Goal: Transaction & Acquisition: Purchase product/service

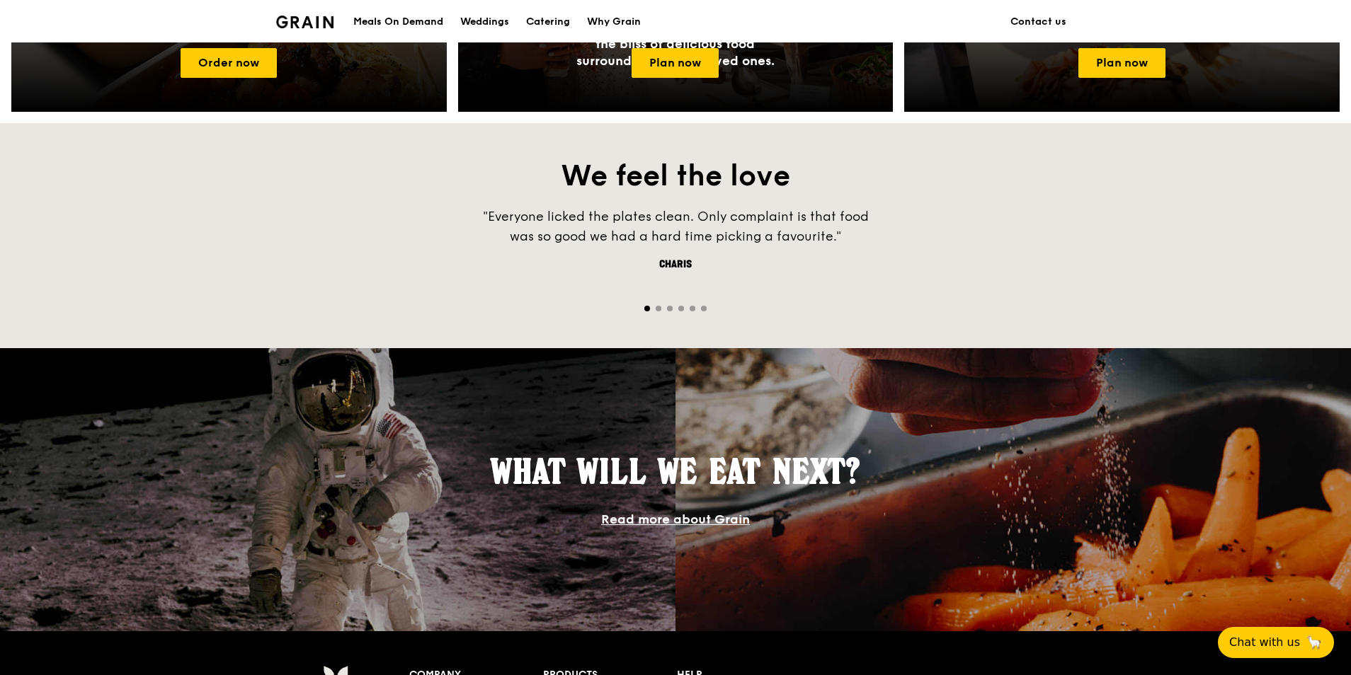
scroll to position [991, 0]
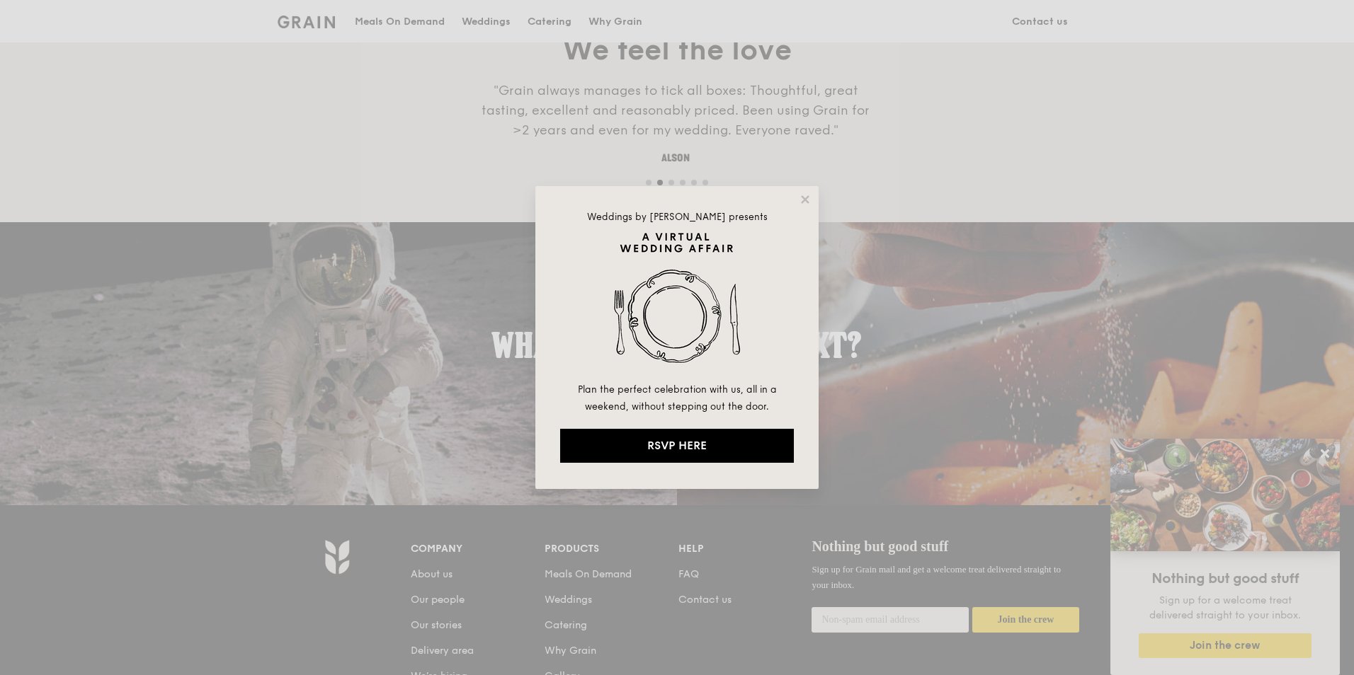
click at [1104, 204] on div "Weddings by Grain presents Plan the perfect celebration with us, all in a weeke…" at bounding box center [677, 337] width 1354 height 675
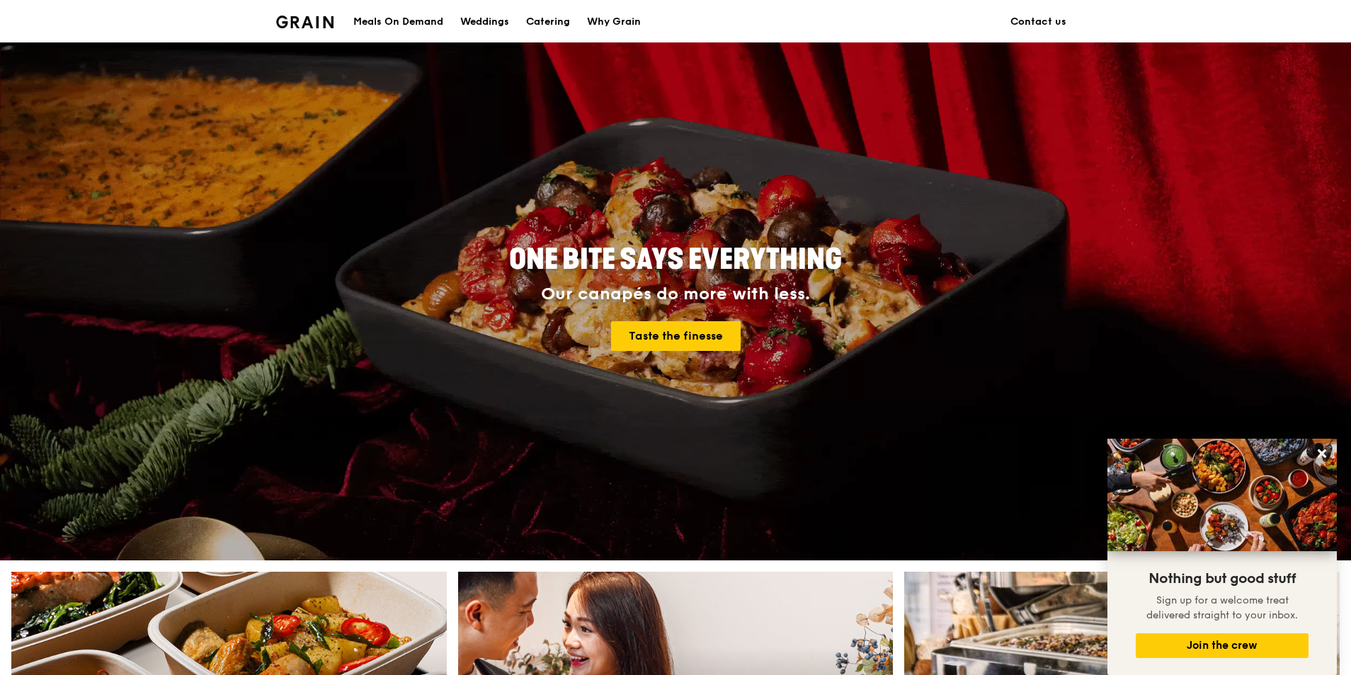
scroll to position [0, 0]
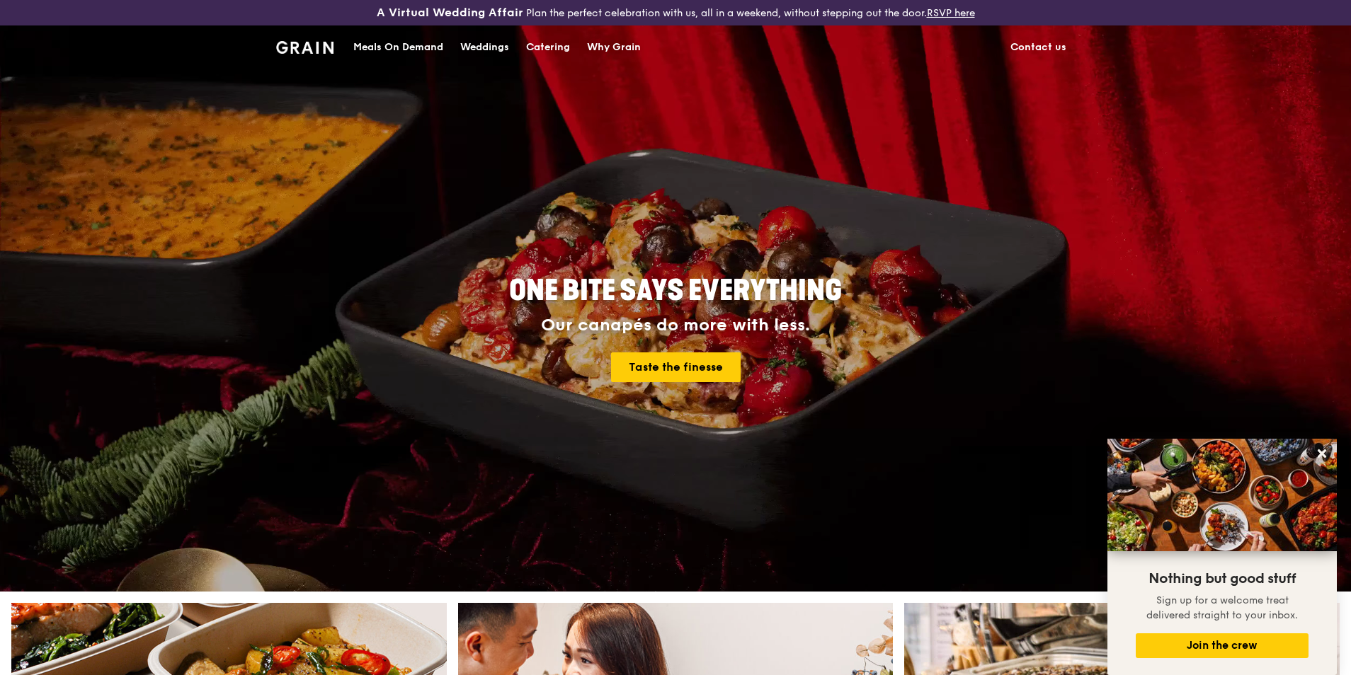
click at [609, 44] on div "Why Grain" at bounding box center [614, 47] width 54 height 42
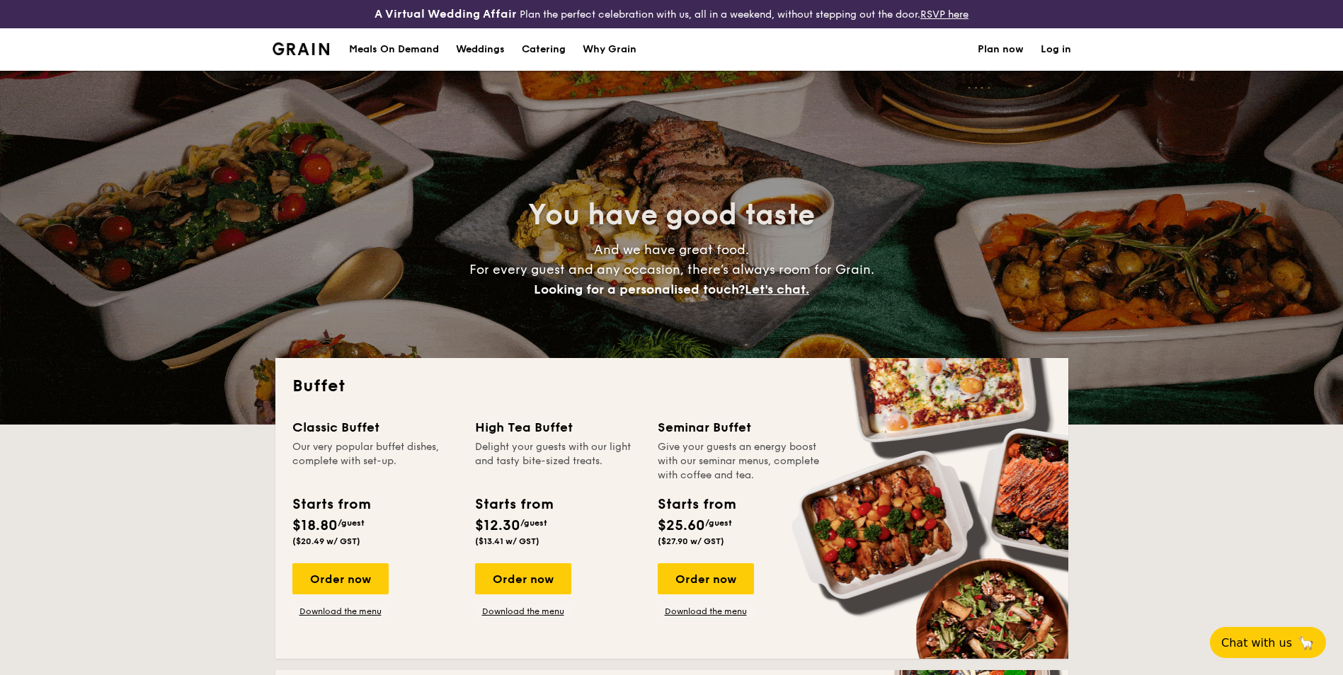
select select
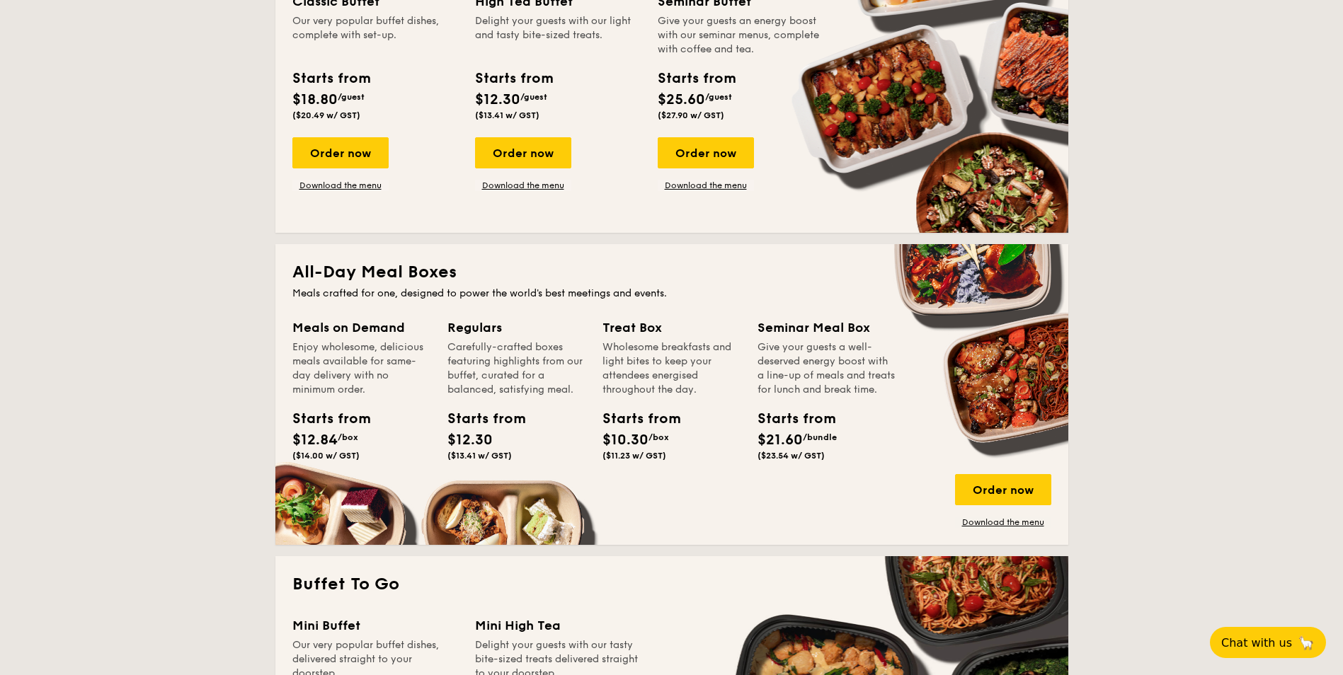
scroll to position [425, 0]
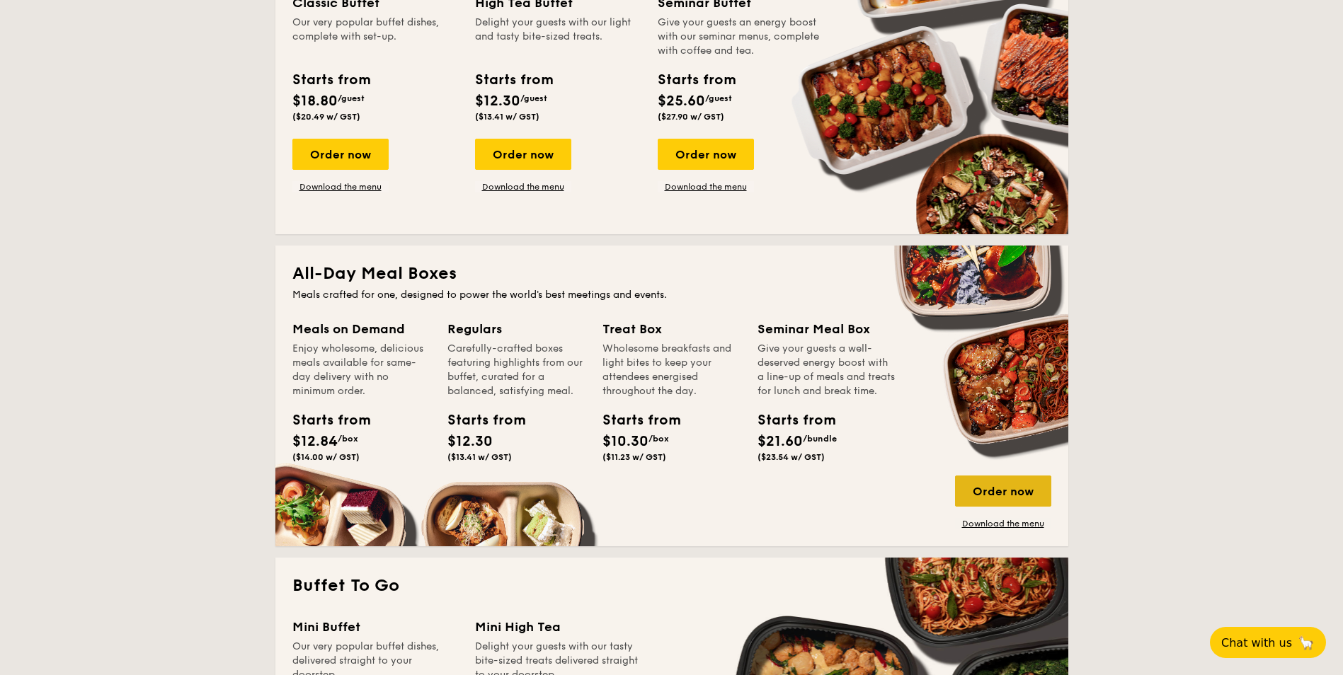
click at [995, 492] on div "Order now" at bounding box center [1003, 491] width 96 height 31
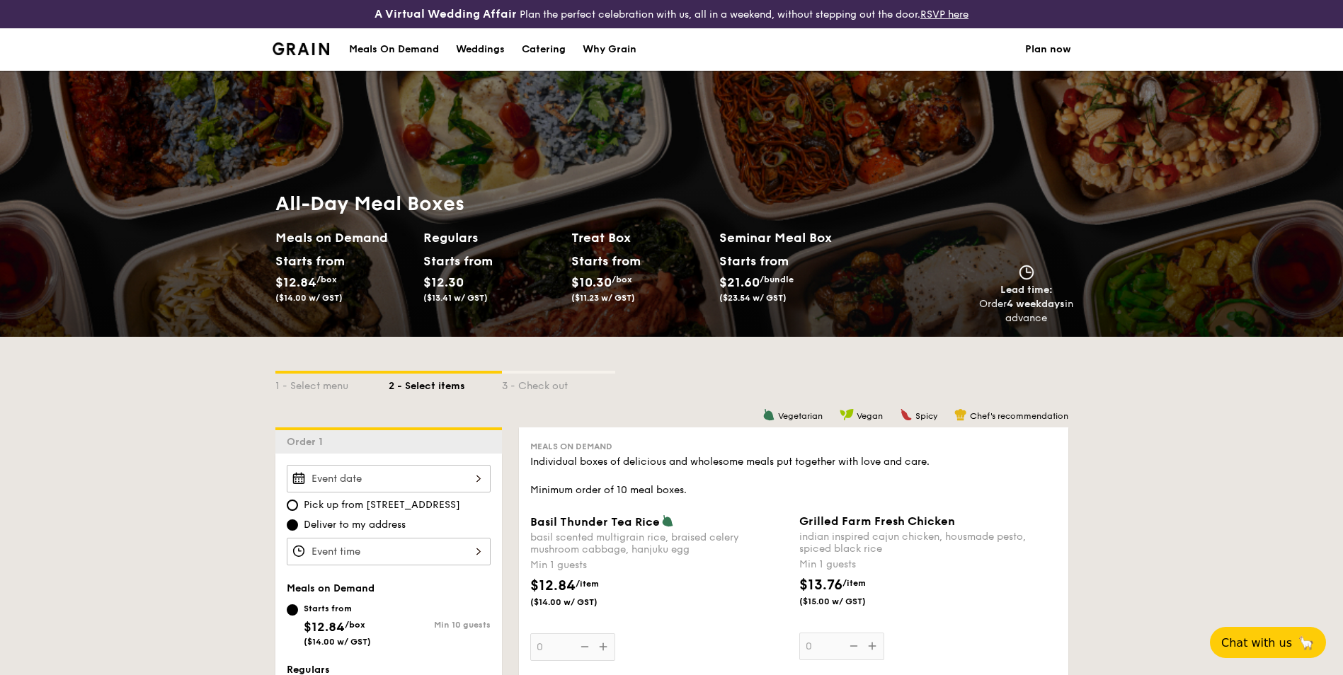
click at [415, 46] on div "Meals On Demand" at bounding box center [394, 49] width 90 height 42
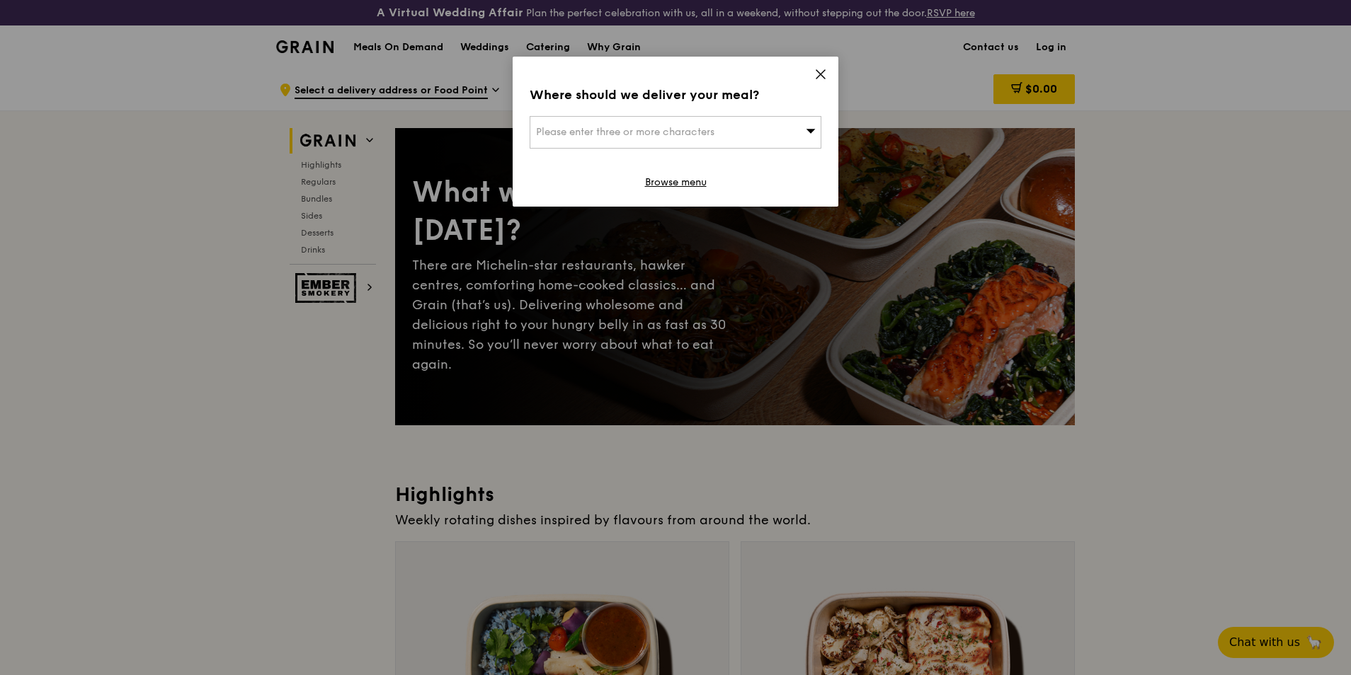
click at [811, 130] on icon at bounding box center [810, 131] width 9 height 4
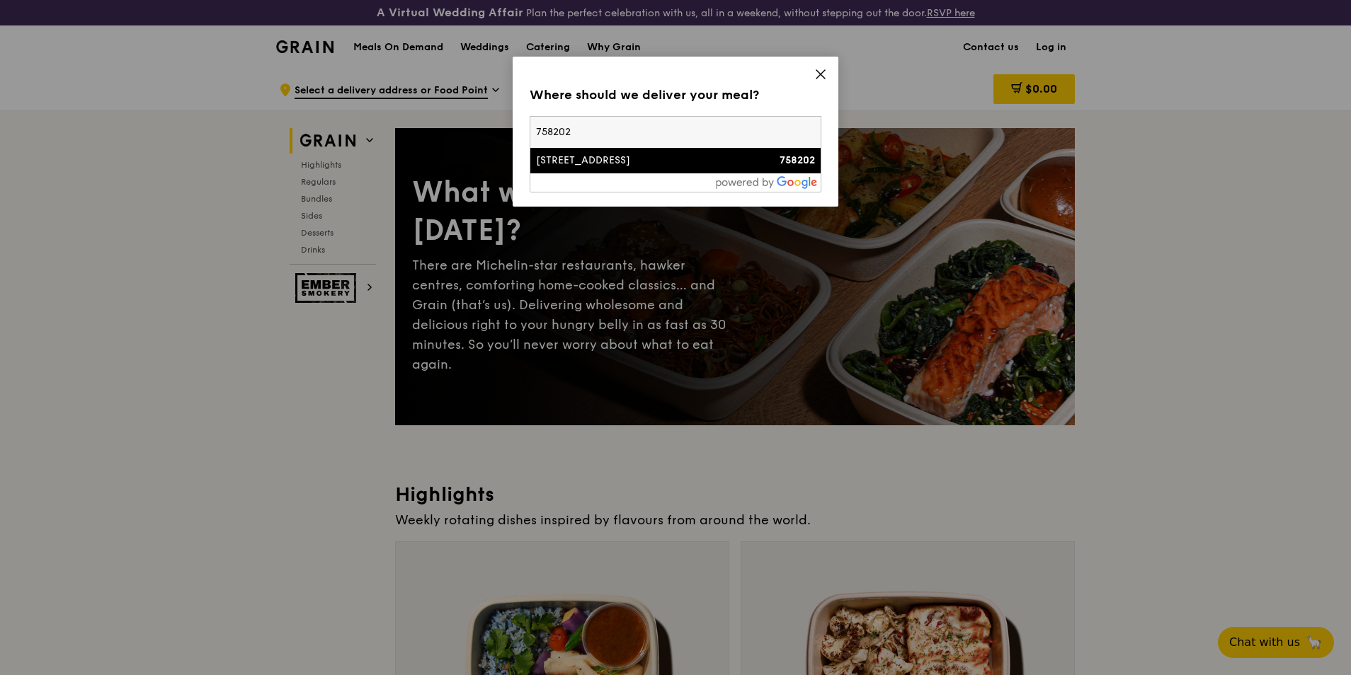
type input "758202"
click at [604, 156] on div "[STREET_ADDRESS]" at bounding box center [641, 161] width 210 height 14
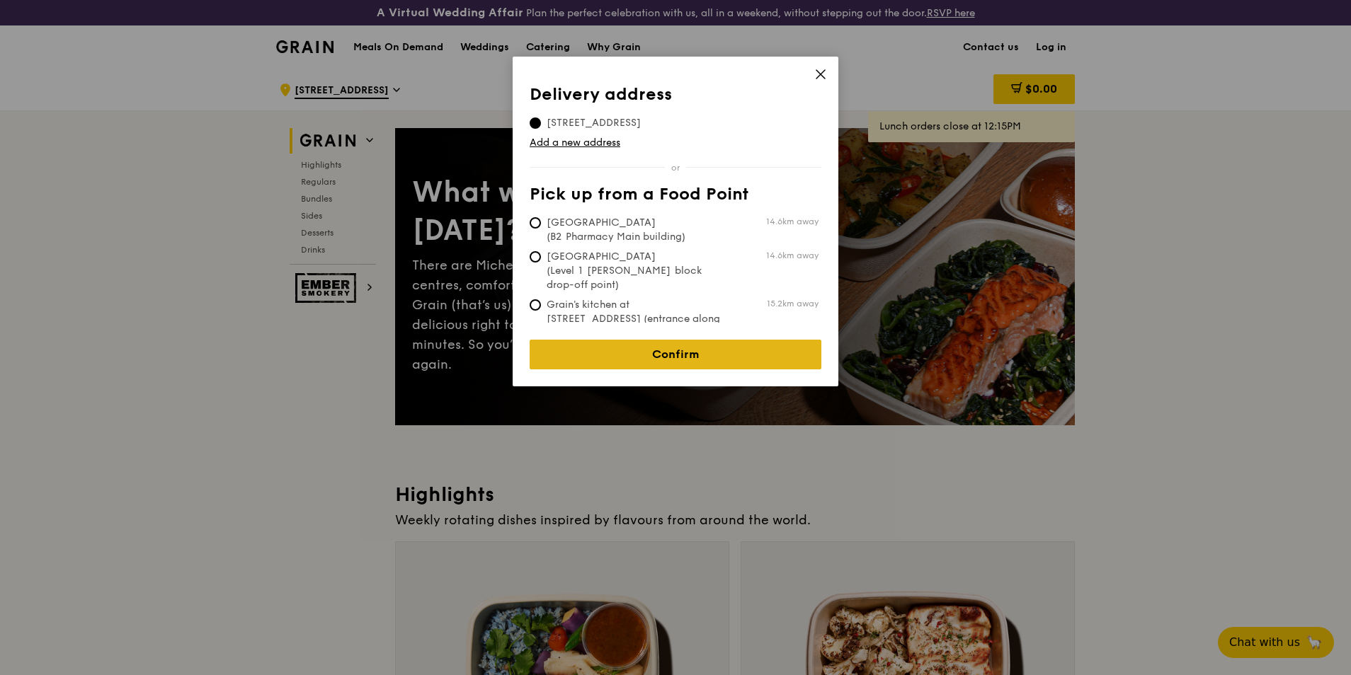
click at [691, 345] on link "Confirm" at bounding box center [676, 355] width 292 height 30
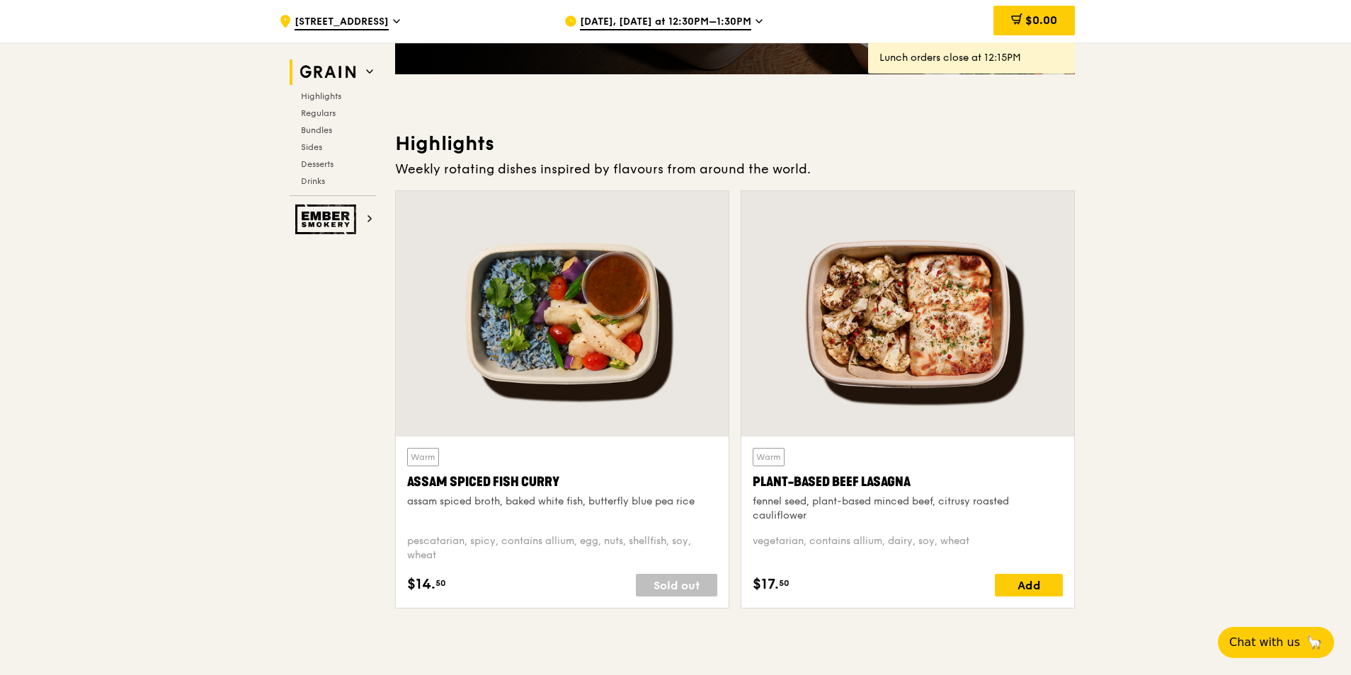
scroll to position [354, 0]
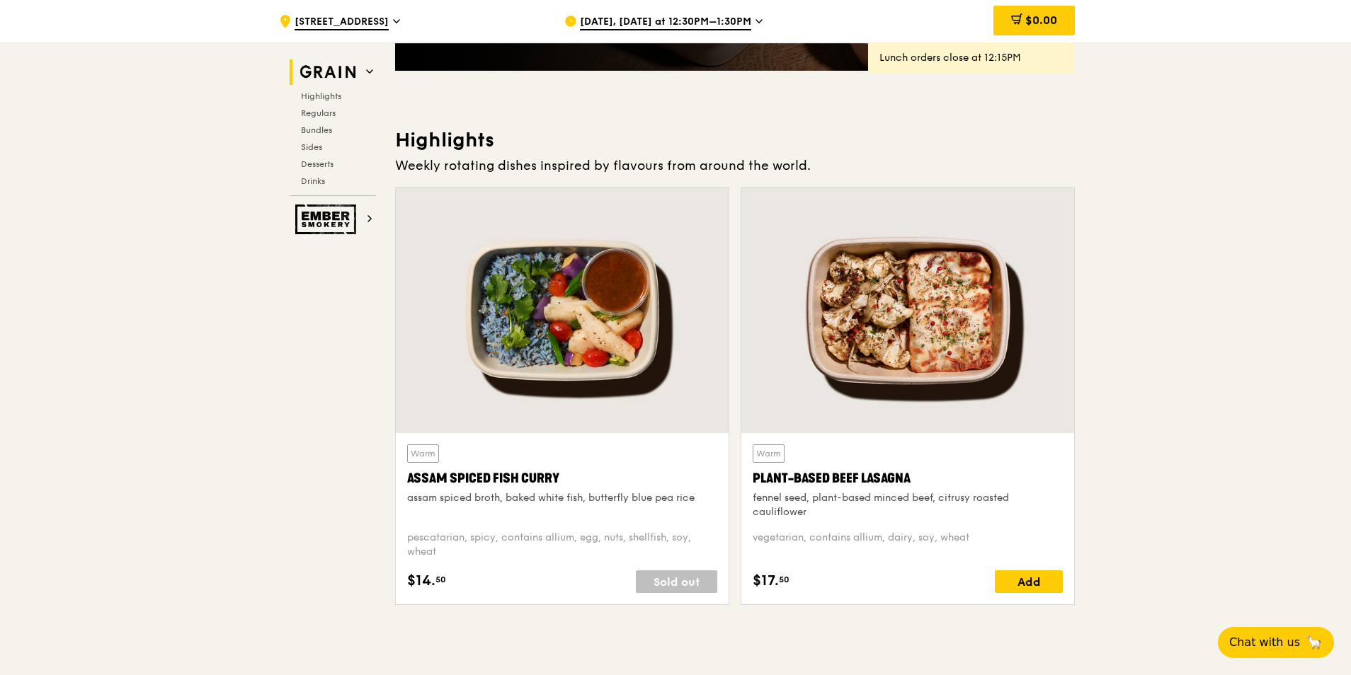
click at [741, 19] on span "[DATE], [DATE] at 12:30PM–1:30PM" at bounding box center [665, 23] width 171 height 16
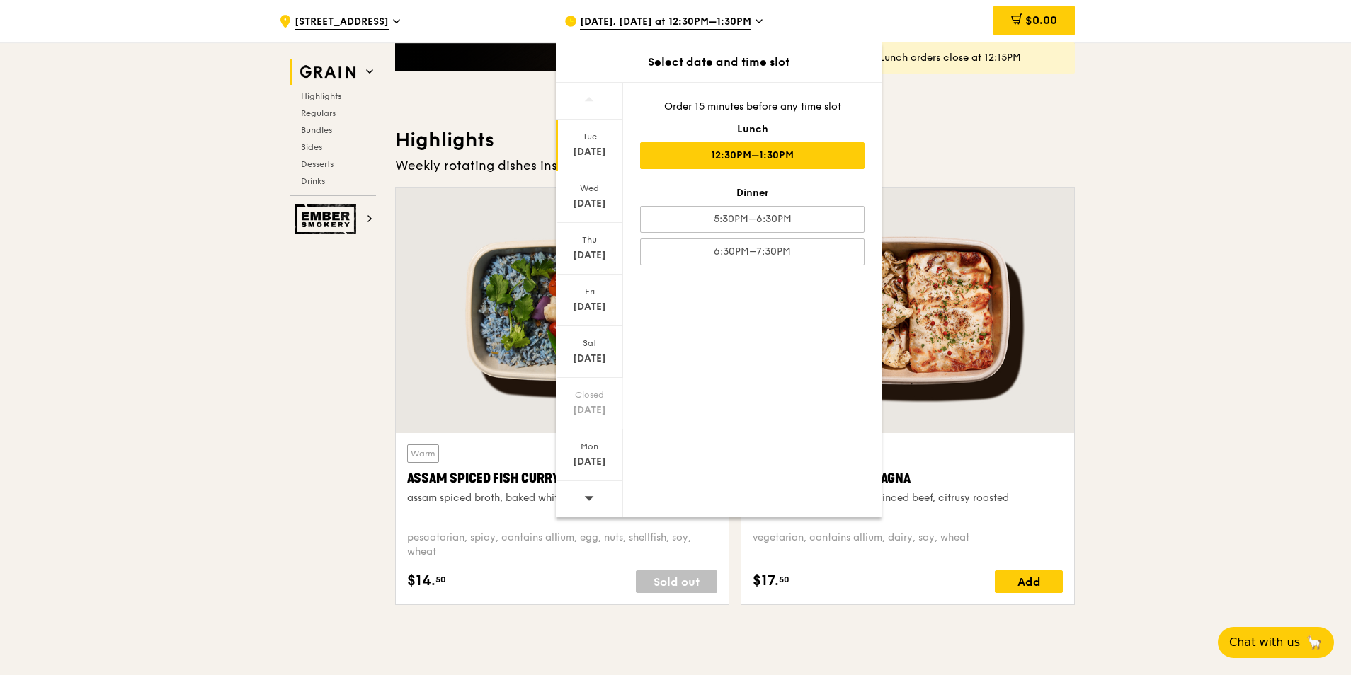
click at [599, 154] on div "[DATE]" at bounding box center [589, 152] width 63 height 14
click at [586, 141] on div "Tue" at bounding box center [589, 136] width 63 height 11
click at [796, 157] on div "12:30PM–1:30PM" at bounding box center [752, 155] width 224 height 27
click at [588, 144] on div "[DATE]" at bounding box center [589, 146] width 67 height 52
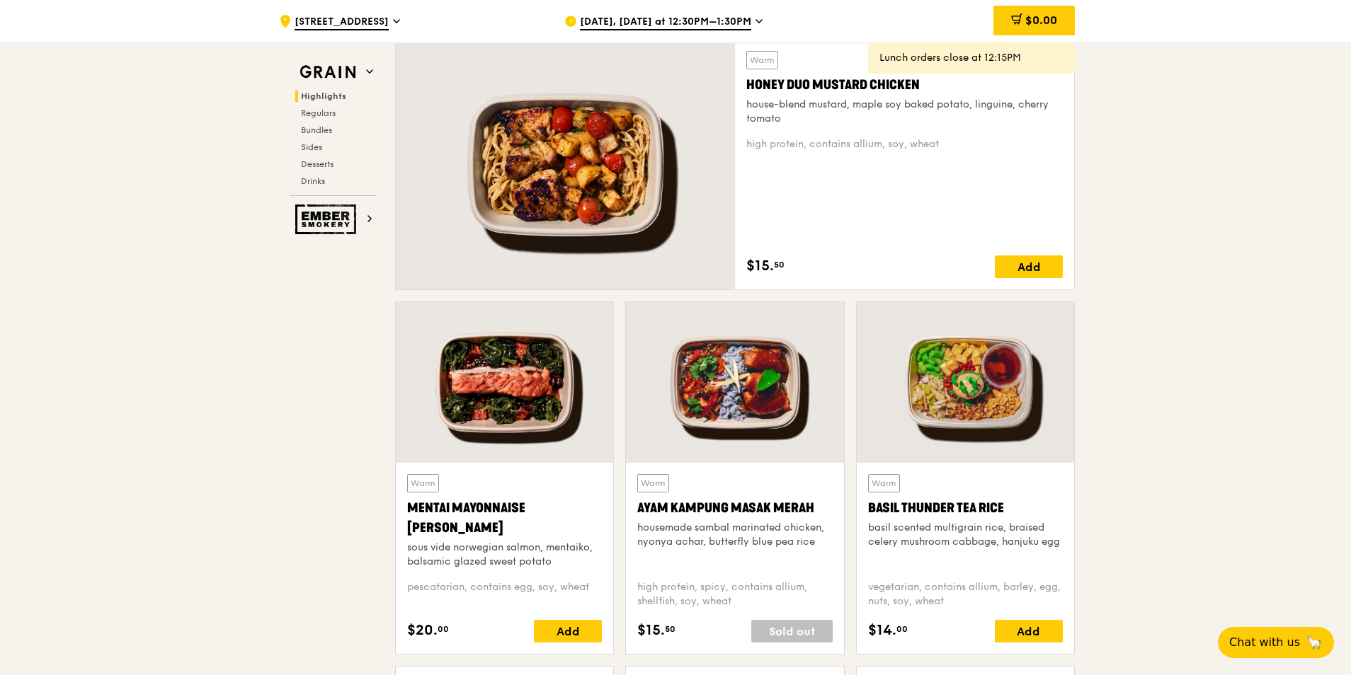
scroll to position [1204, 0]
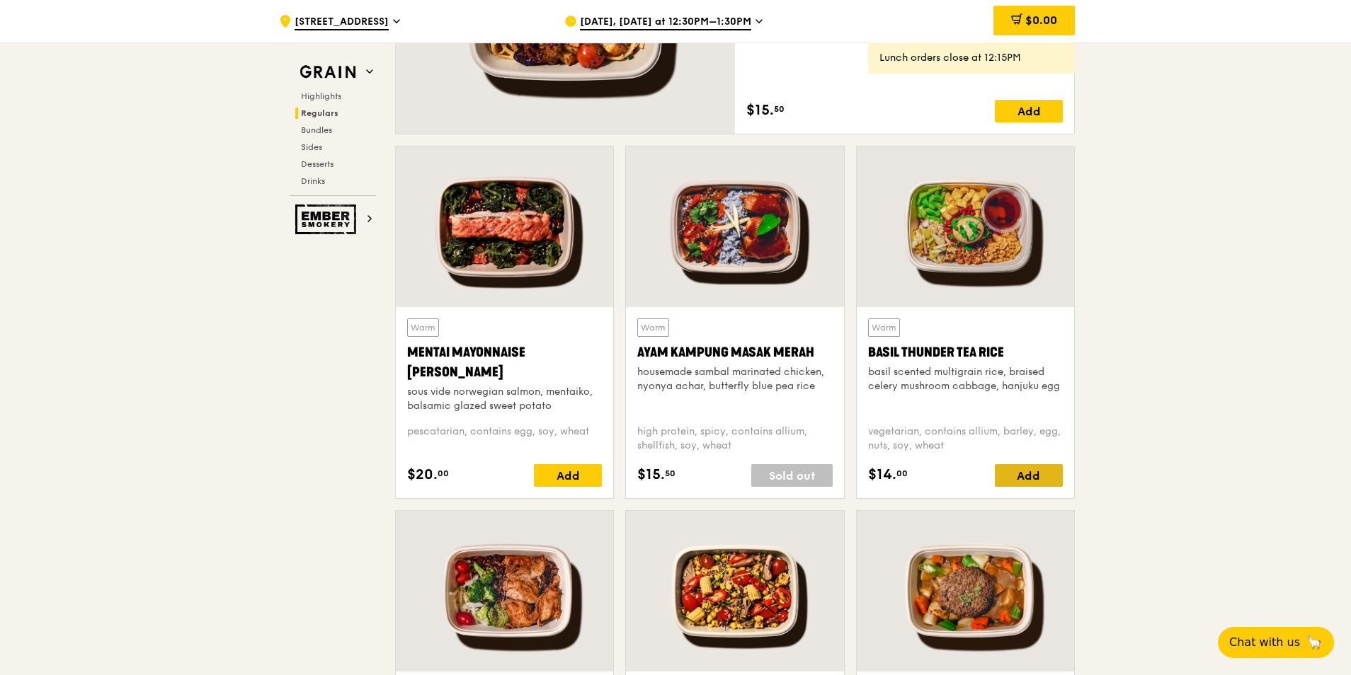
click at [1044, 472] on div "Add" at bounding box center [1029, 475] width 68 height 23
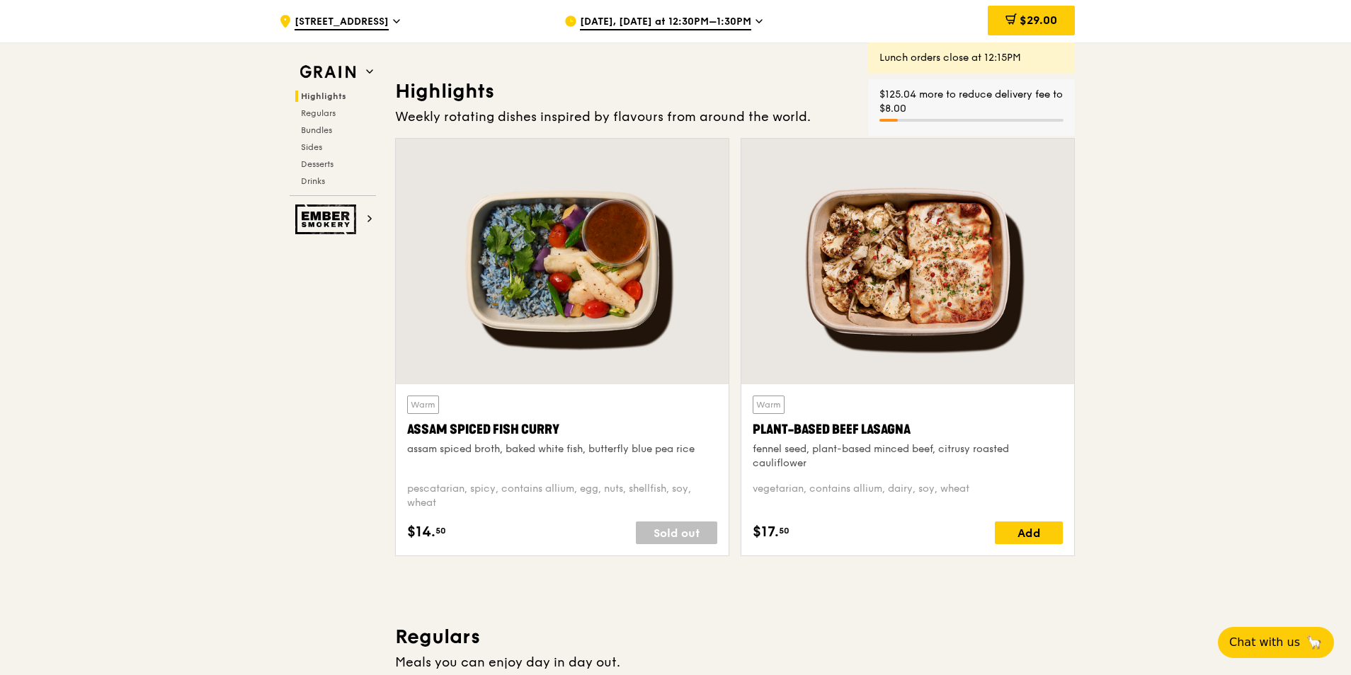
scroll to position [212, 0]
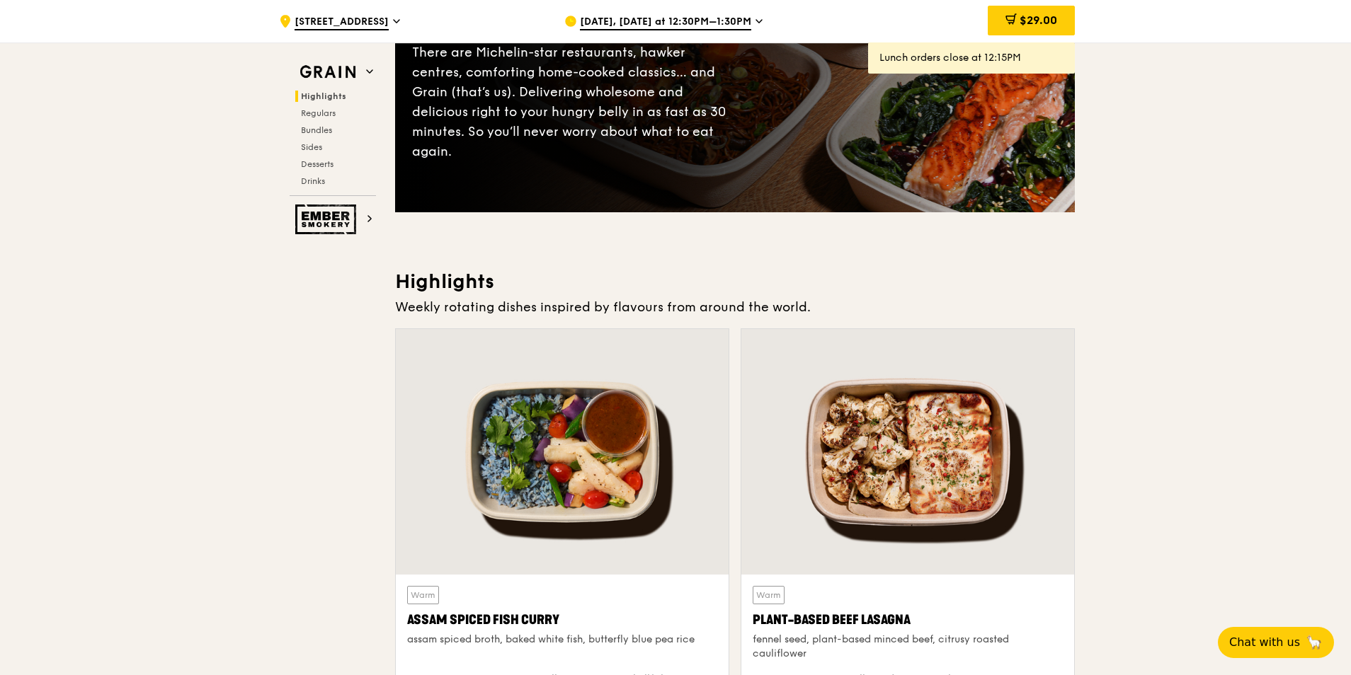
click at [687, 19] on span "[DATE], [DATE] at 12:30PM–1:30PM" at bounding box center [665, 23] width 171 height 16
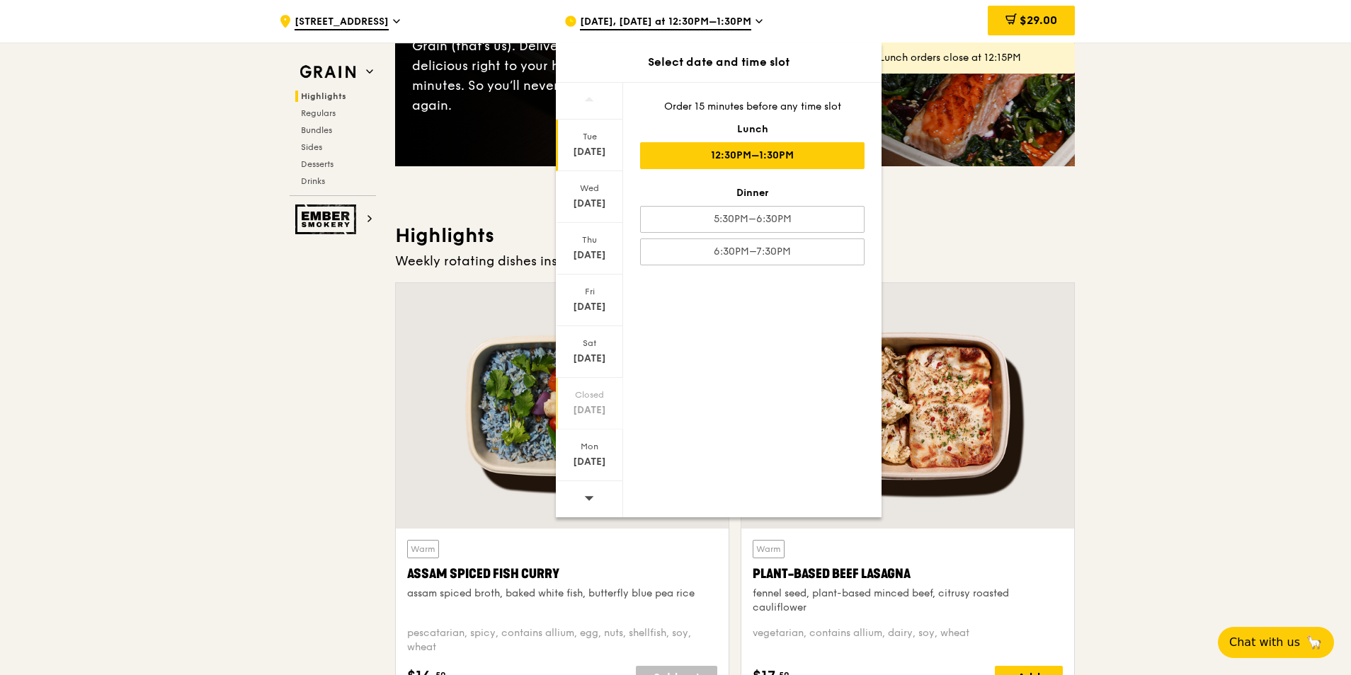
scroll to position [354, 0]
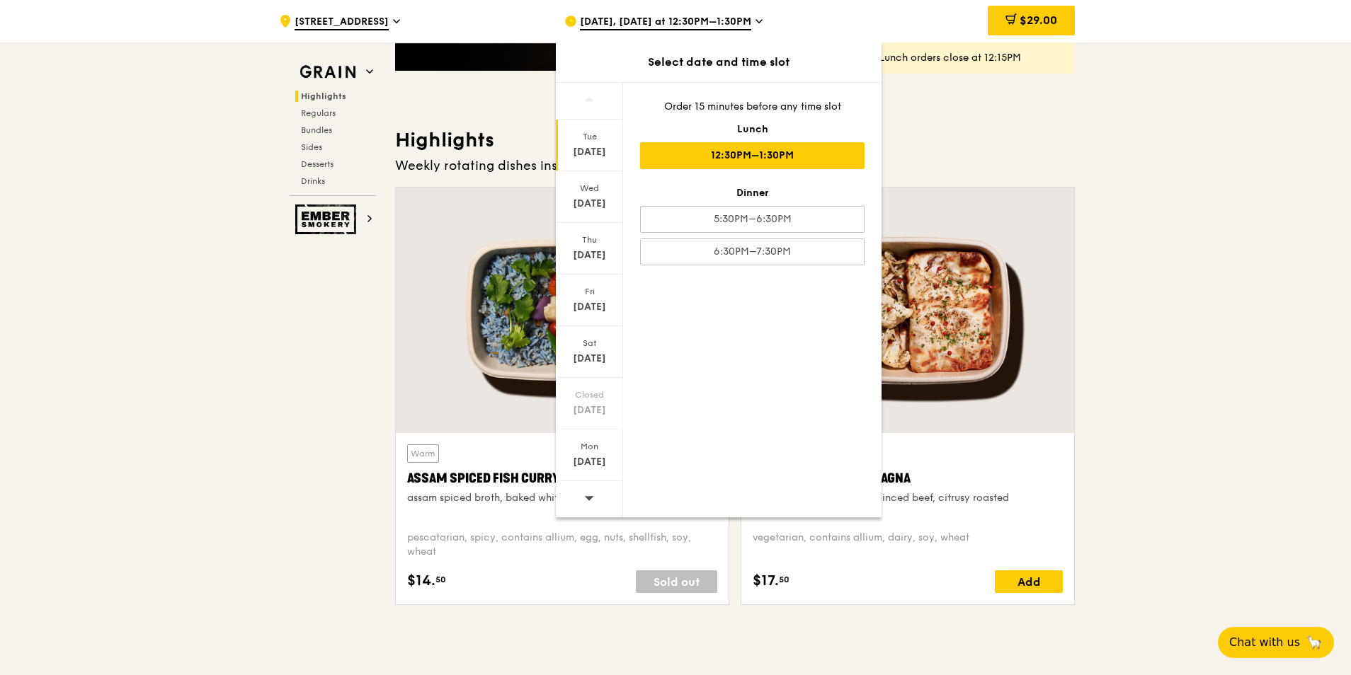
click at [578, 492] on div at bounding box center [589, 499] width 67 height 36
click at [599, 154] on div "[DATE]" at bounding box center [589, 152] width 63 height 14
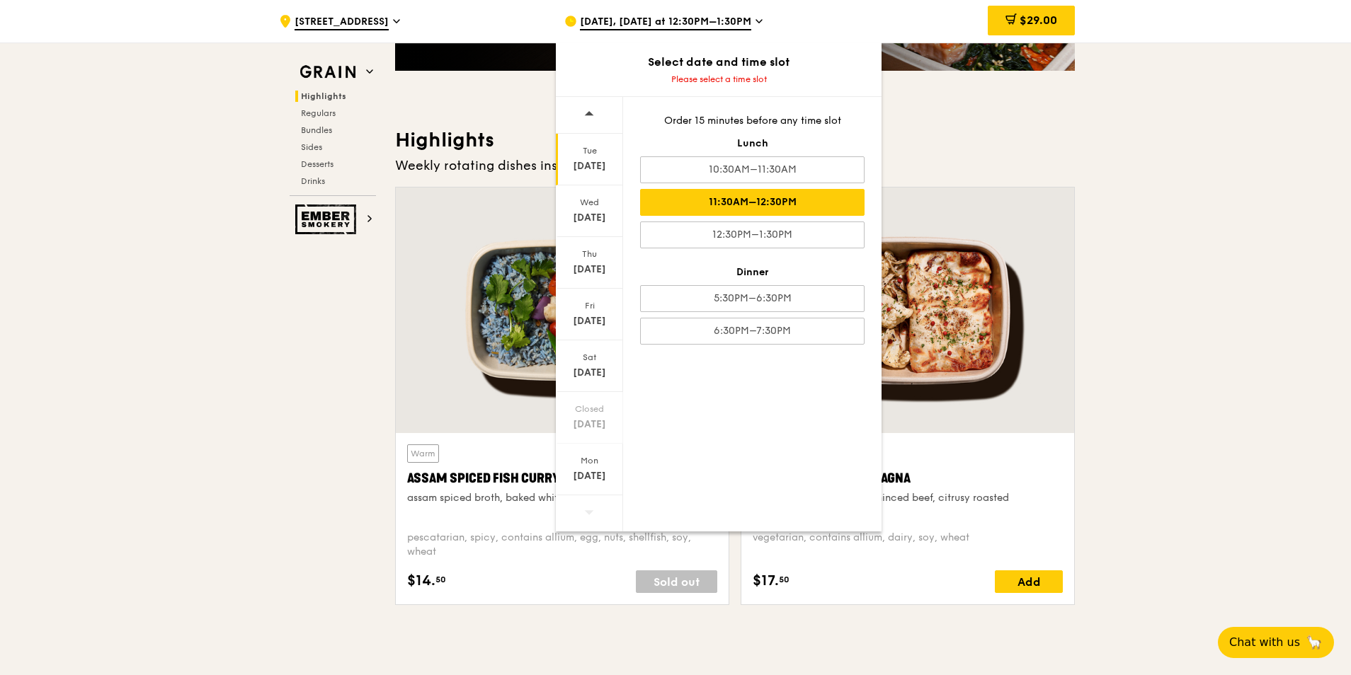
click at [755, 200] on div "11:30AM–12:30PM" at bounding box center [752, 202] width 224 height 27
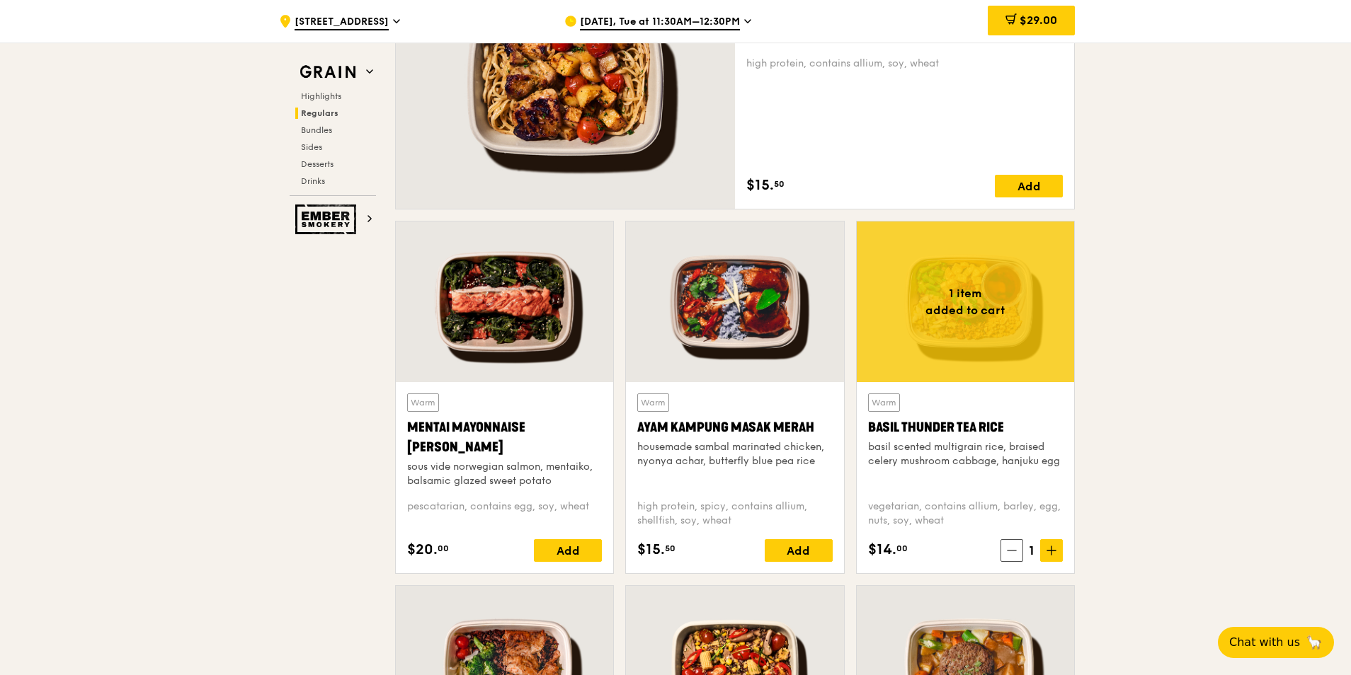
scroll to position [1133, 0]
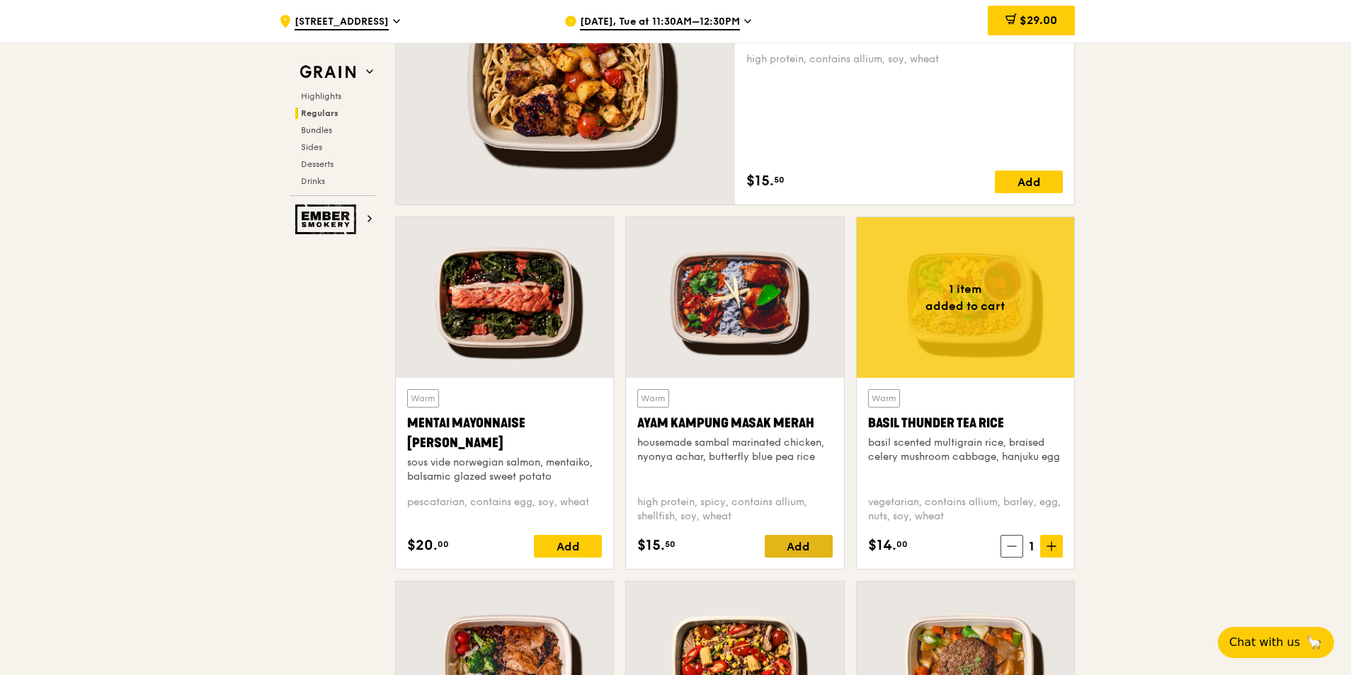
click at [808, 551] on div "Add" at bounding box center [799, 546] width 68 height 23
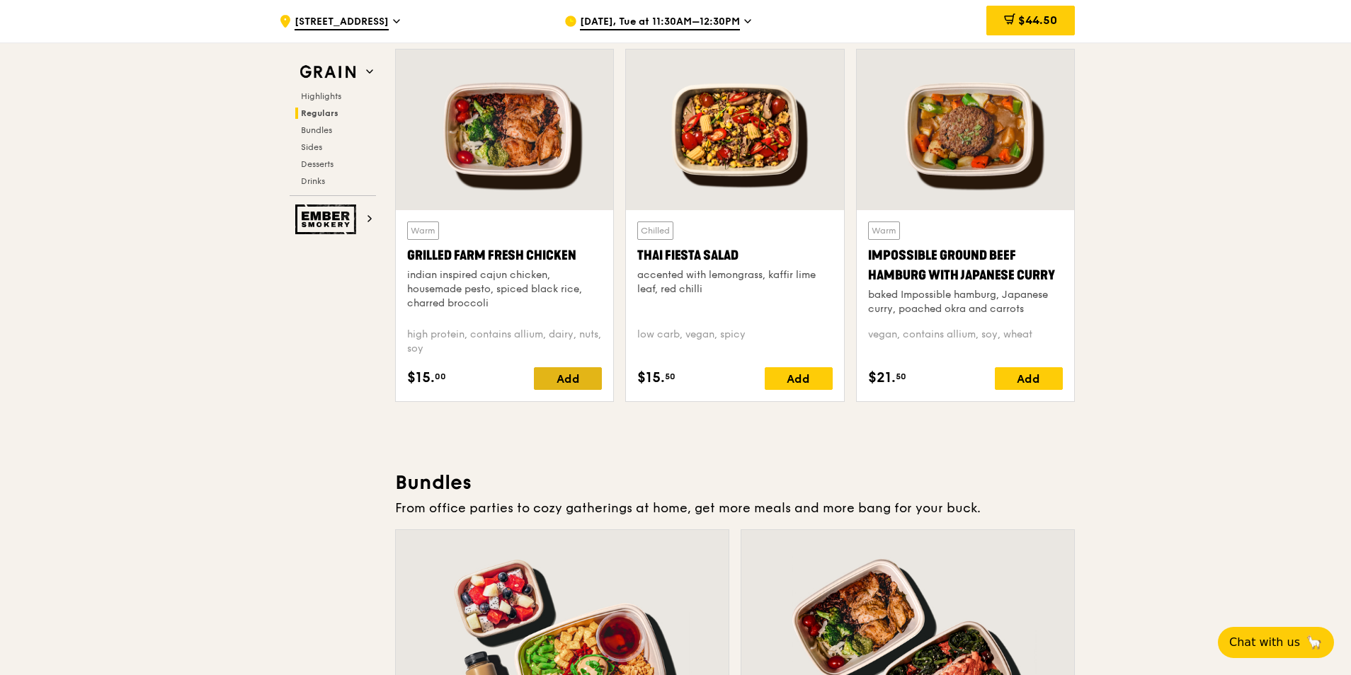
scroll to position [1699, 0]
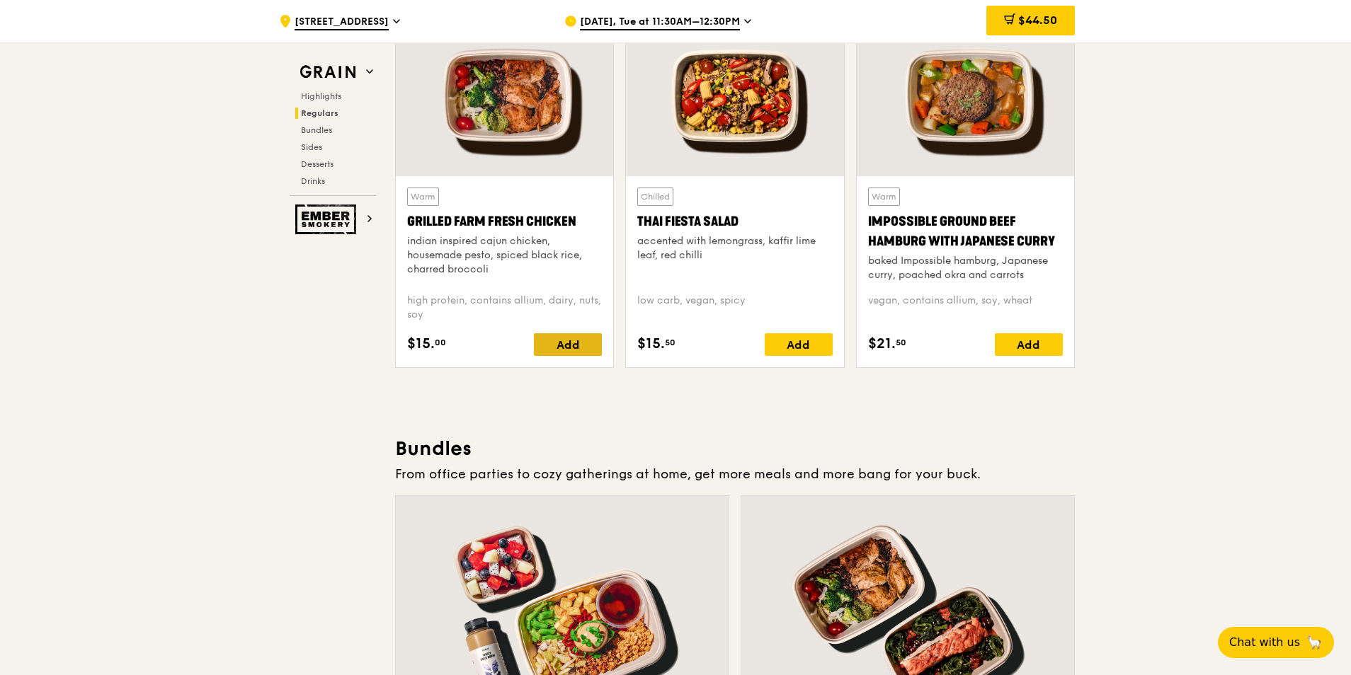
click at [583, 348] on div "Add" at bounding box center [568, 344] width 68 height 23
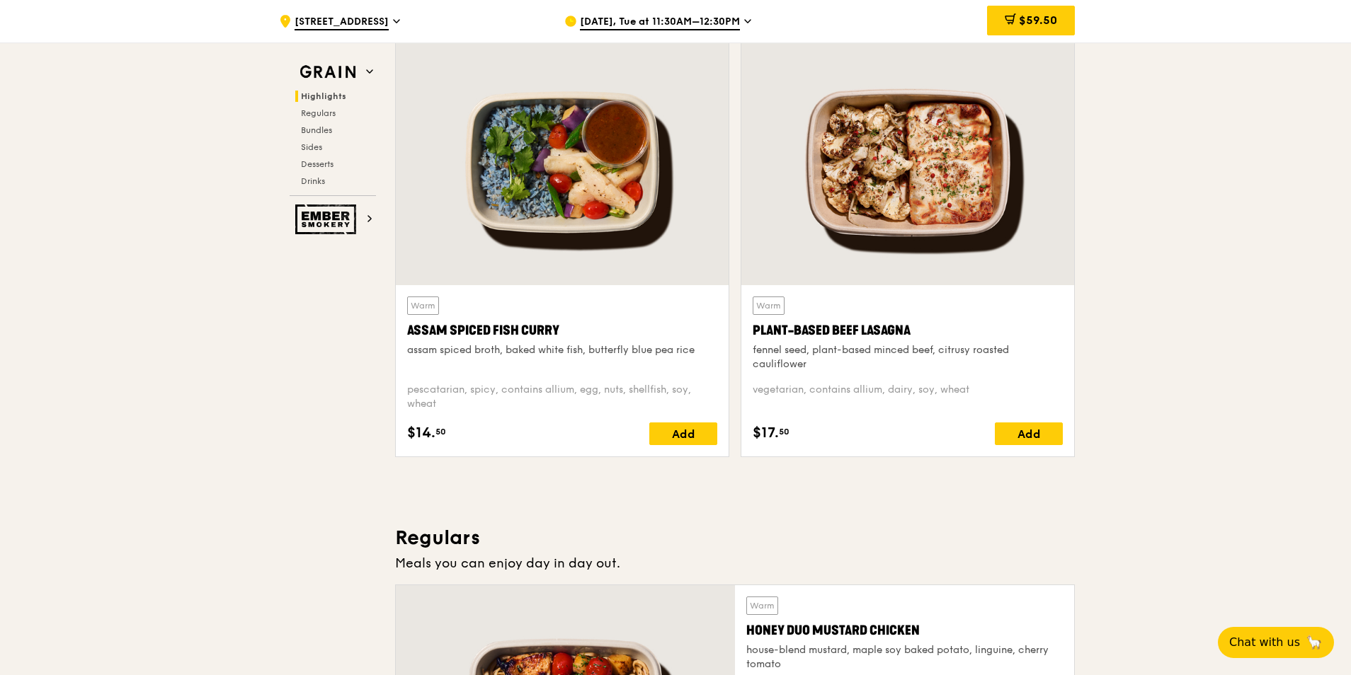
scroll to position [496, 0]
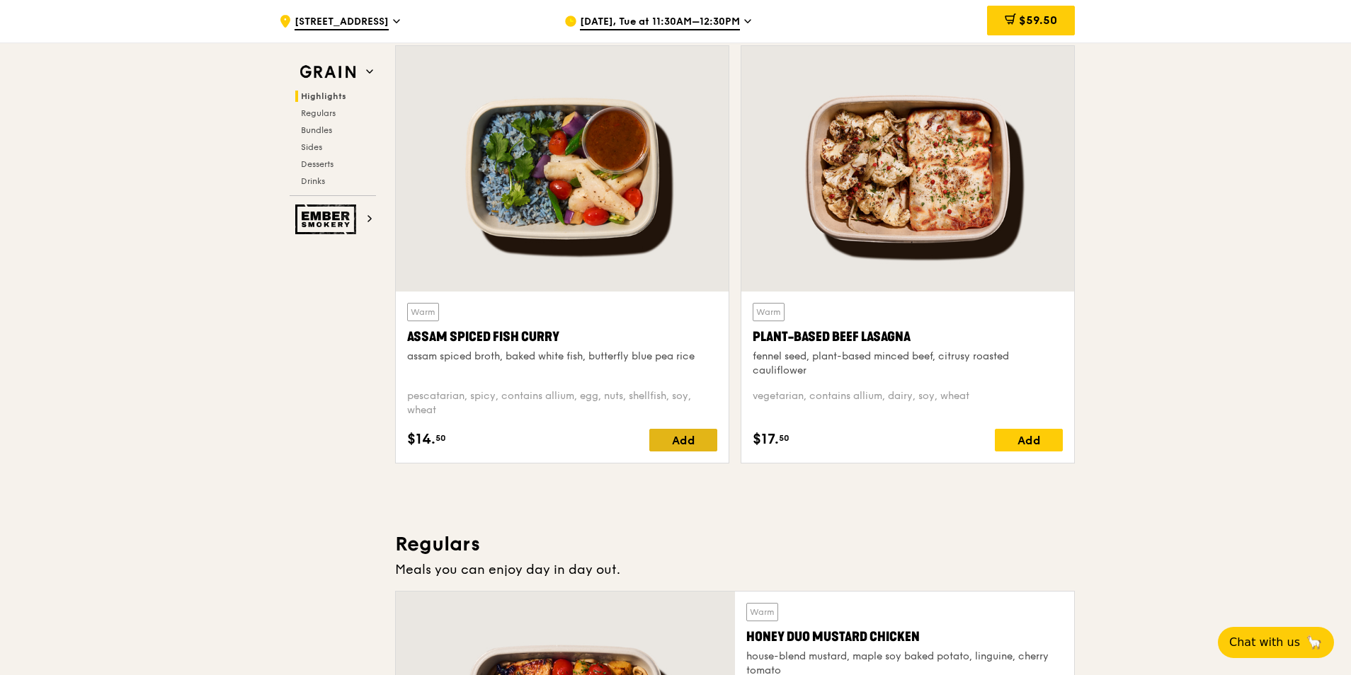
click at [687, 443] on div "Add" at bounding box center [683, 440] width 68 height 23
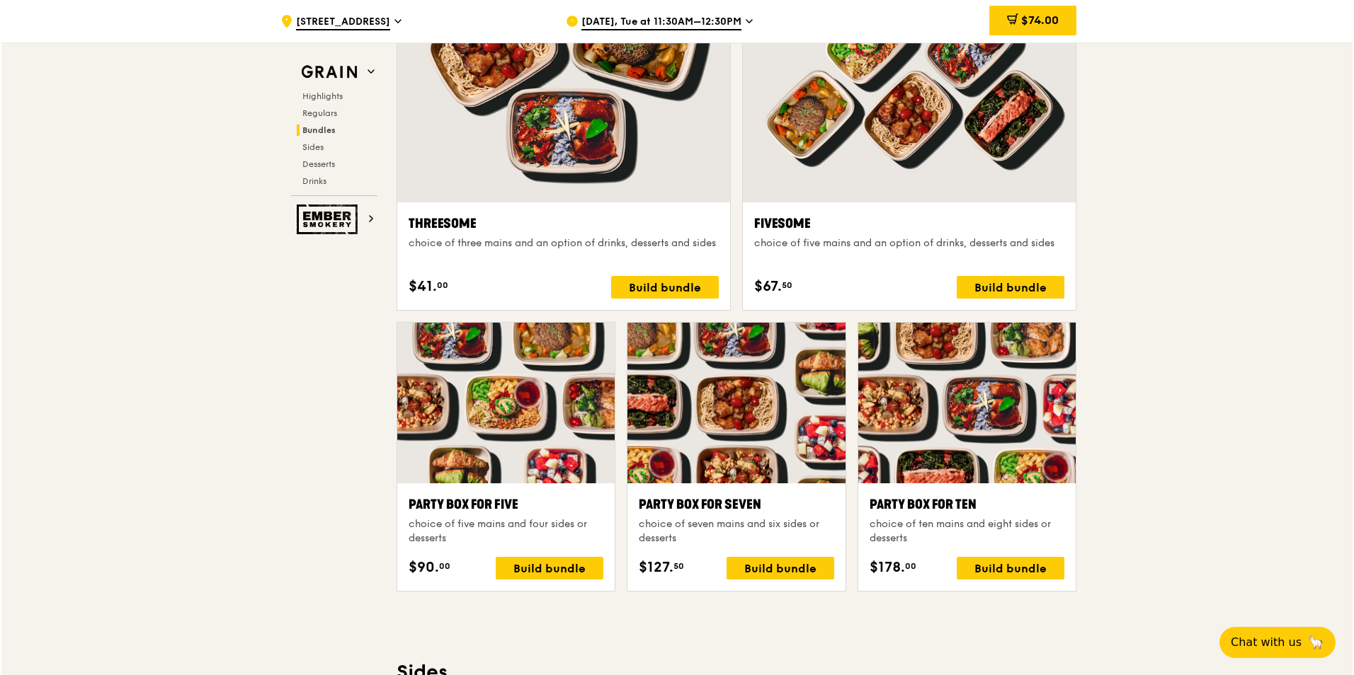
scroll to position [2620, 0]
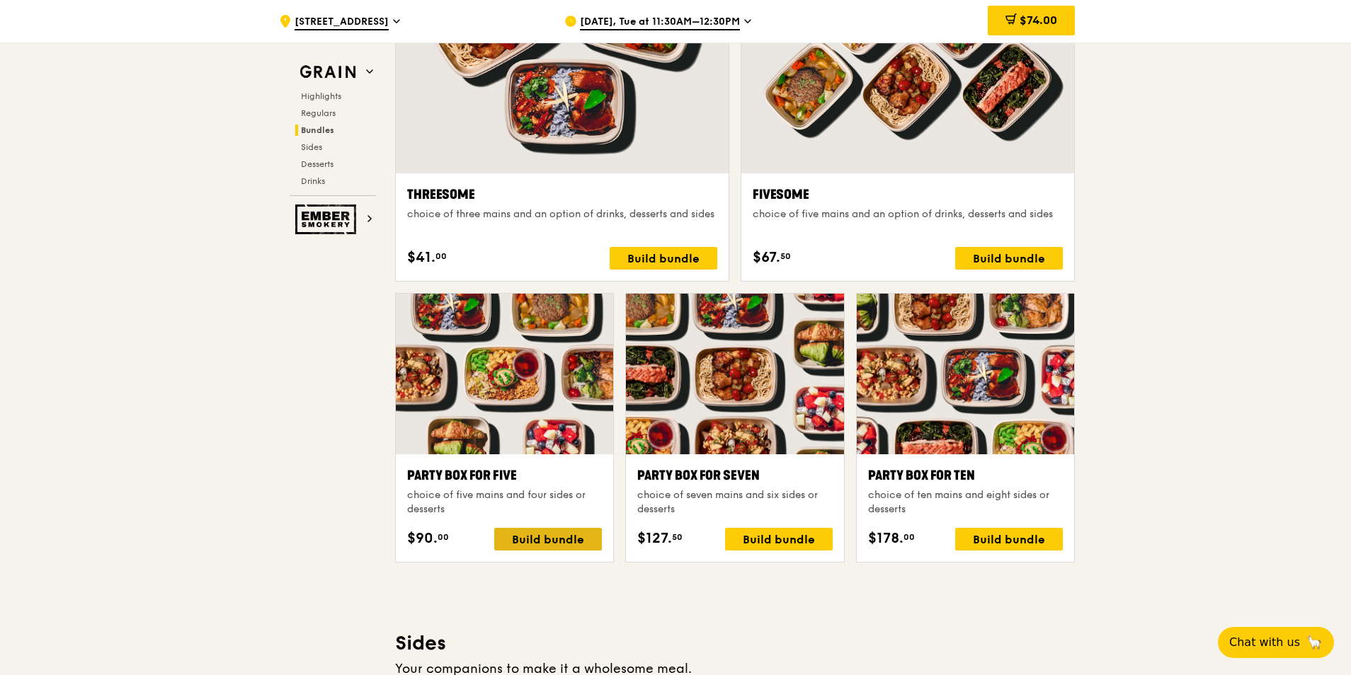
click at [543, 539] on div "Build bundle" at bounding box center [548, 539] width 108 height 23
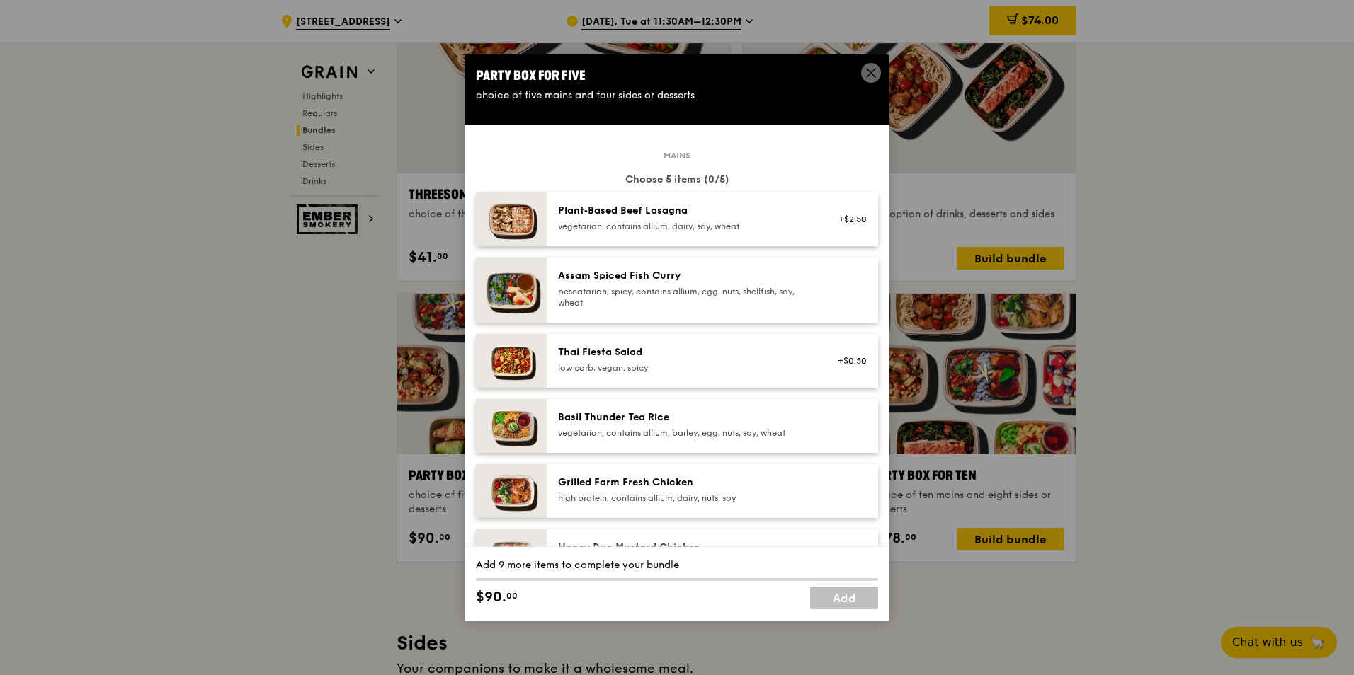
click at [763, 293] on div "pescatarian, spicy, contains allium, egg, nuts, shellfish, soy, wheat" at bounding box center [685, 297] width 254 height 23
click at [728, 423] on div "Basil Thunder Tea Rice" at bounding box center [685, 418] width 254 height 14
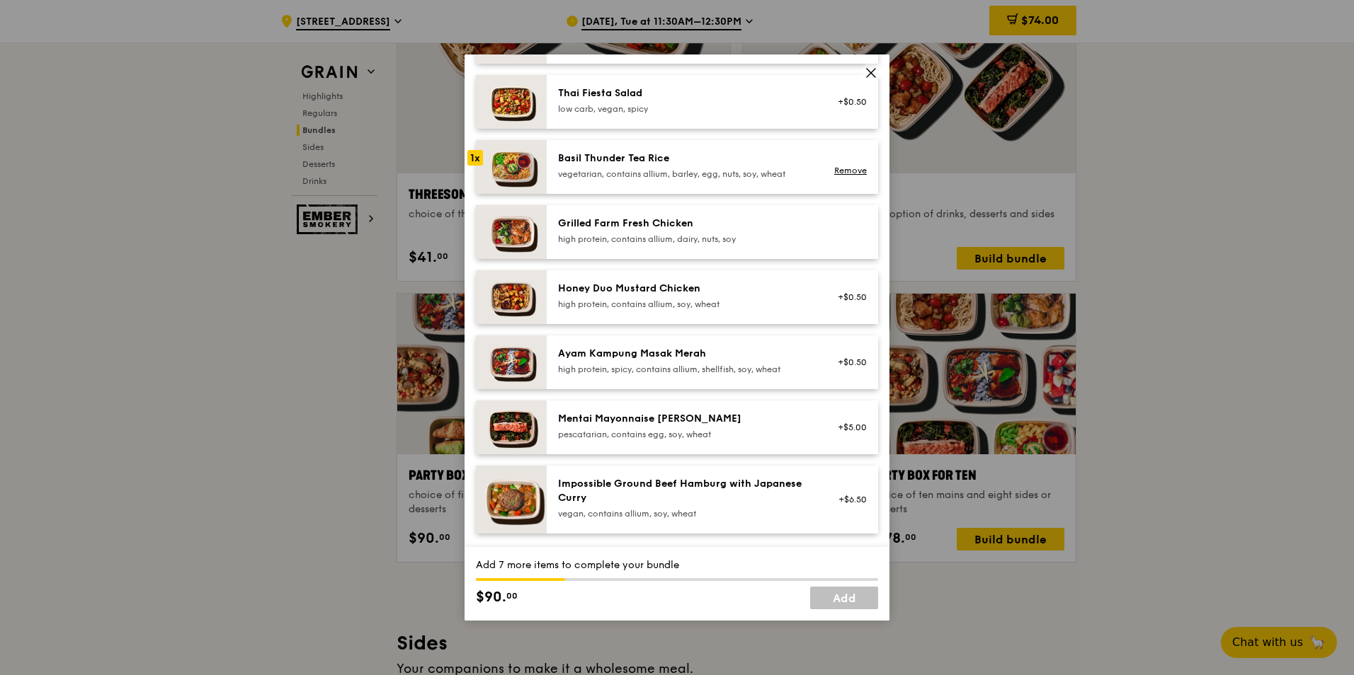
scroll to position [283, 0]
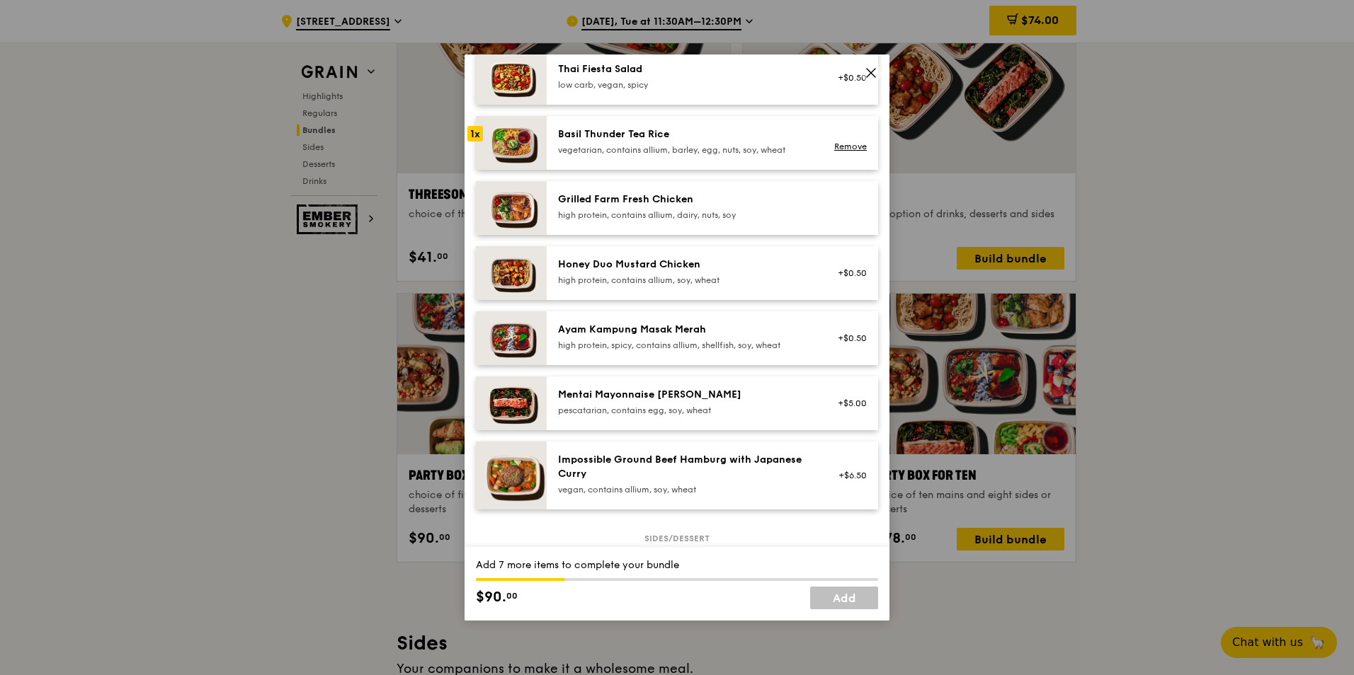
click at [755, 274] on div "Honey Duo Mustard Chicken high protein, contains allium, soy, wheat" at bounding box center [685, 272] width 254 height 28
click at [750, 332] on div "Ayam Kampung Masak Merah" at bounding box center [685, 330] width 254 height 14
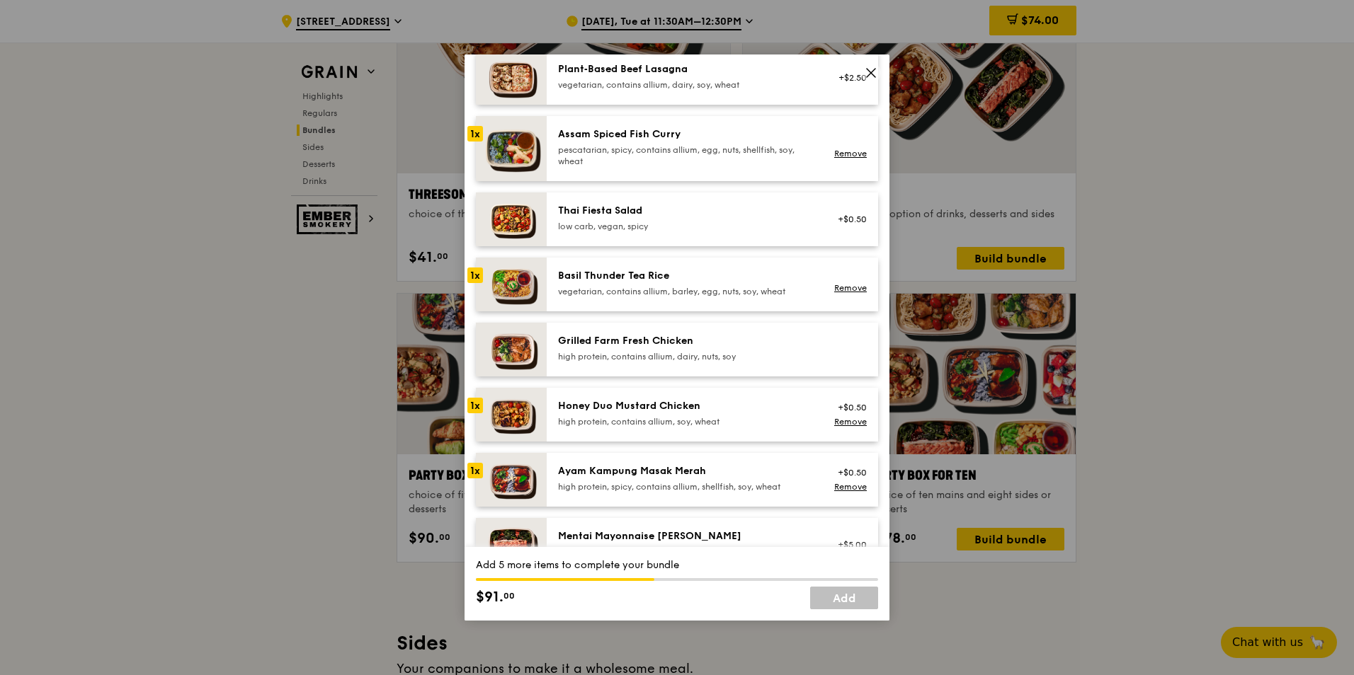
scroll to position [212, 0]
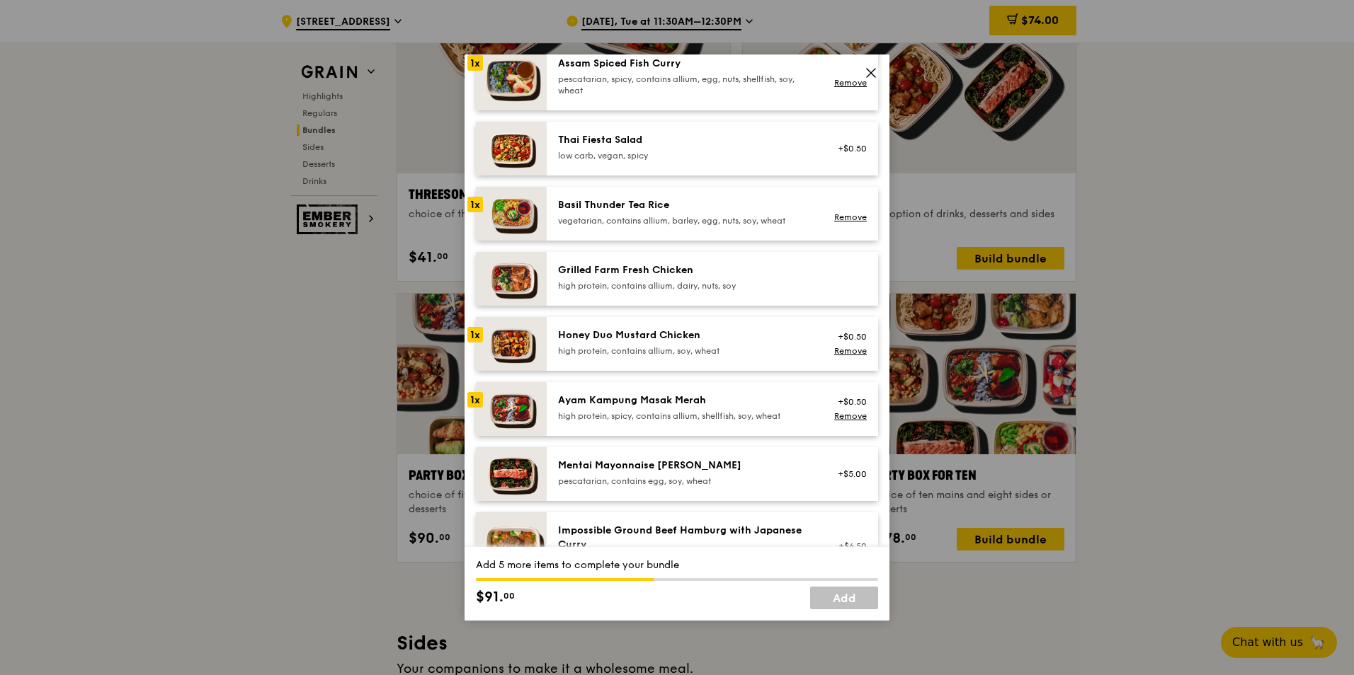
click at [767, 285] on div "high protein, contains allium, dairy, nuts, soy" at bounding box center [685, 285] width 254 height 11
click at [773, 394] on div "Ayam Kampung Masak Merah" at bounding box center [685, 401] width 254 height 14
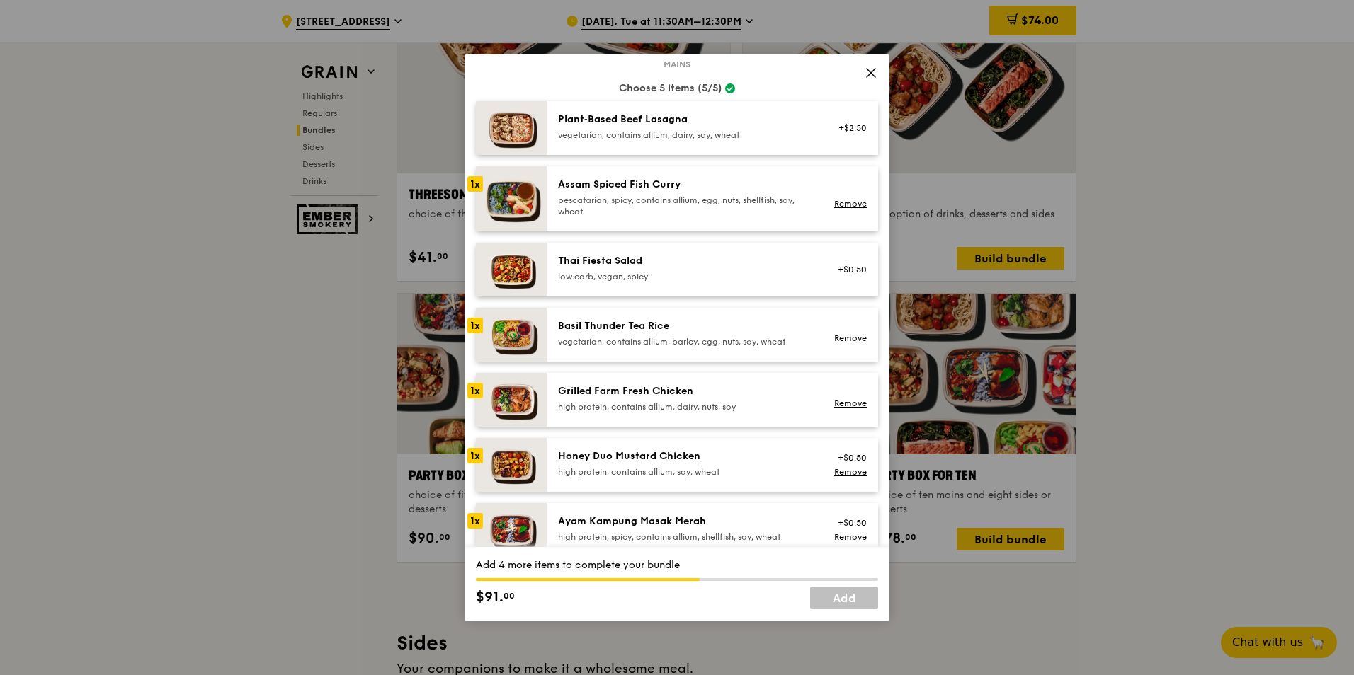
scroll to position [0, 0]
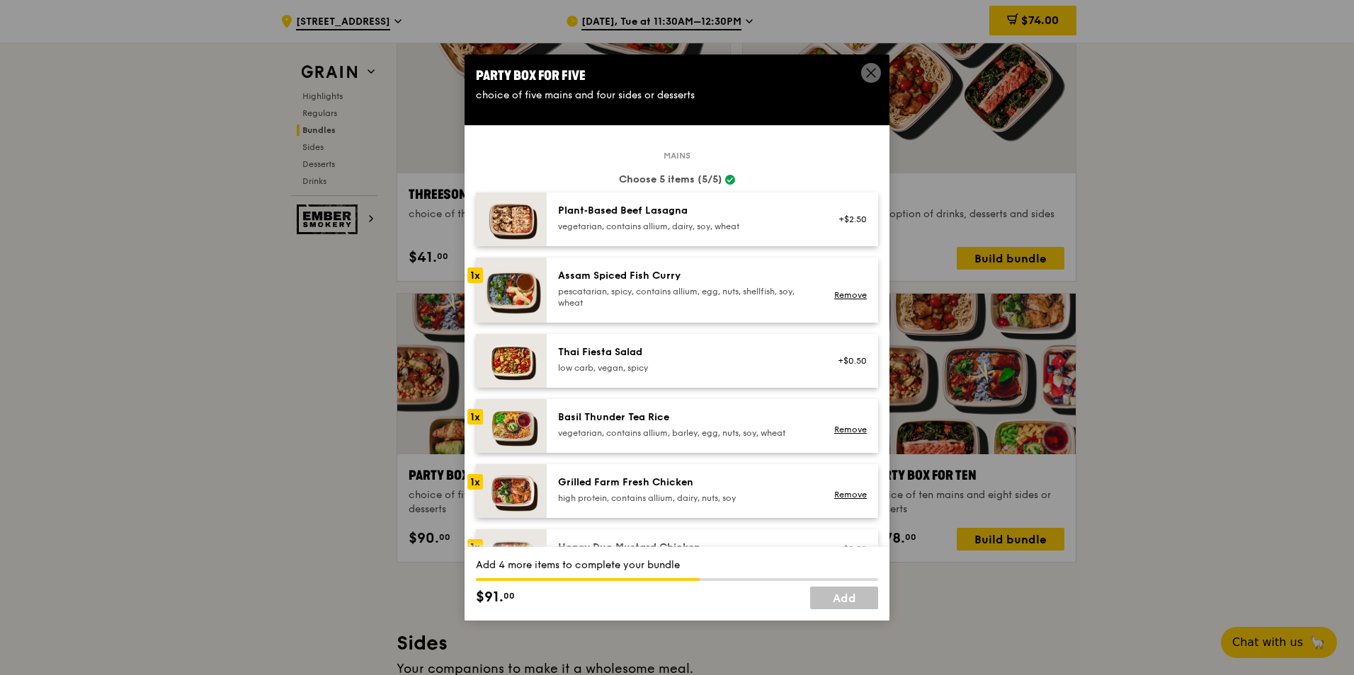
click at [691, 353] on div "Thai Fiesta Salad" at bounding box center [685, 353] width 254 height 14
click at [588, 352] on div "Thai Fiesta Salad" at bounding box center [685, 353] width 254 height 14
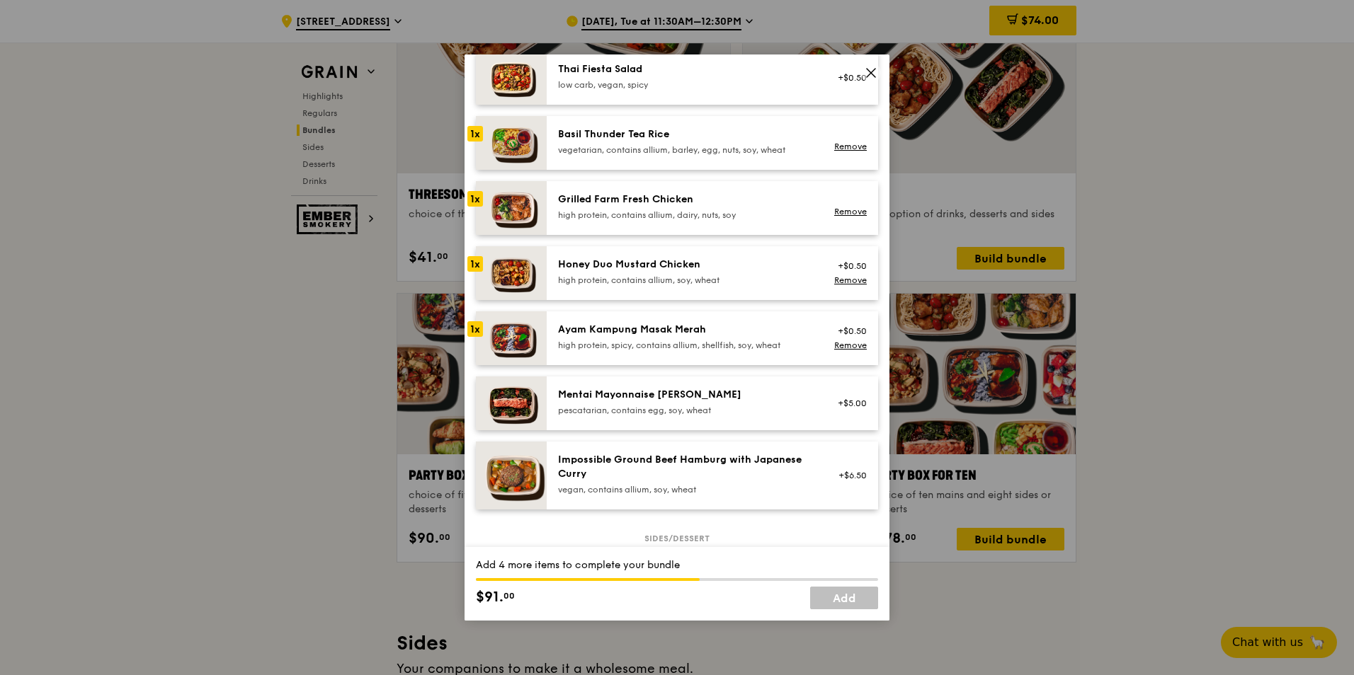
scroll to position [496, 0]
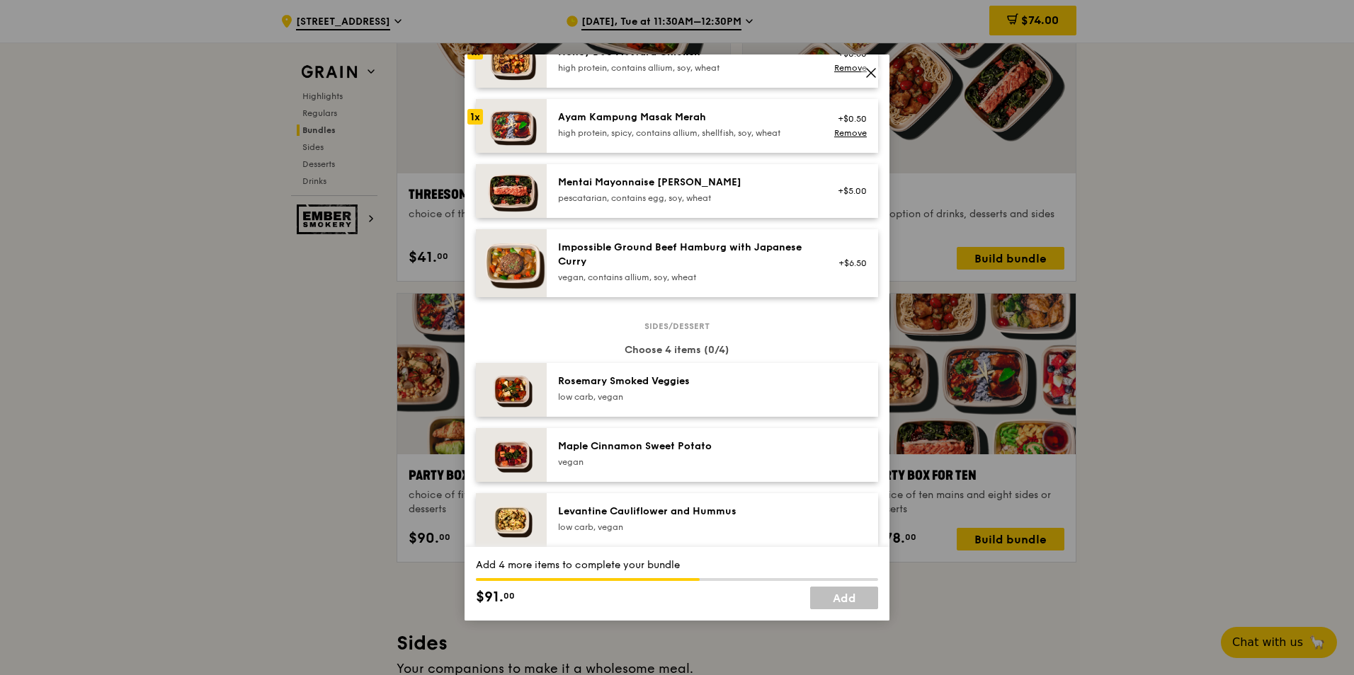
click at [734, 388] on div "Rosemary Smoked Veggies" at bounding box center [685, 382] width 254 height 14
click at [717, 445] on div "Maple Cinnamon Sweet Potato" at bounding box center [685, 447] width 254 height 14
click at [703, 511] on div "Levantine Cauliflower and Hummus" at bounding box center [685, 512] width 254 height 14
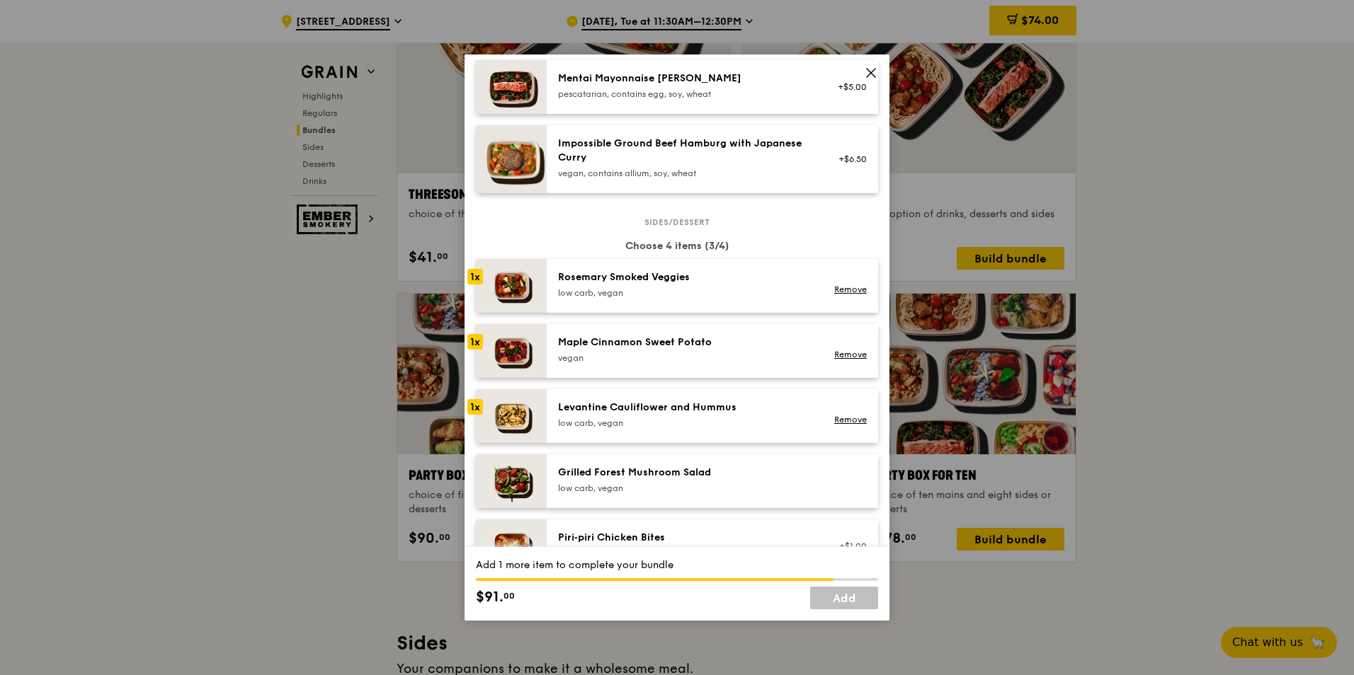
scroll to position [637, 0]
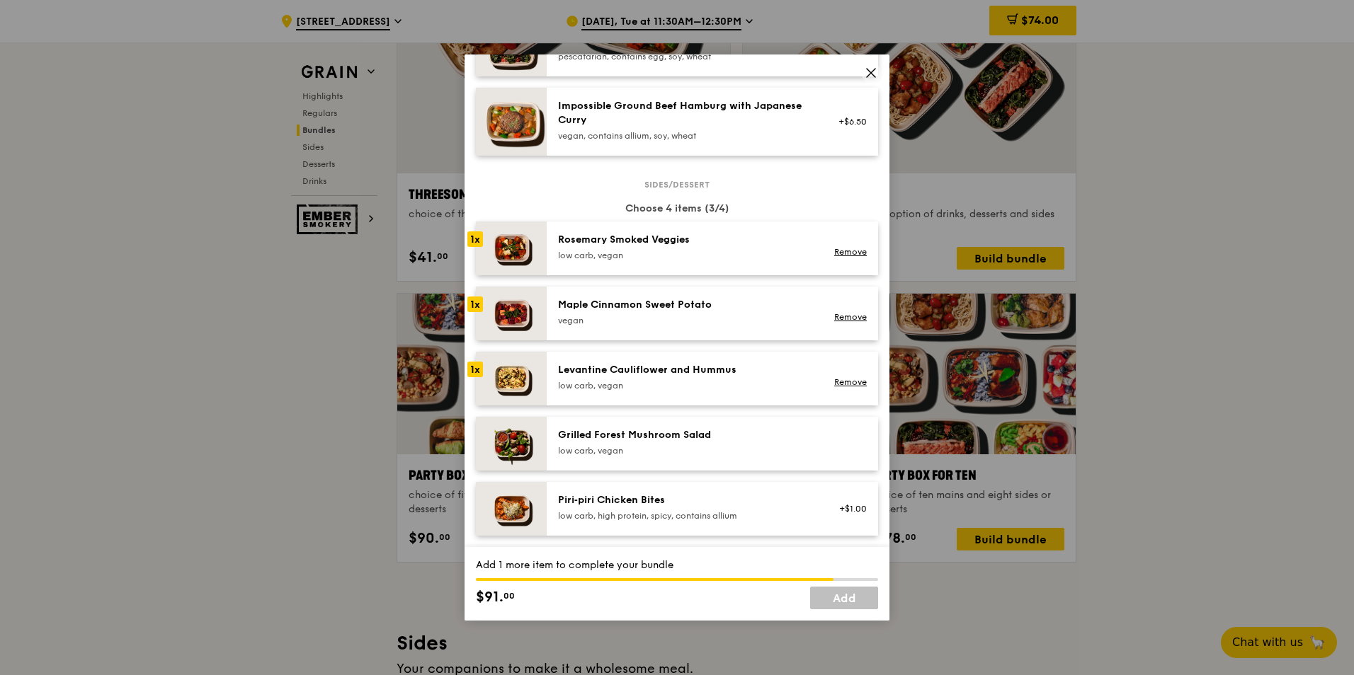
click at [717, 439] on div "Grilled Forest Mushroom Salad" at bounding box center [685, 435] width 254 height 14
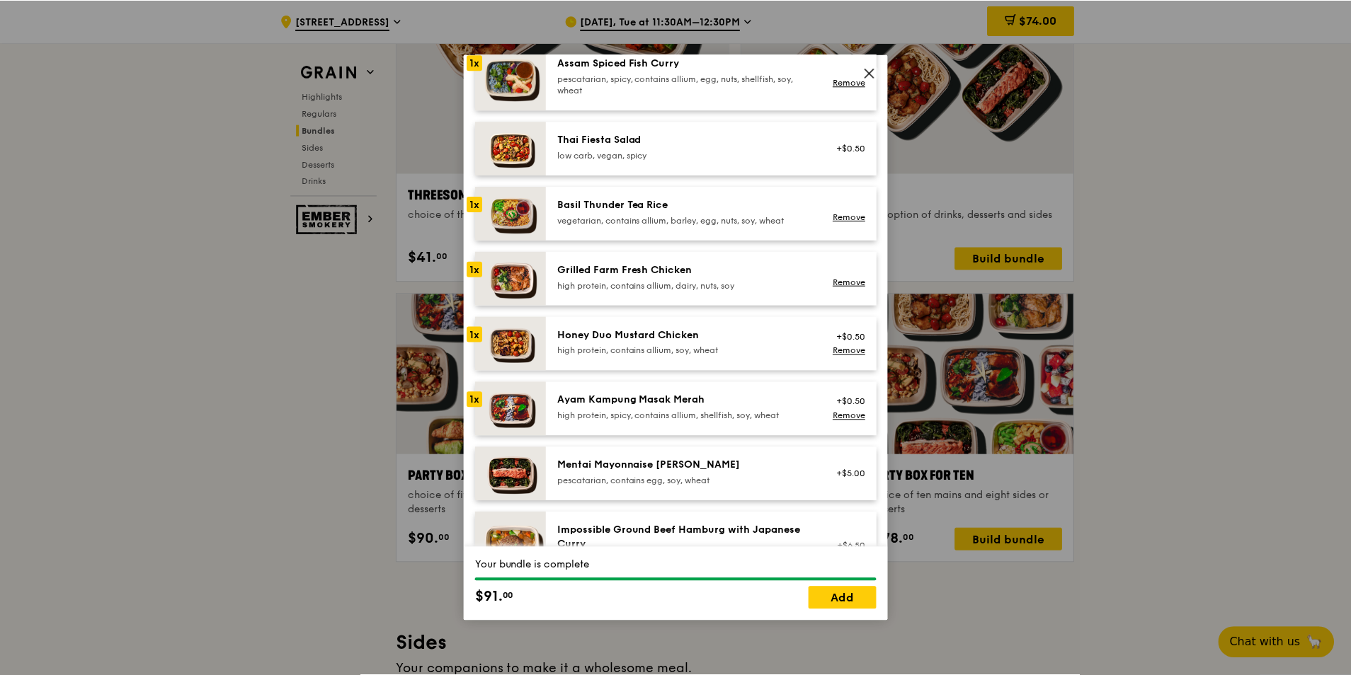
scroll to position [283, 0]
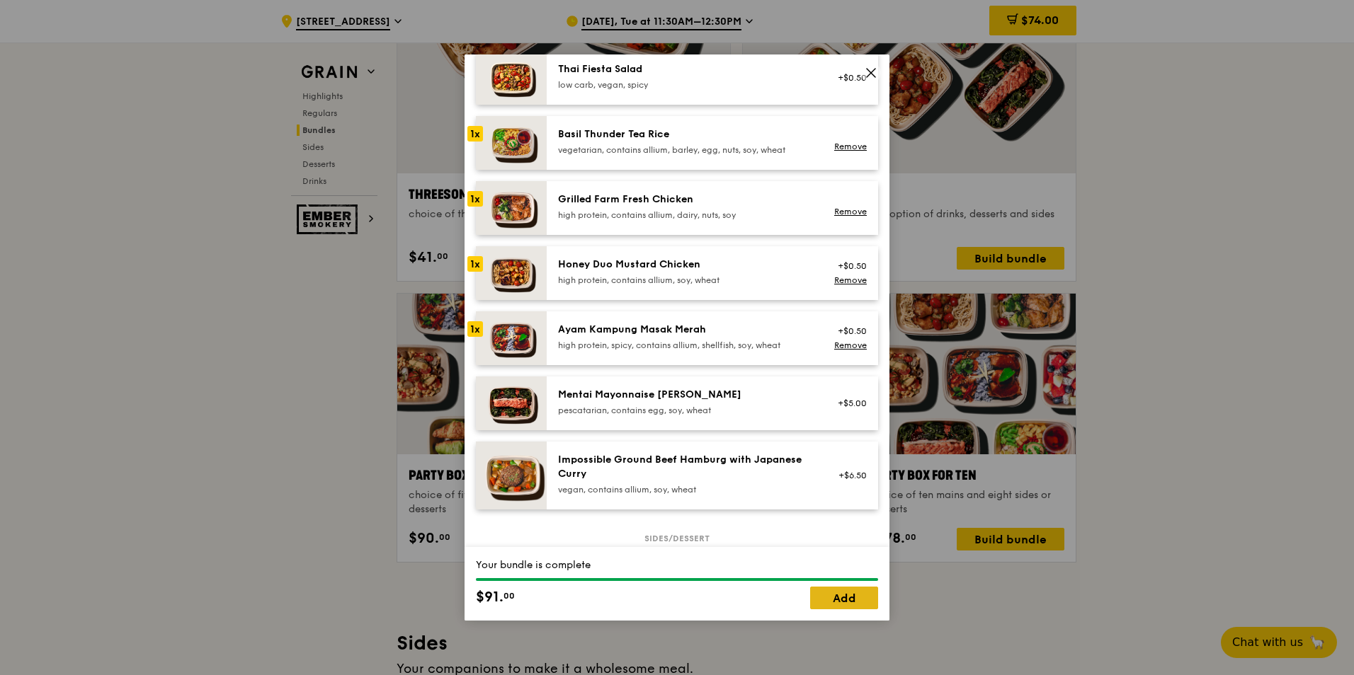
click at [836, 598] on link "Add" at bounding box center [844, 598] width 68 height 23
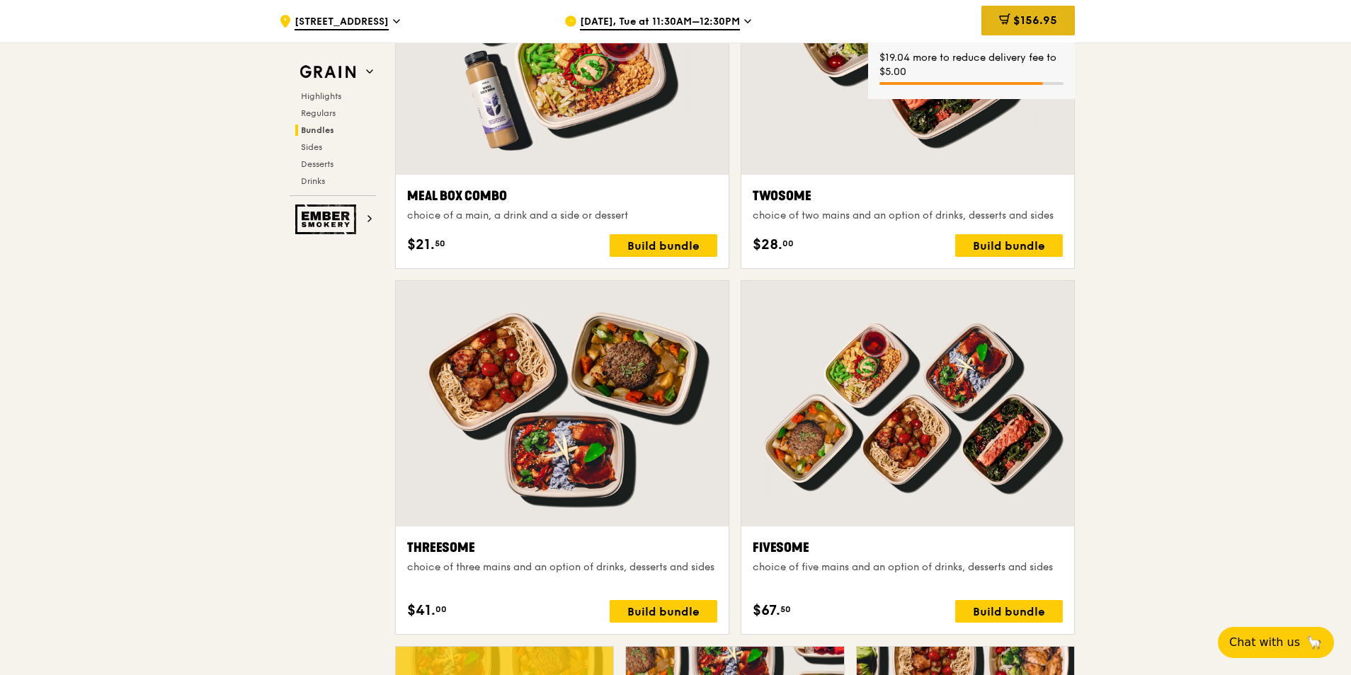
scroll to position [2266, 0]
click at [1046, 16] on span "$156.95" at bounding box center [1035, 19] width 44 height 13
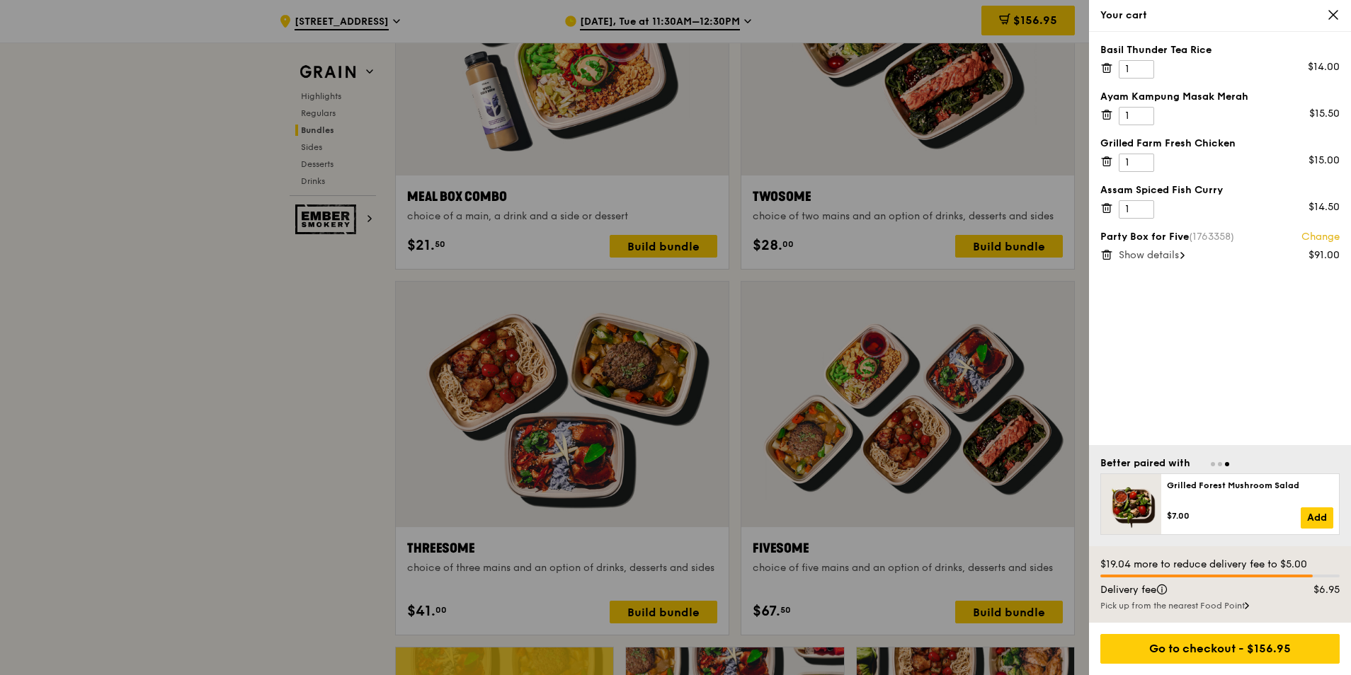
click at [1106, 204] on icon at bounding box center [1107, 204] width 4 height 1
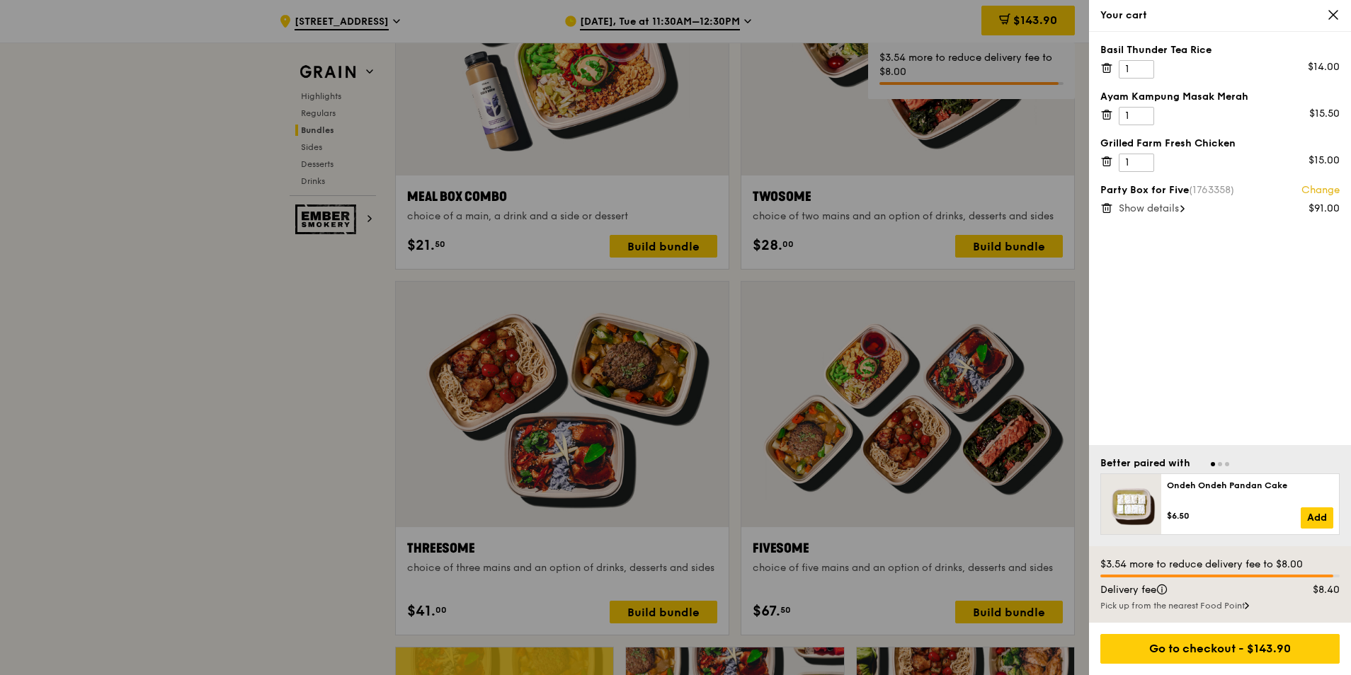
click at [1104, 162] on icon at bounding box center [1106, 161] width 13 height 13
click at [1107, 113] on icon at bounding box center [1106, 114] width 13 height 13
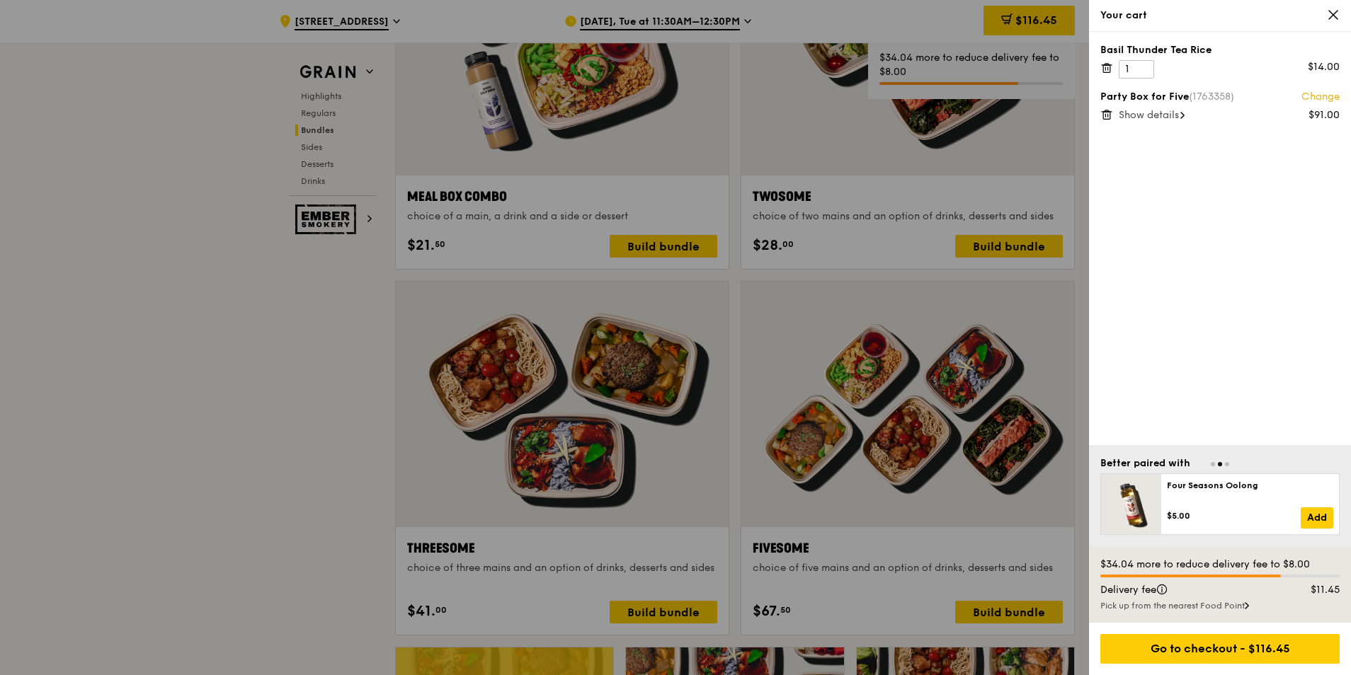
click at [1109, 62] on icon at bounding box center [1106, 68] width 13 height 13
click at [1163, 64] on span "Show details" at bounding box center [1149, 68] width 60 height 12
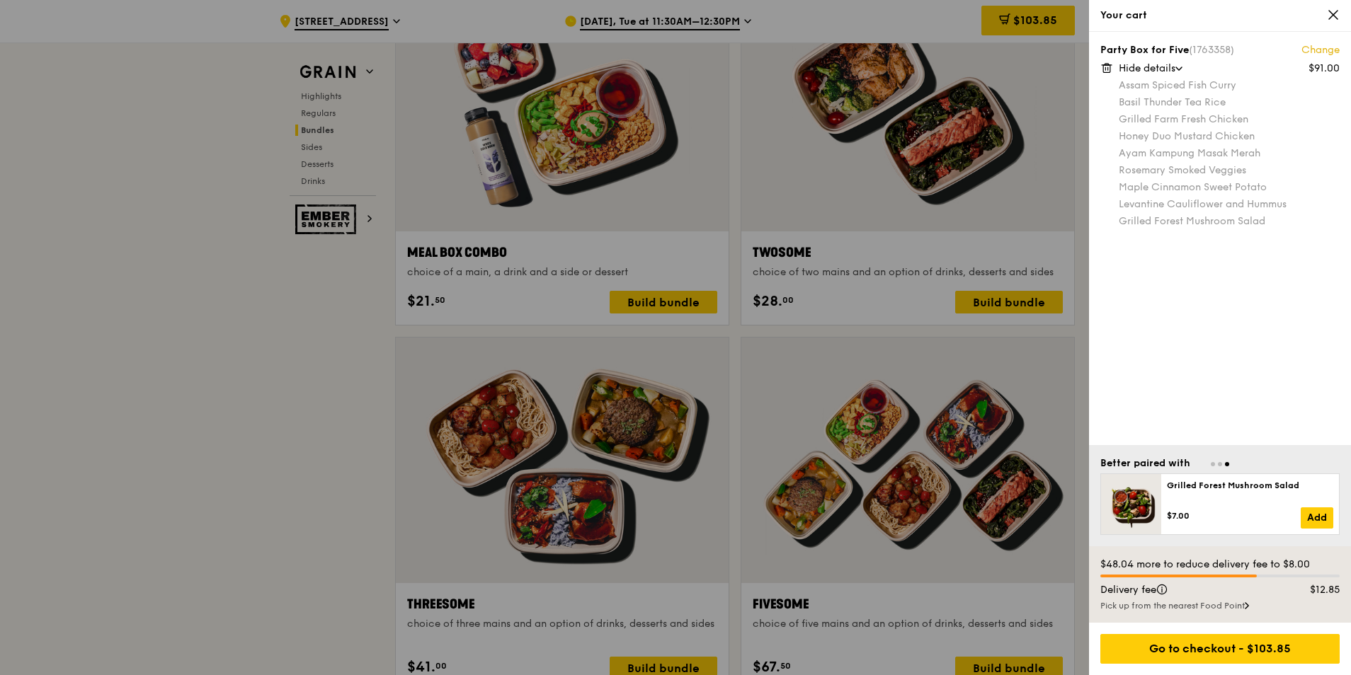
scroll to position [2124, 0]
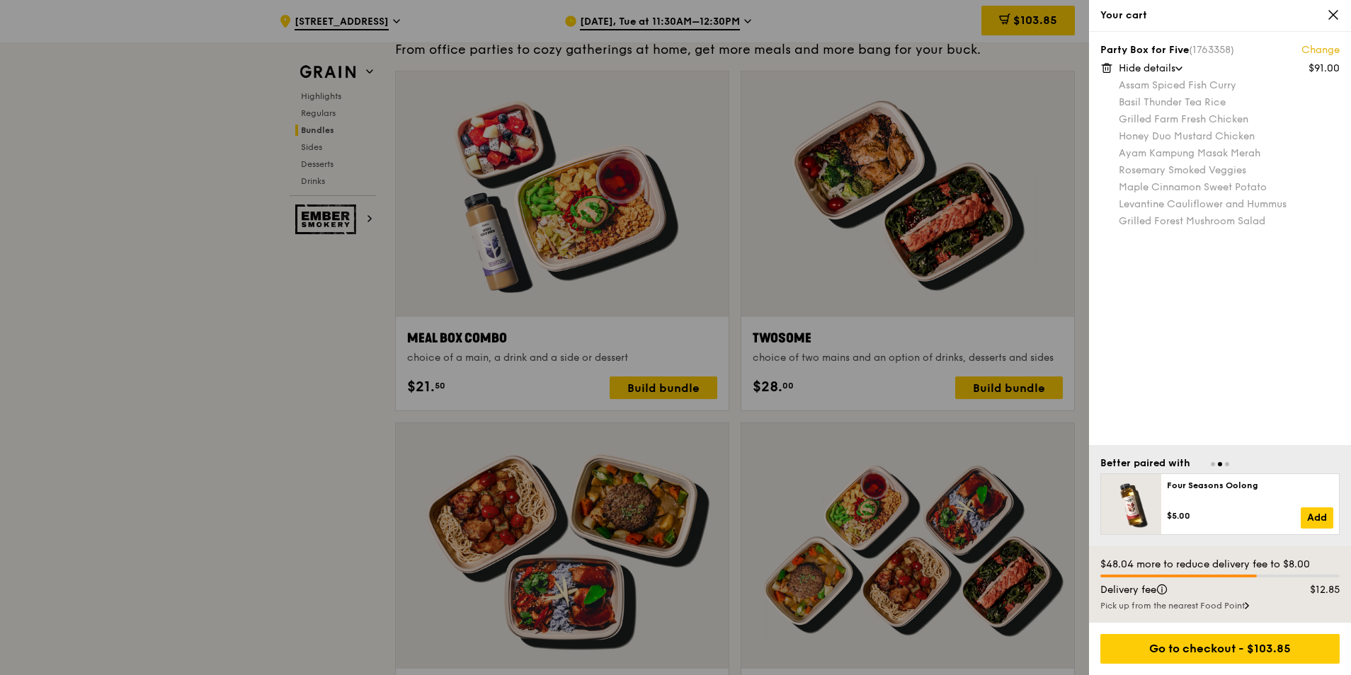
click at [1333, 16] on icon at bounding box center [1333, 15] width 8 height 8
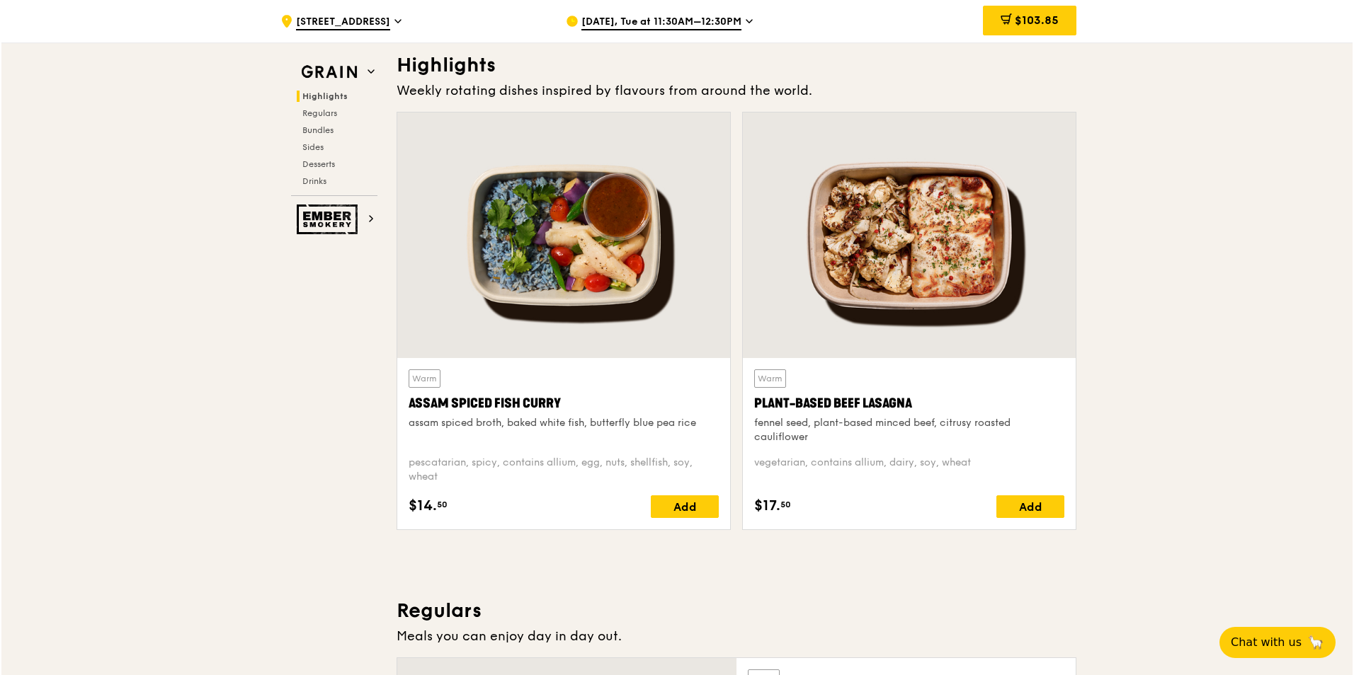
scroll to position [283, 0]
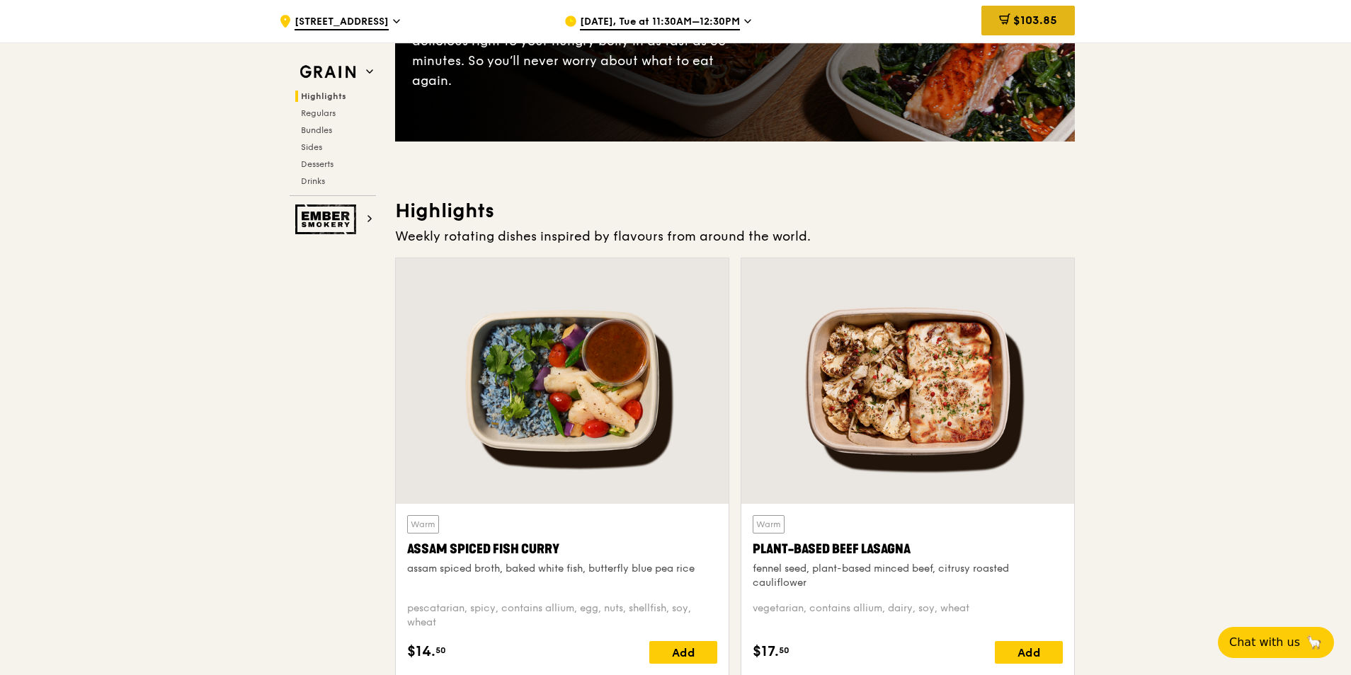
click at [1049, 20] on span "$103.85" at bounding box center [1035, 19] width 44 height 13
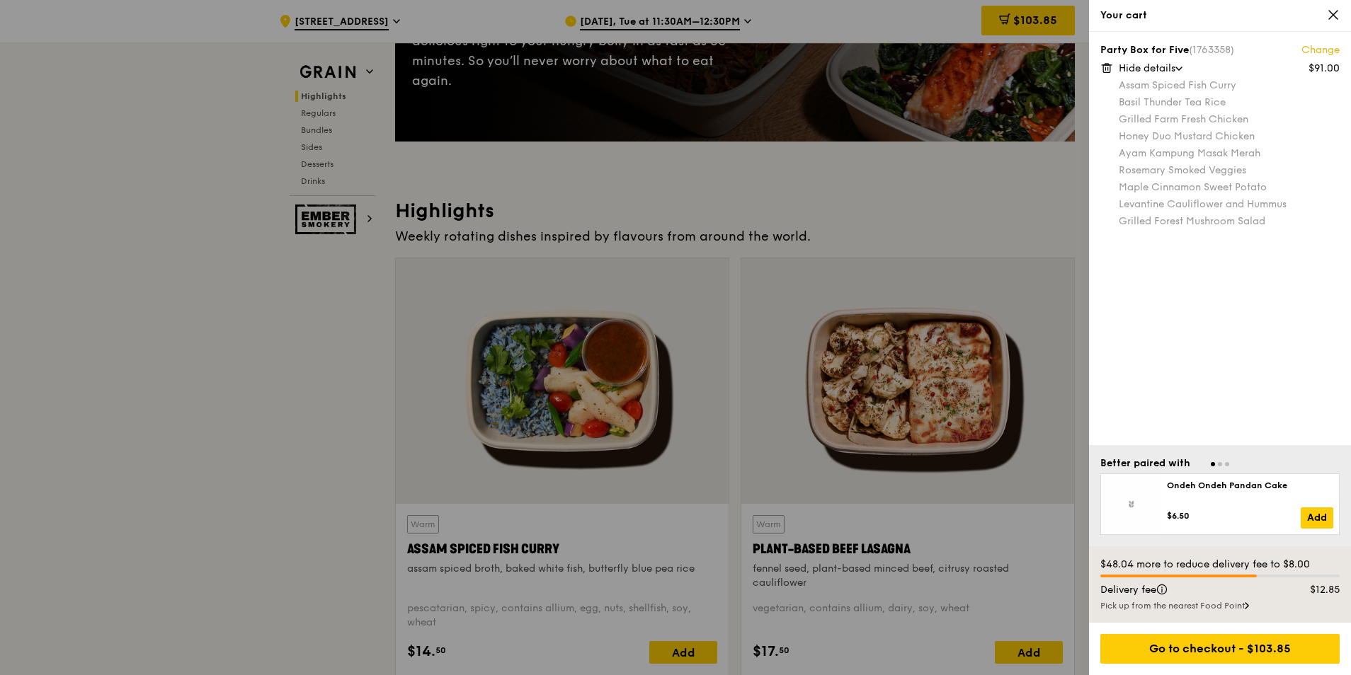
click at [1318, 47] on link "Change" at bounding box center [1320, 50] width 38 height 14
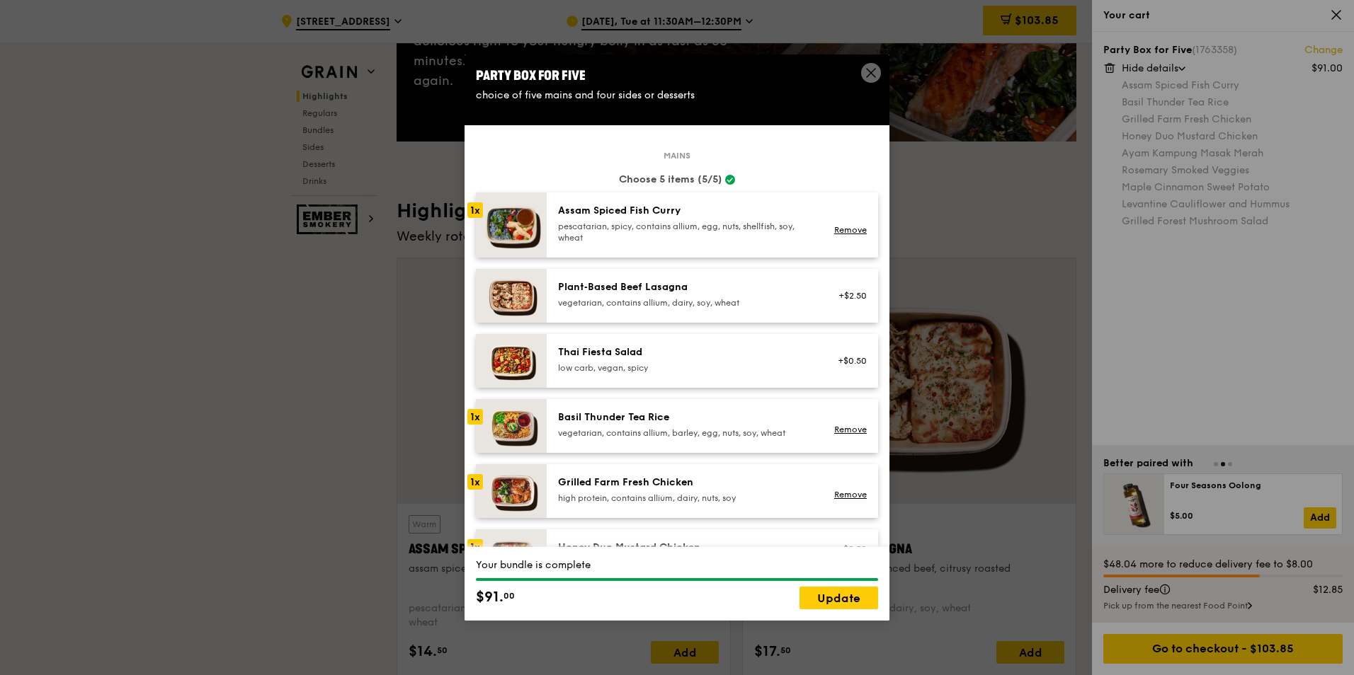
click at [477, 207] on div "1x" at bounding box center [475, 210] width 16 height 16
click at [500, 215] on img at bounding box center [511, 225] width 71 height 65
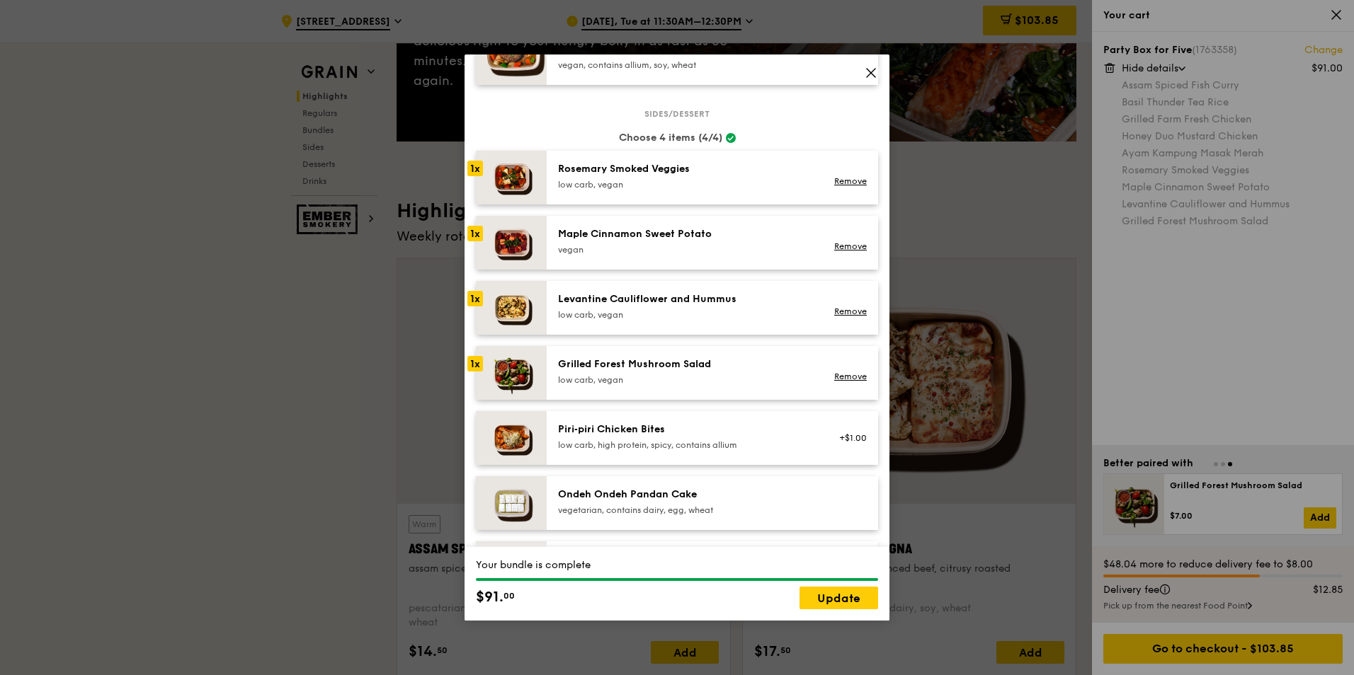
scroll to position [779, 0]
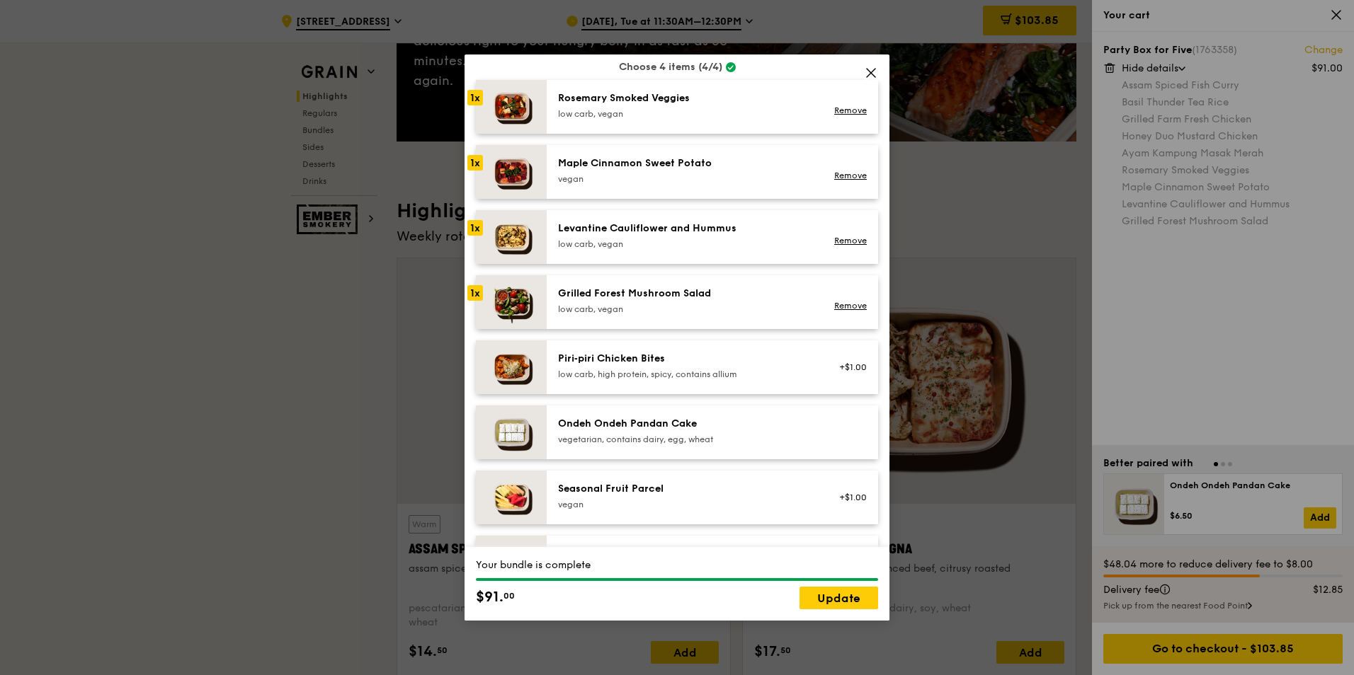
click at [736, 434] on div "vegetarian, contains dairy, egg, wheat" at bounding box center [685, 439] width 254 height 11
click at [654, 428] on div "Ondeh Ondeh Pandan Cake" at bounding box center [685, 424] width 254 height 14
click at [598, 423] on div "Ondeh Ondeh Pandan Cake" at bounding box center [685, 424] width 254 height 14
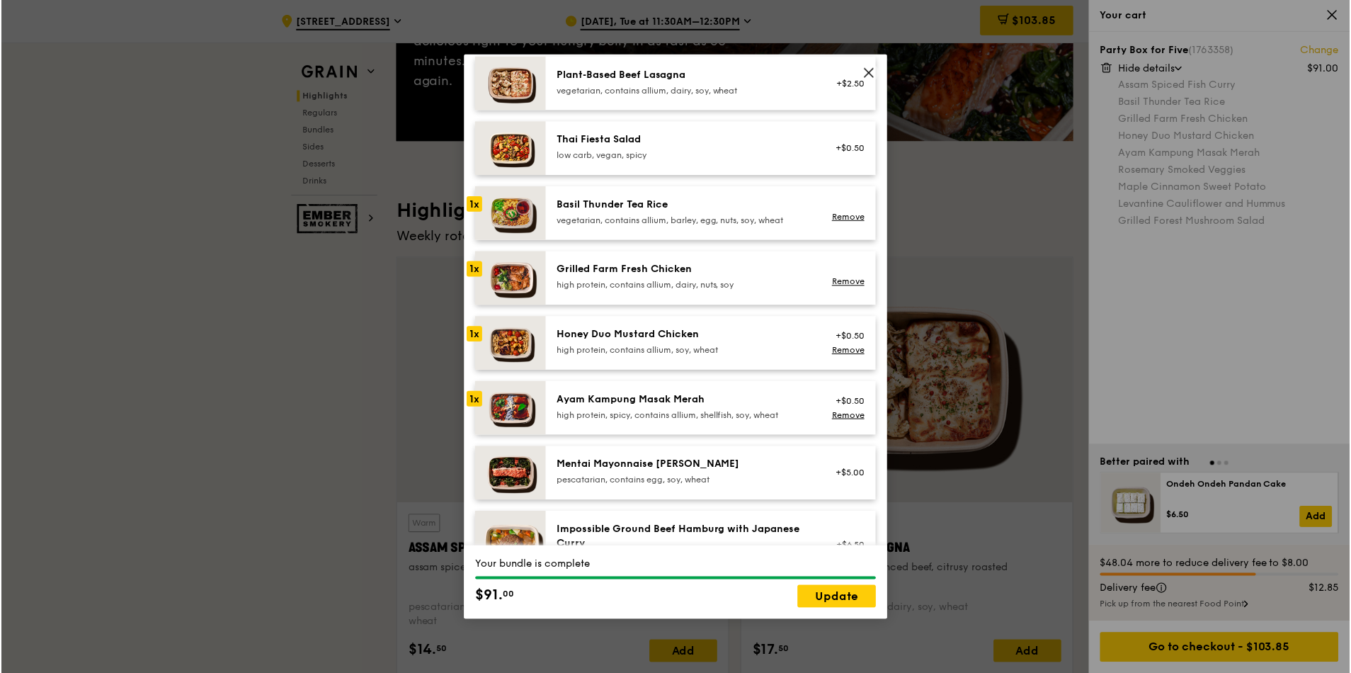
scroll to position [283, 0]
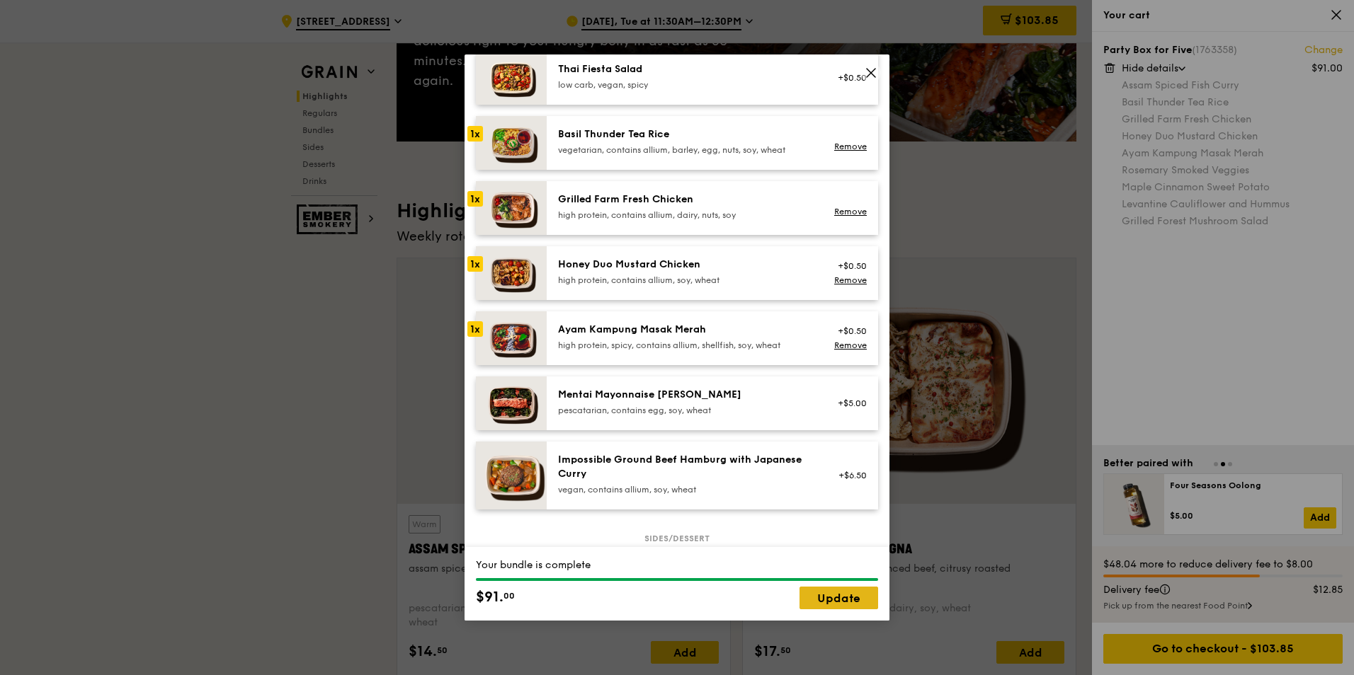
click at [836, 594] on link "Update" at bounding box center [838, 598] width 79 height 23
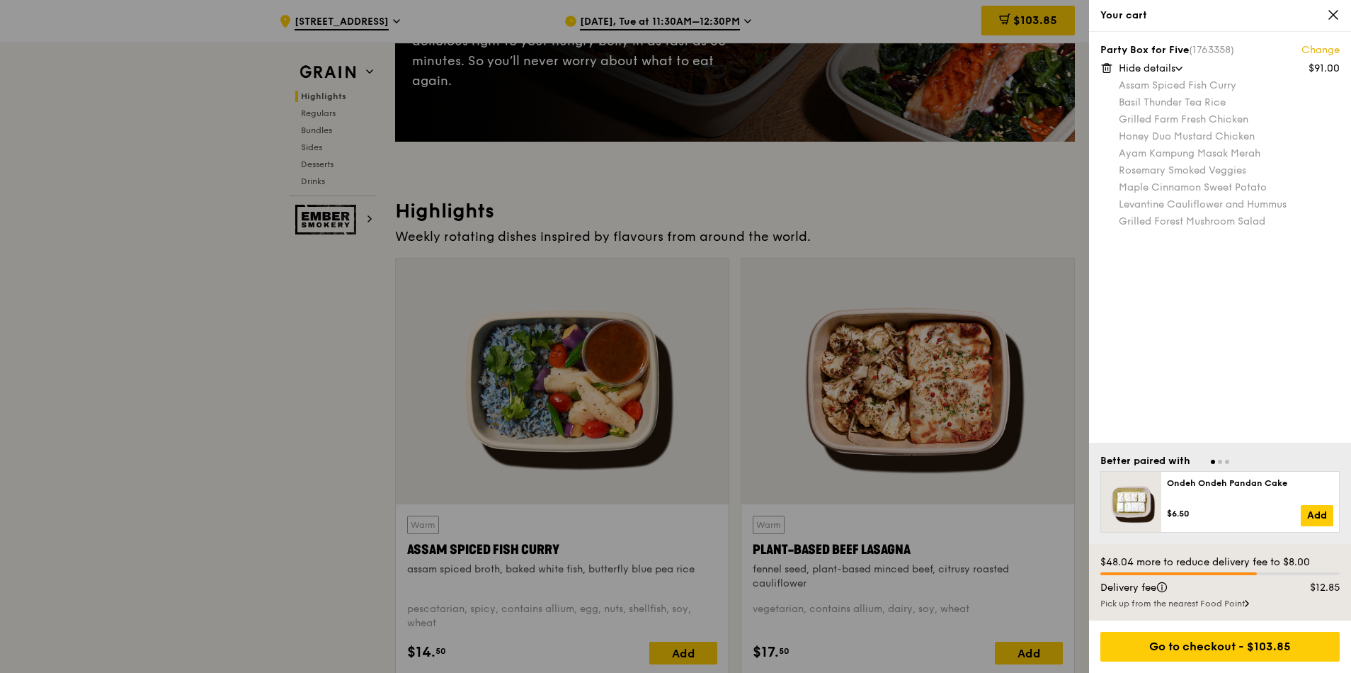
click at [934, 187] on div at bounding box center [675, 336] width 1351 height 673
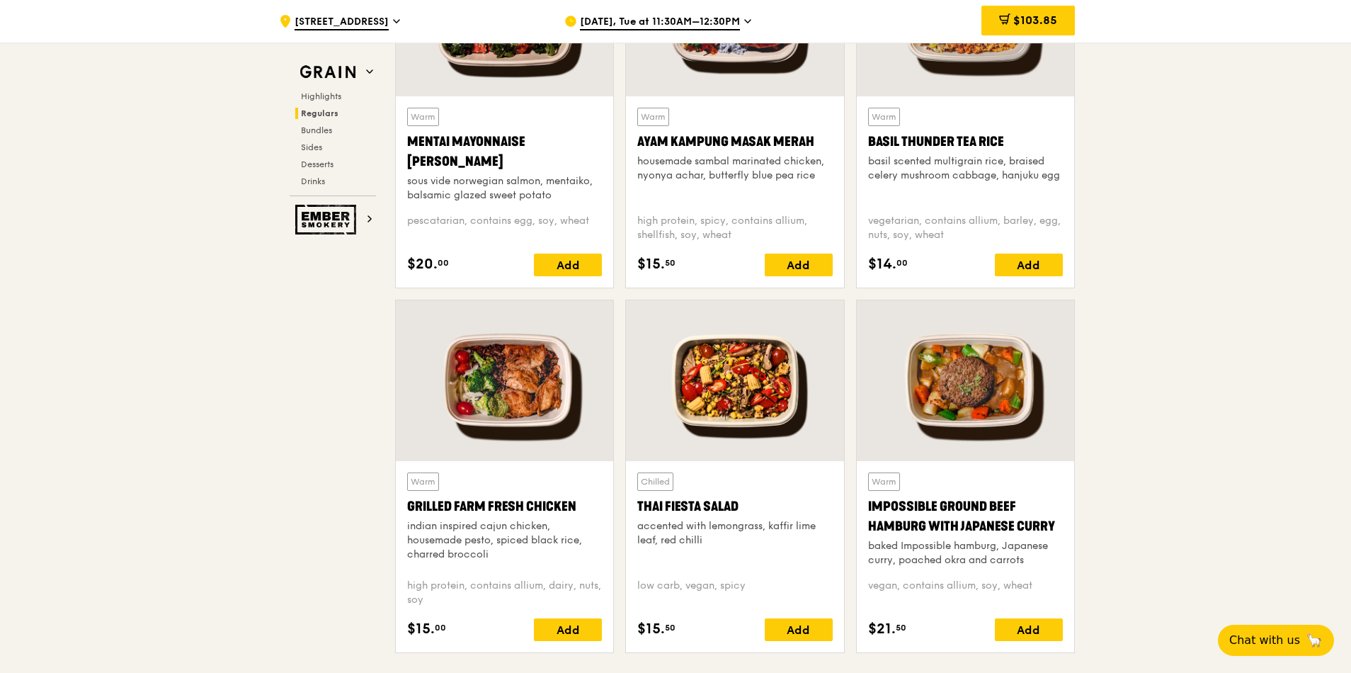
scroll to position [1416, 0]
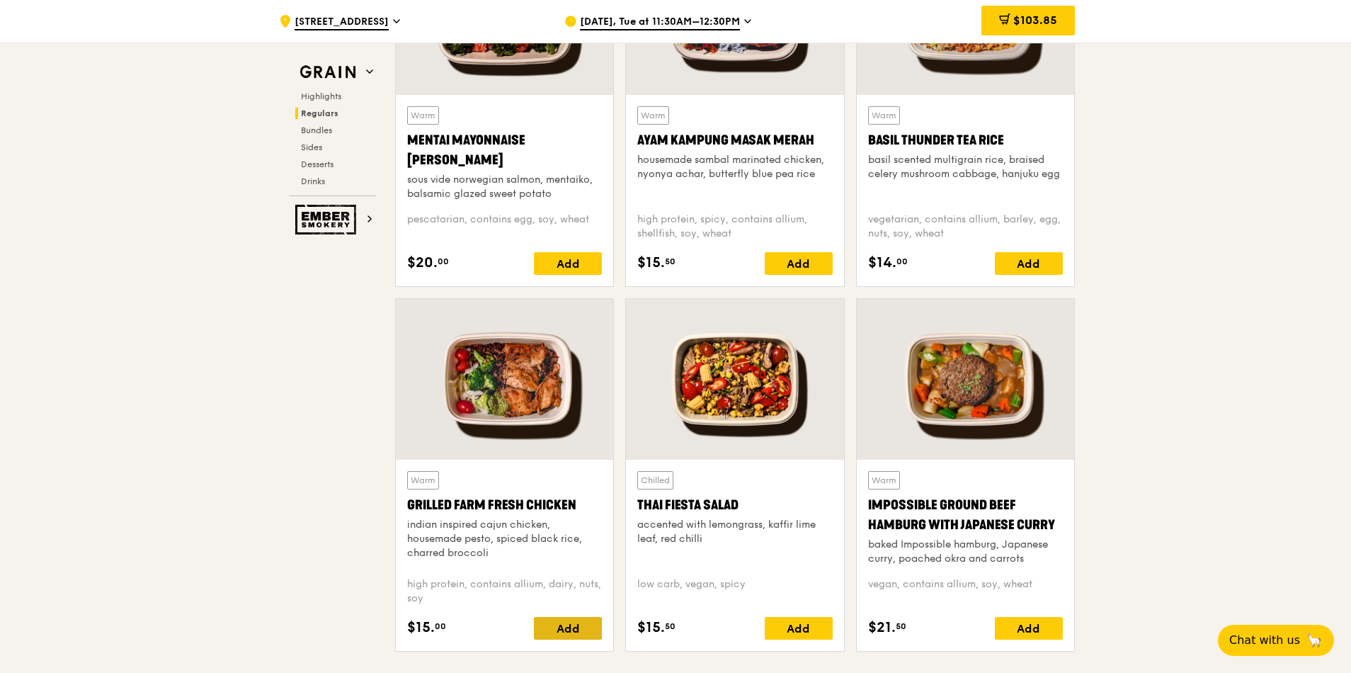
click at [562, 628] on div "Add" at bounding box center [568, 628] width 68 height 23
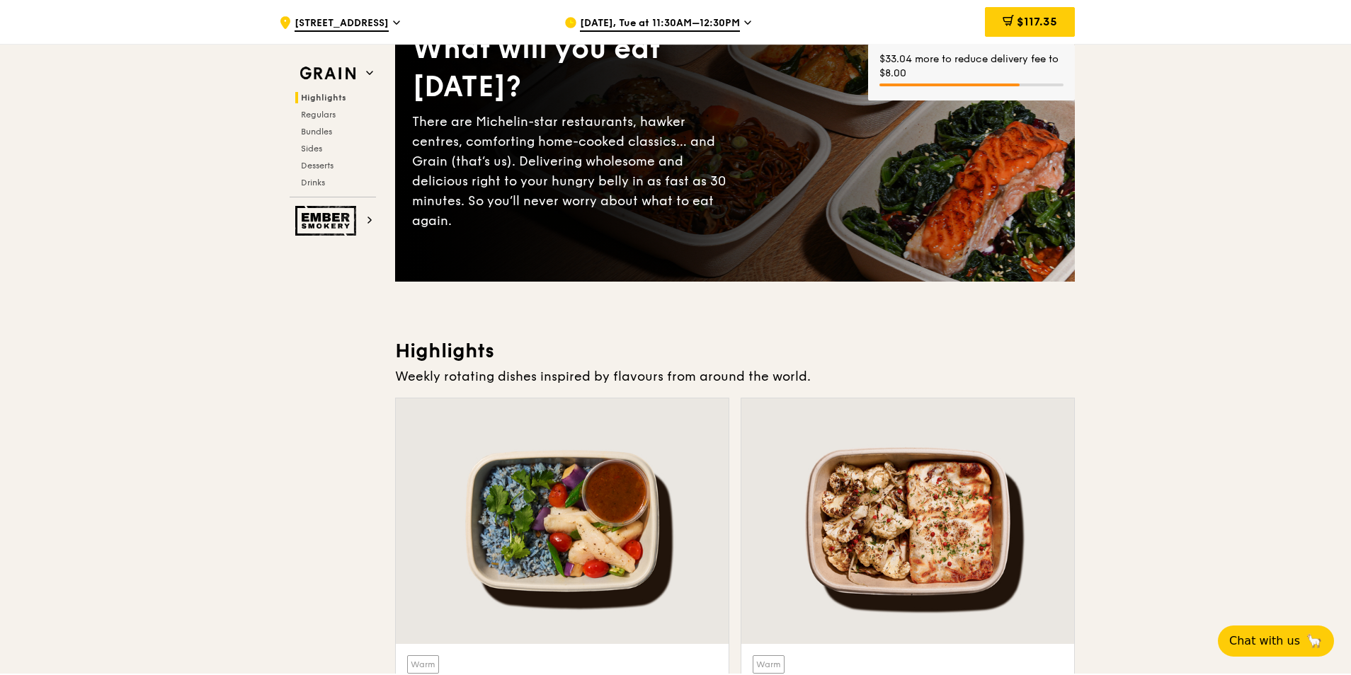
scroll to position [0, 0]
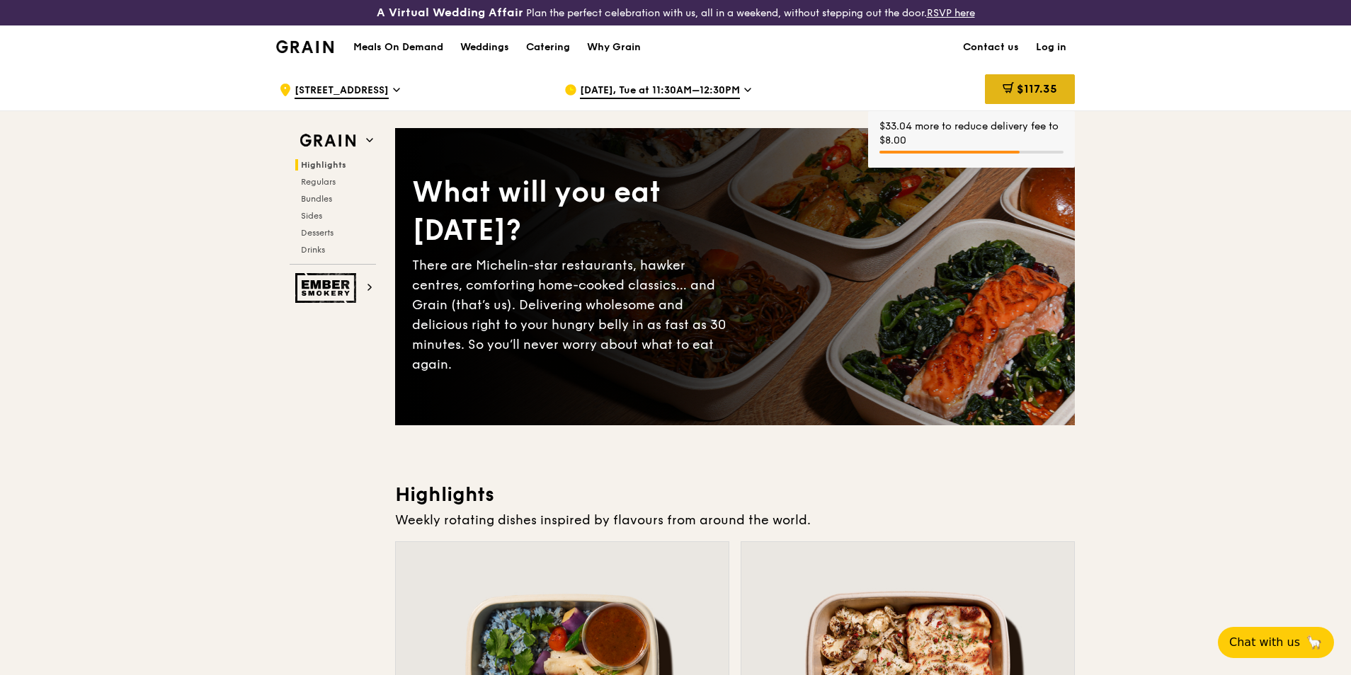
click at [1047, 91] on span "$117.35" at bounding box center [1037, 88] width 40 height 13
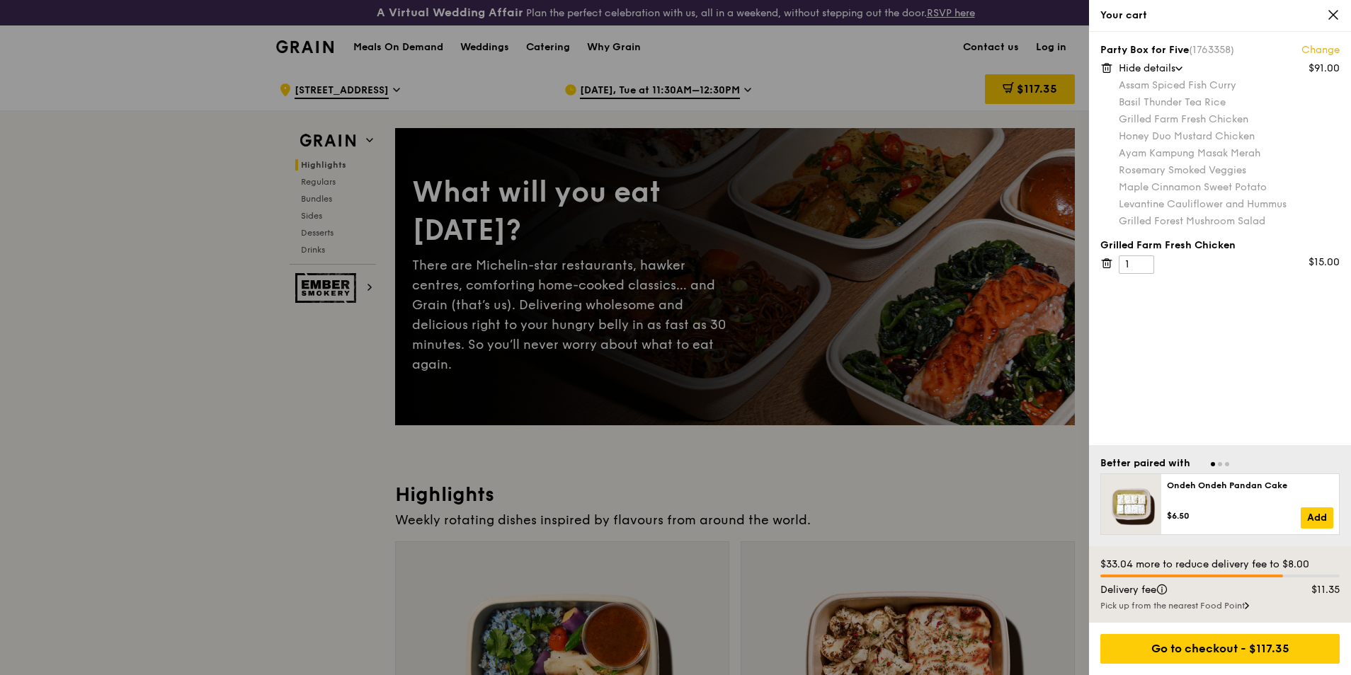
click at [283, 397] on div at bounding box center [675, 337] width 1351 height 675
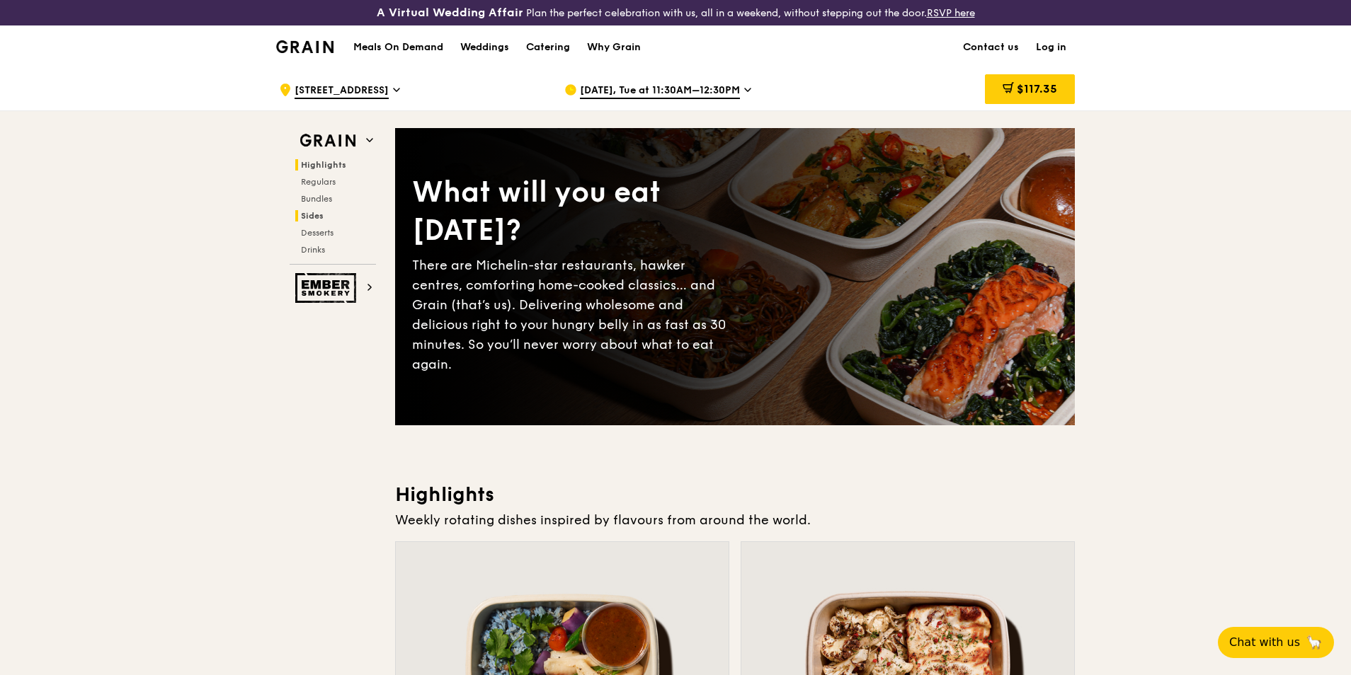
click at [316, 216] on span "Sides" at bounding box center [312, 216] width 23 height 10
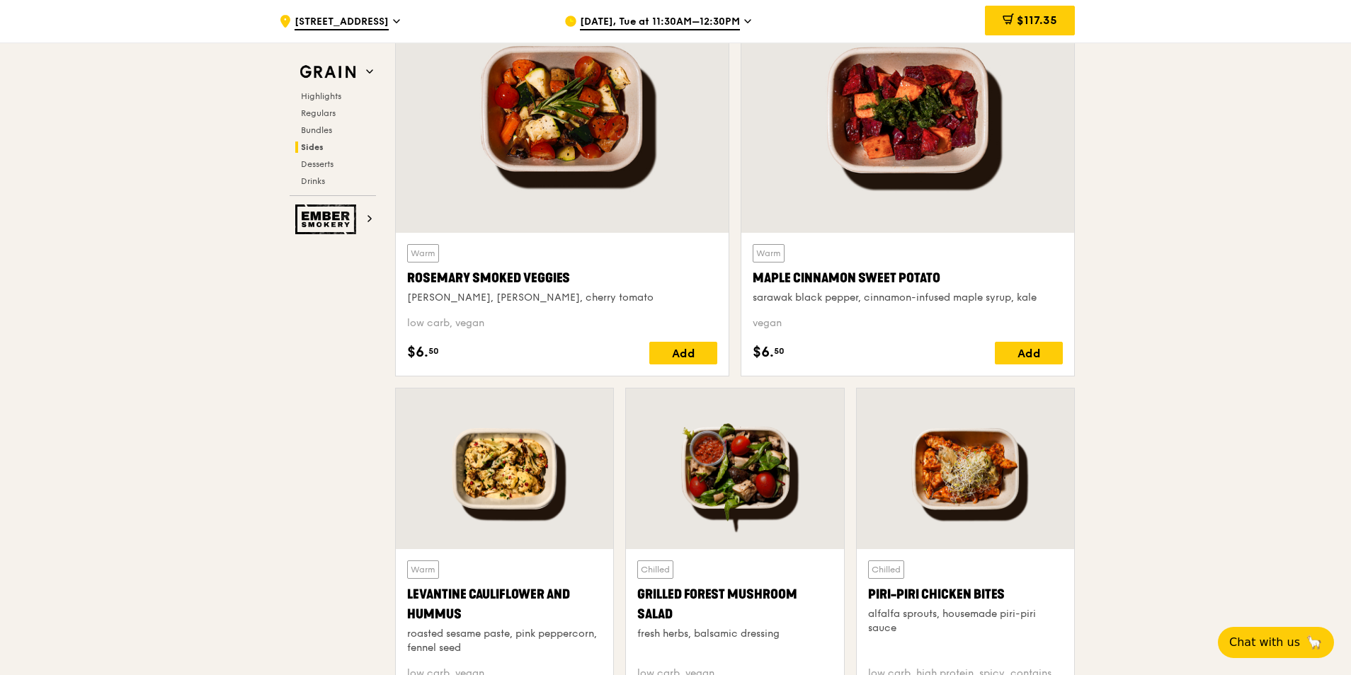
scroll to position [3322, 0]
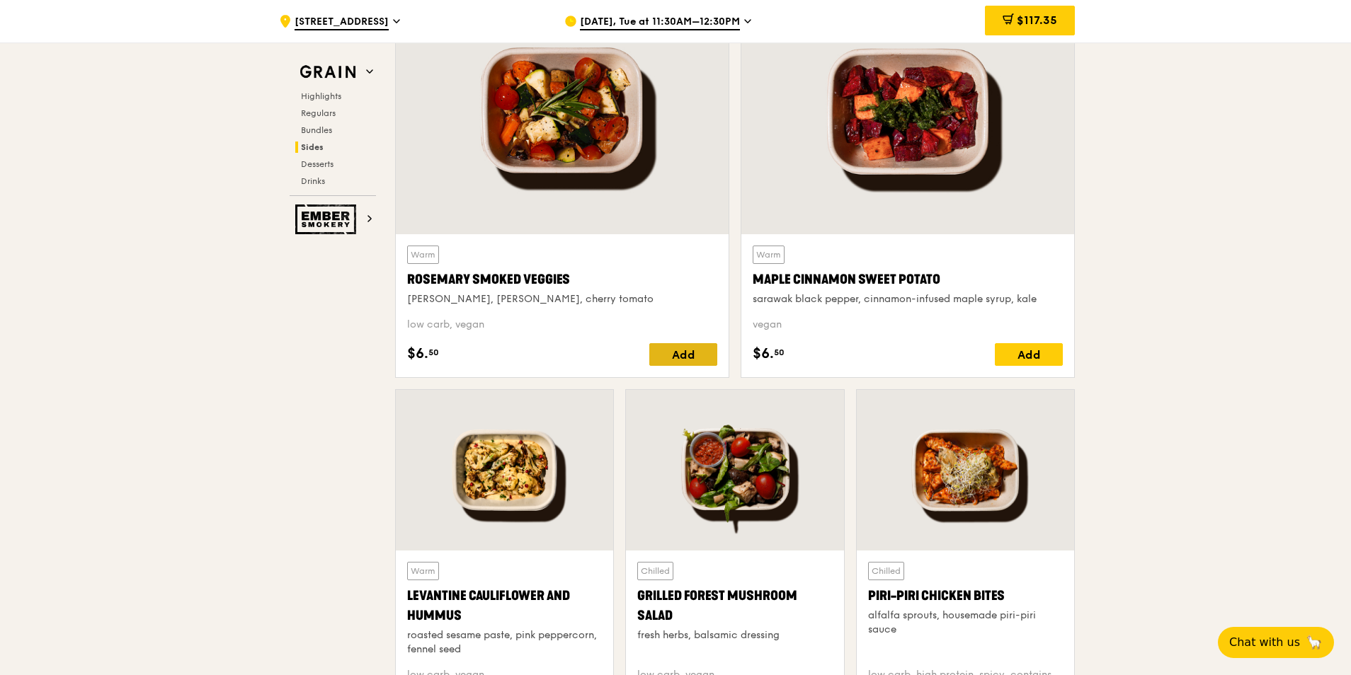
click at [675, 360] on div "Add" at bounding box center [683, 354] width 68 height 23
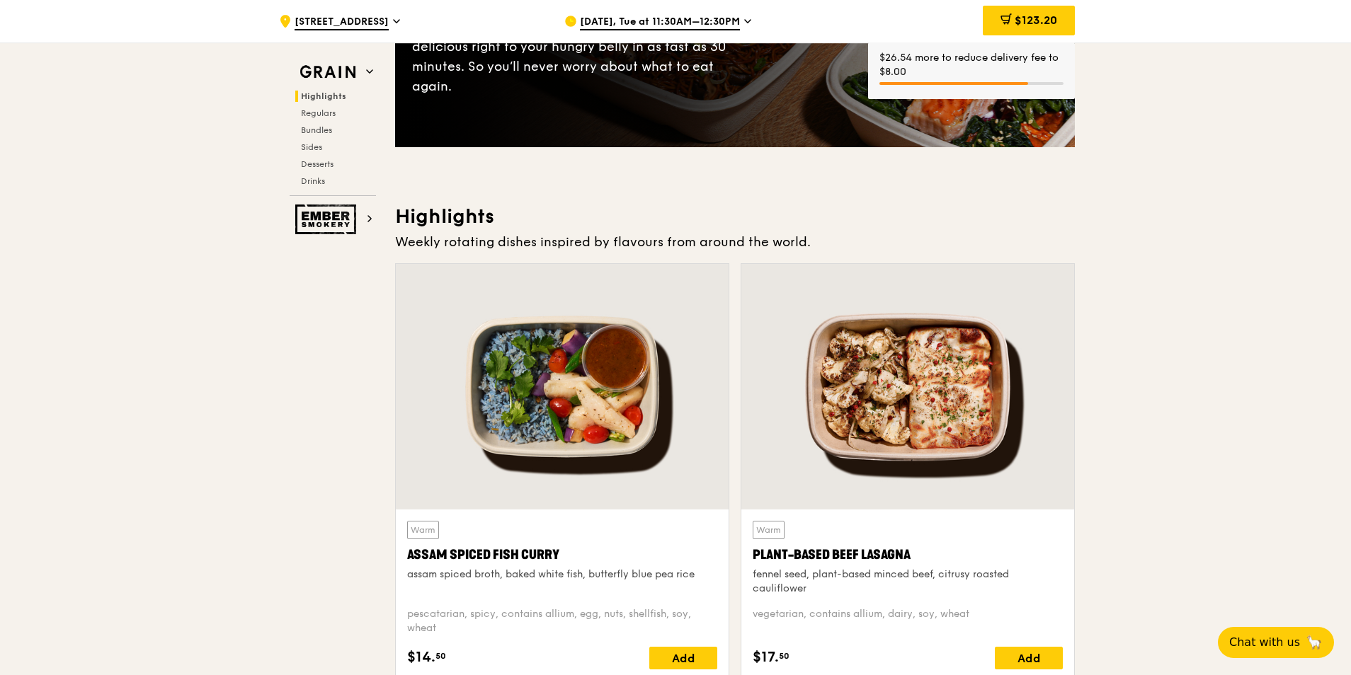
scroll to position [0, 0]
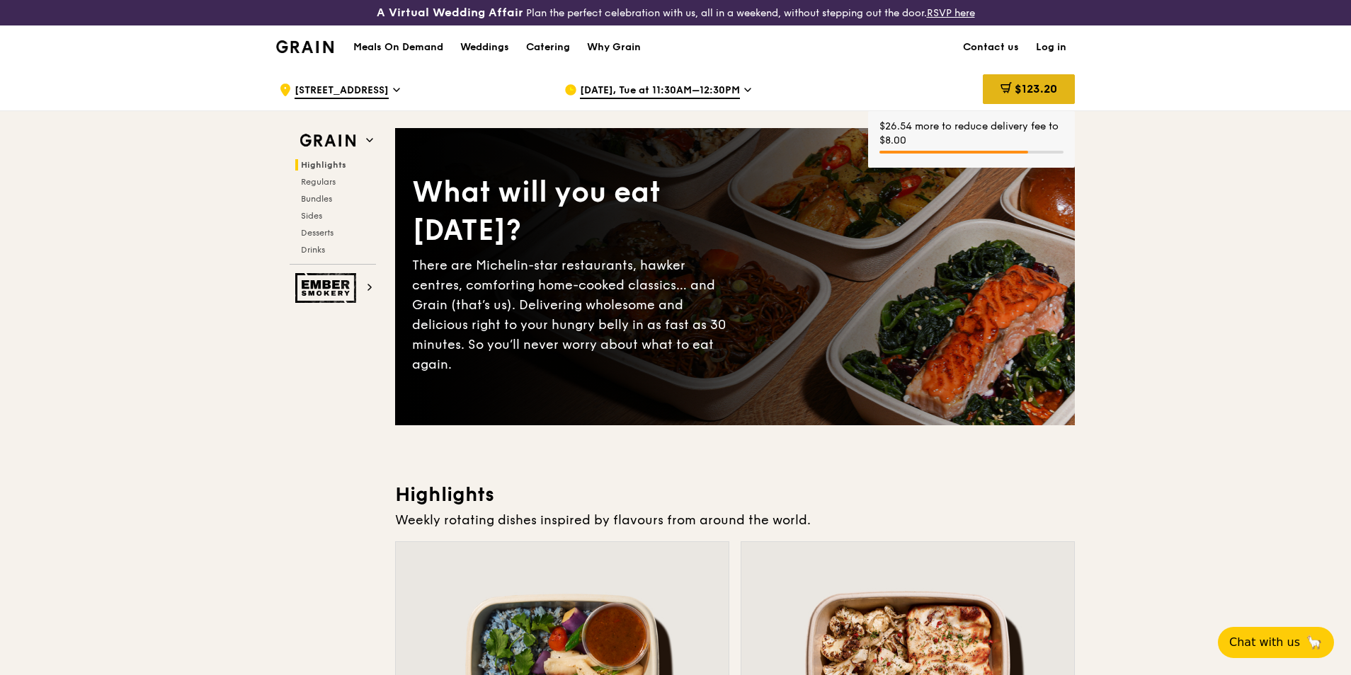
click at [1022, 86] on span "$123.20" at bounding box center [1036, 88] width 42 height 13
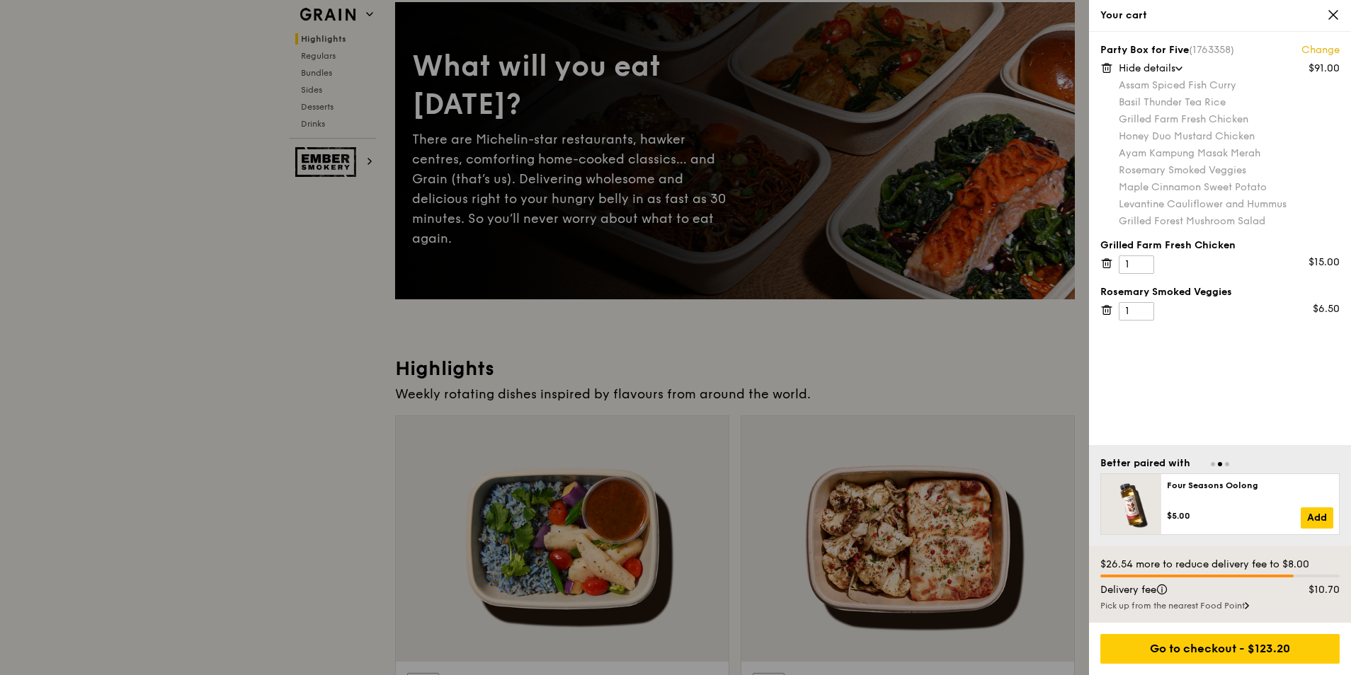
scroll to position [283, 0]
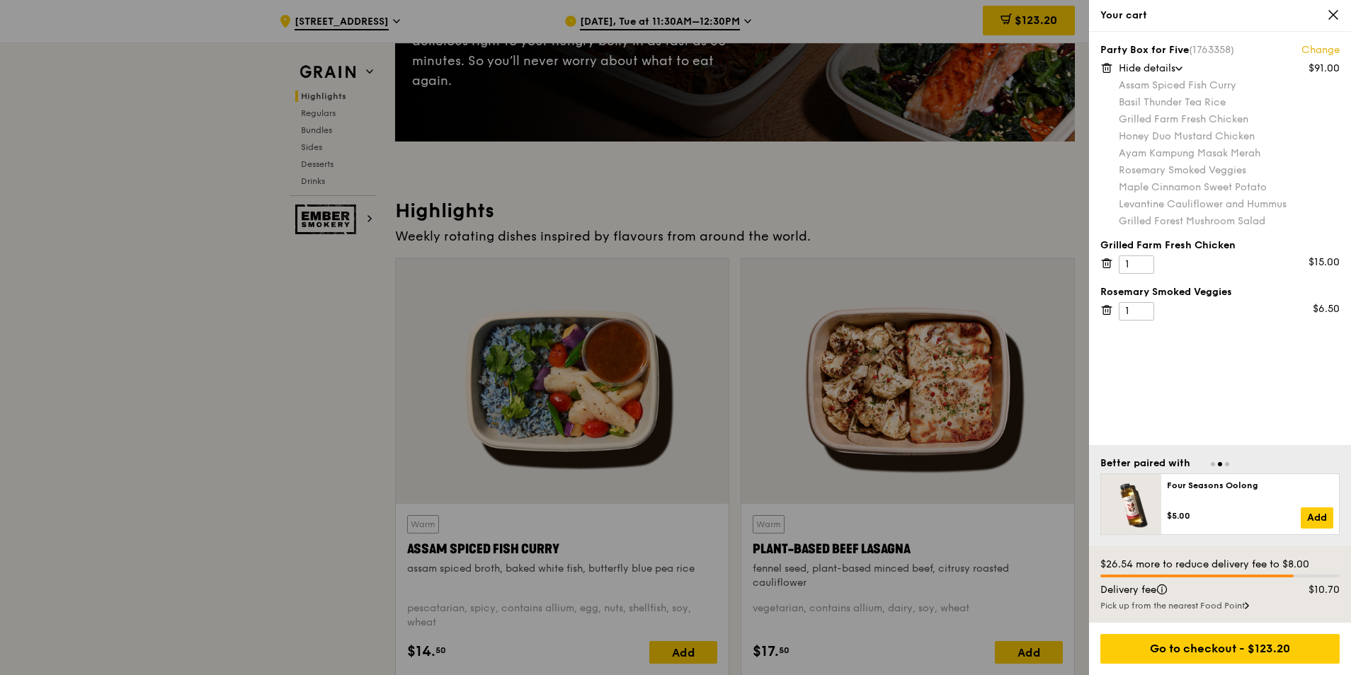
click at [257, 325] on div at bounding box center [675, 337] width 1351 height 675
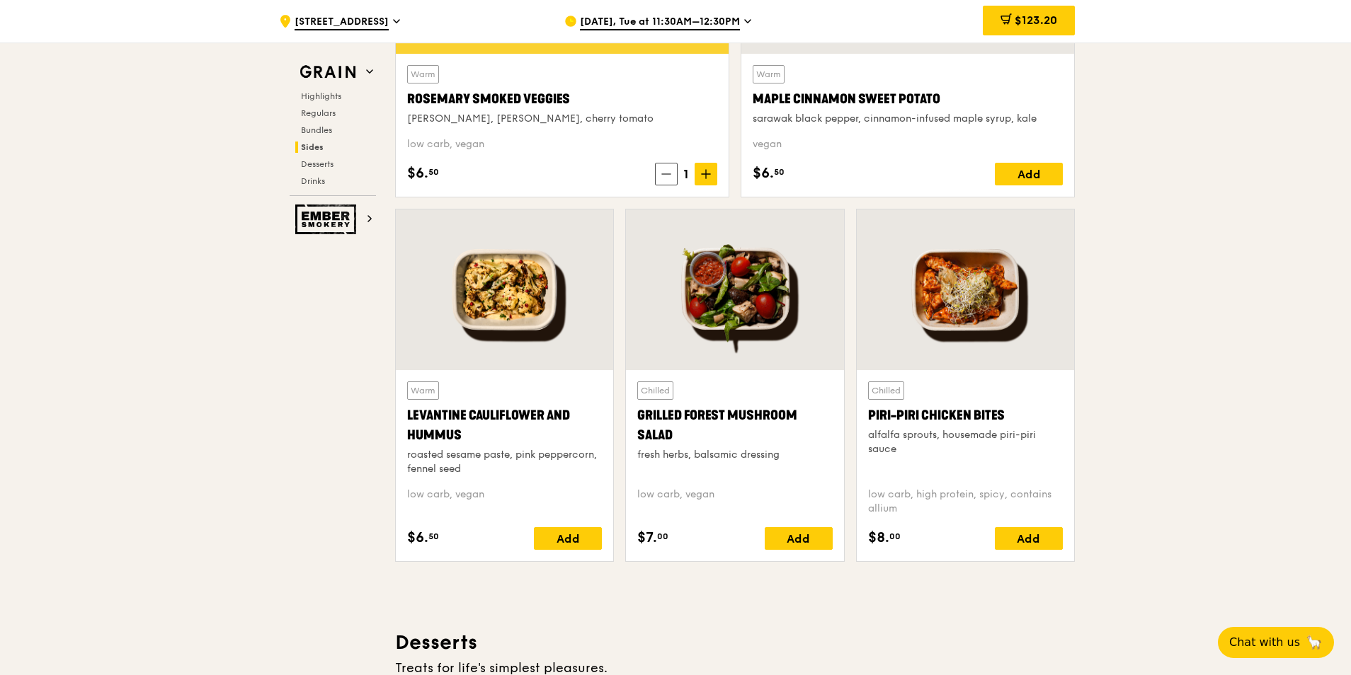
scroll to position [3540, 0]
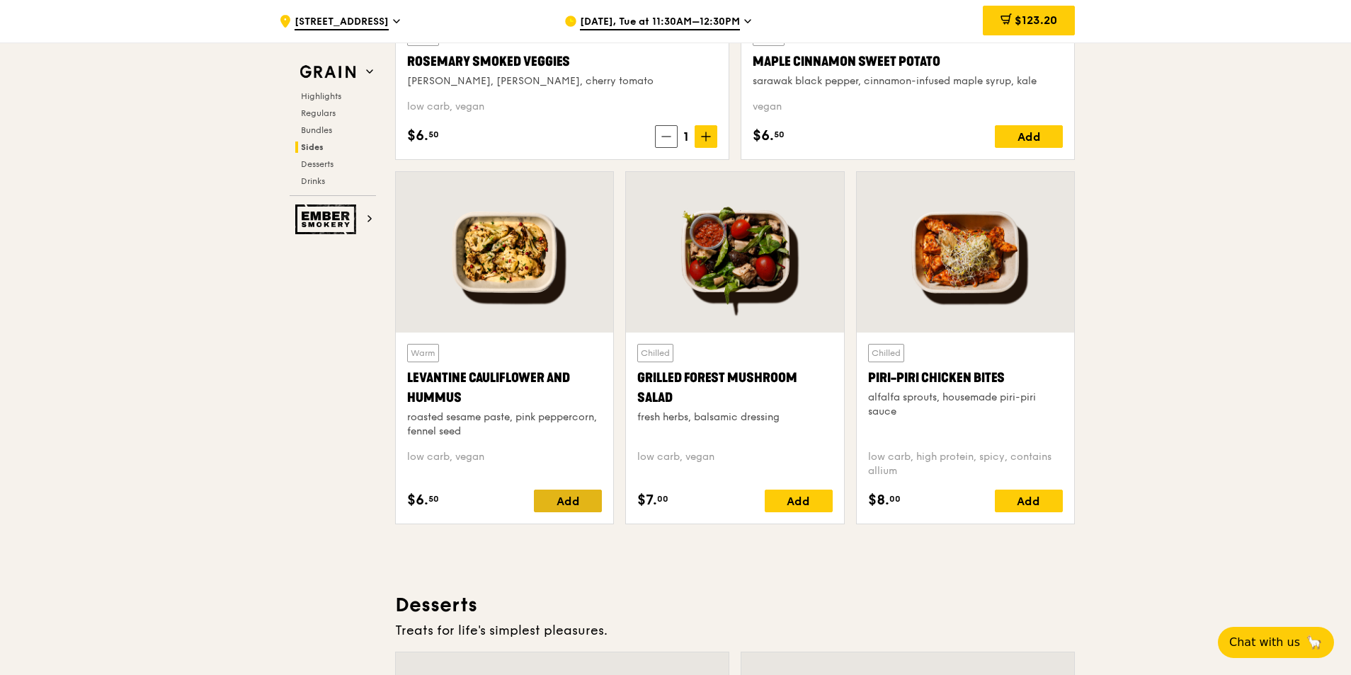
click at [563, 498] on div "Add" at bounding box center [568, 501] width 68 height 23
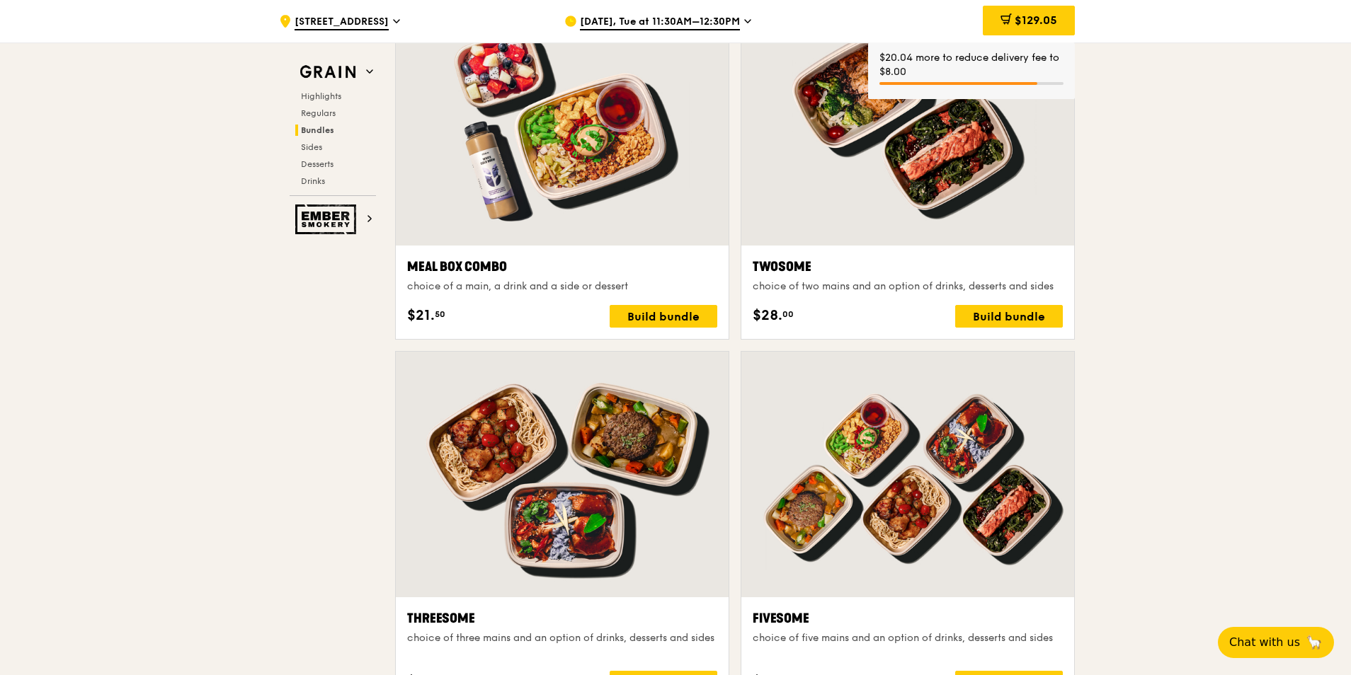
scroll to position [2195, 0]
click at [1015, 18] on span "$129.05" at bounding box center [1036, 19] width 42 height 13
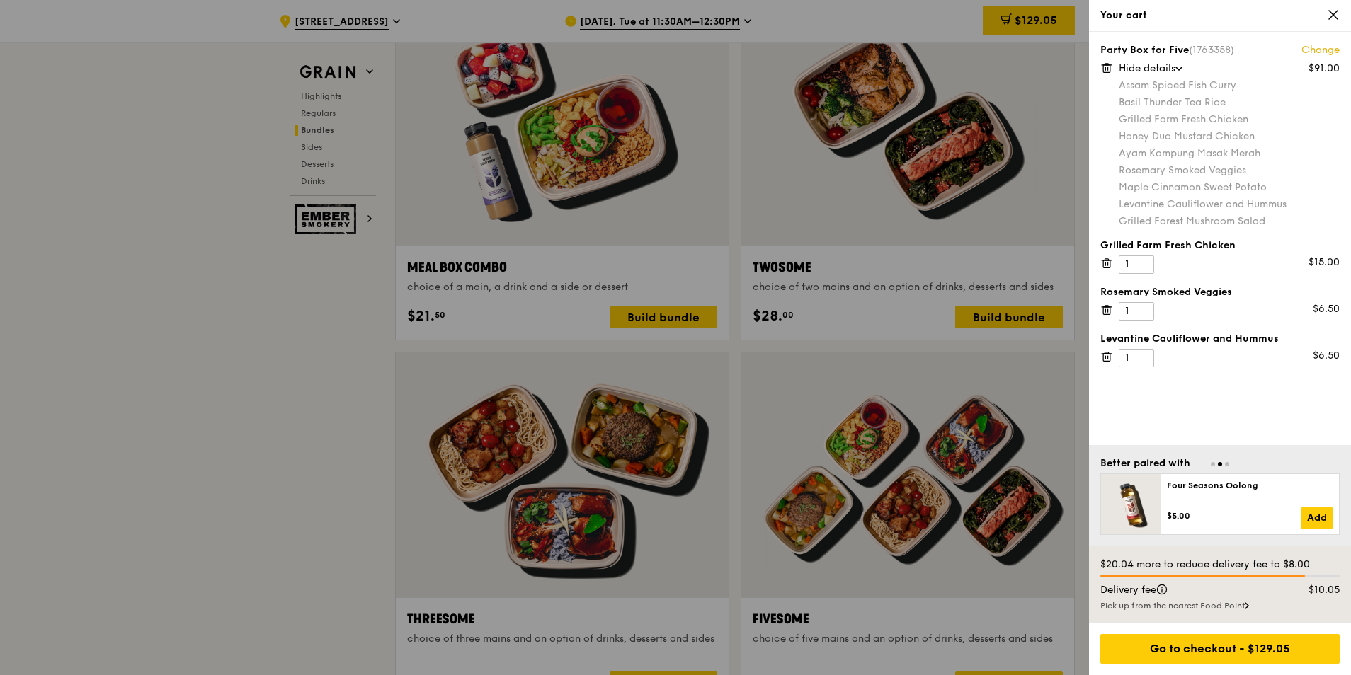
click at [1333, 15] on icon at bounding box center [1333, 15] width 8 height 8
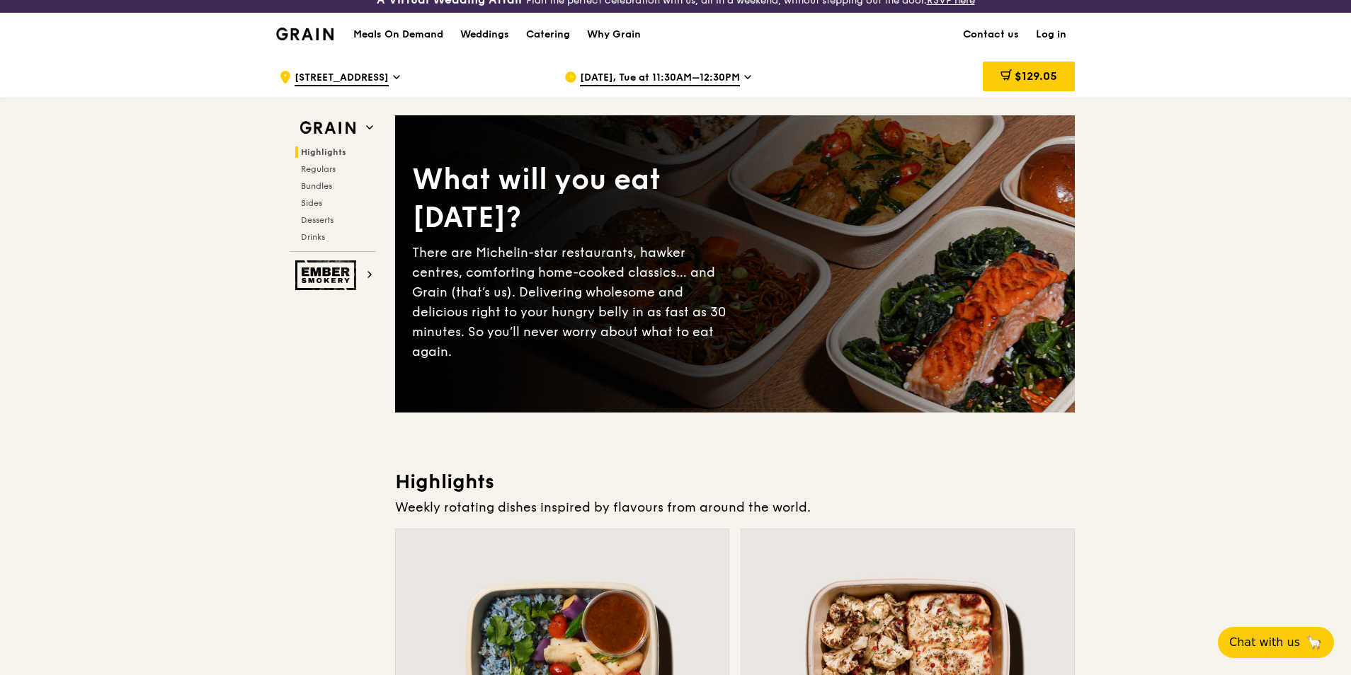
scroll to position [0, 0]
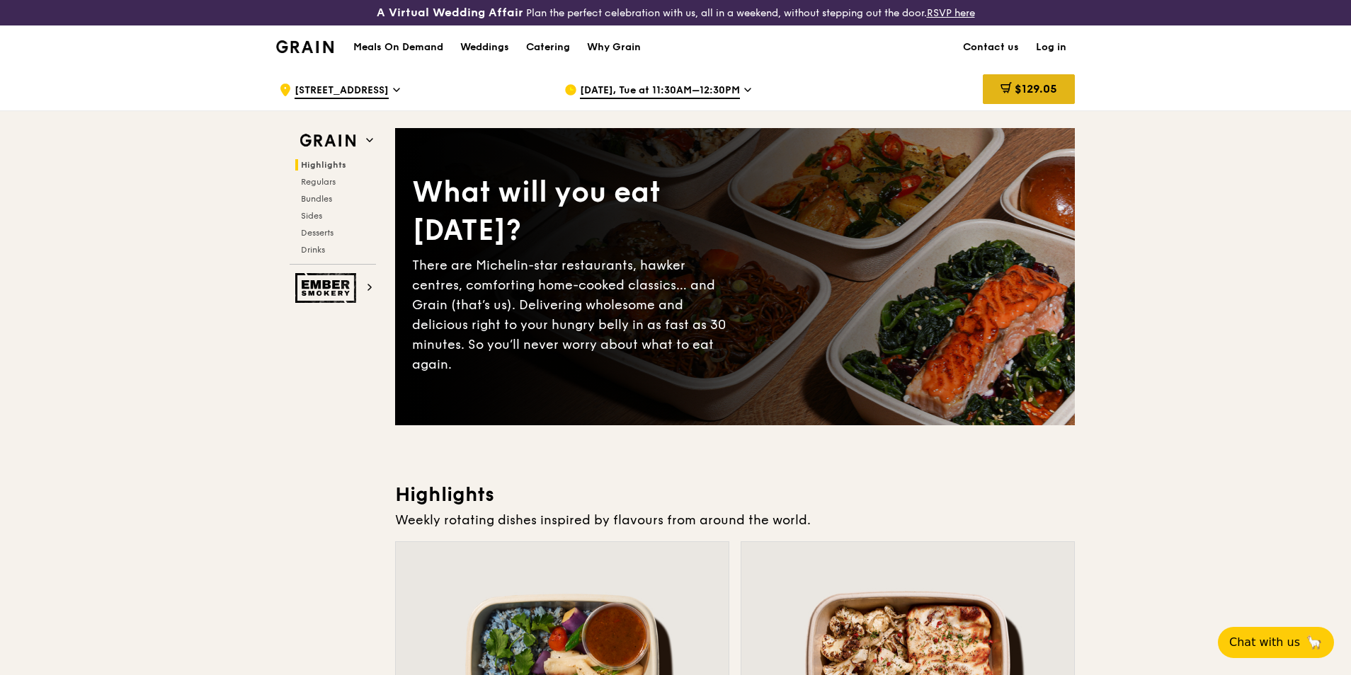
click at [1029, 89] on span "$129.05" at bounding box center [1036, 88] width 42 height 13
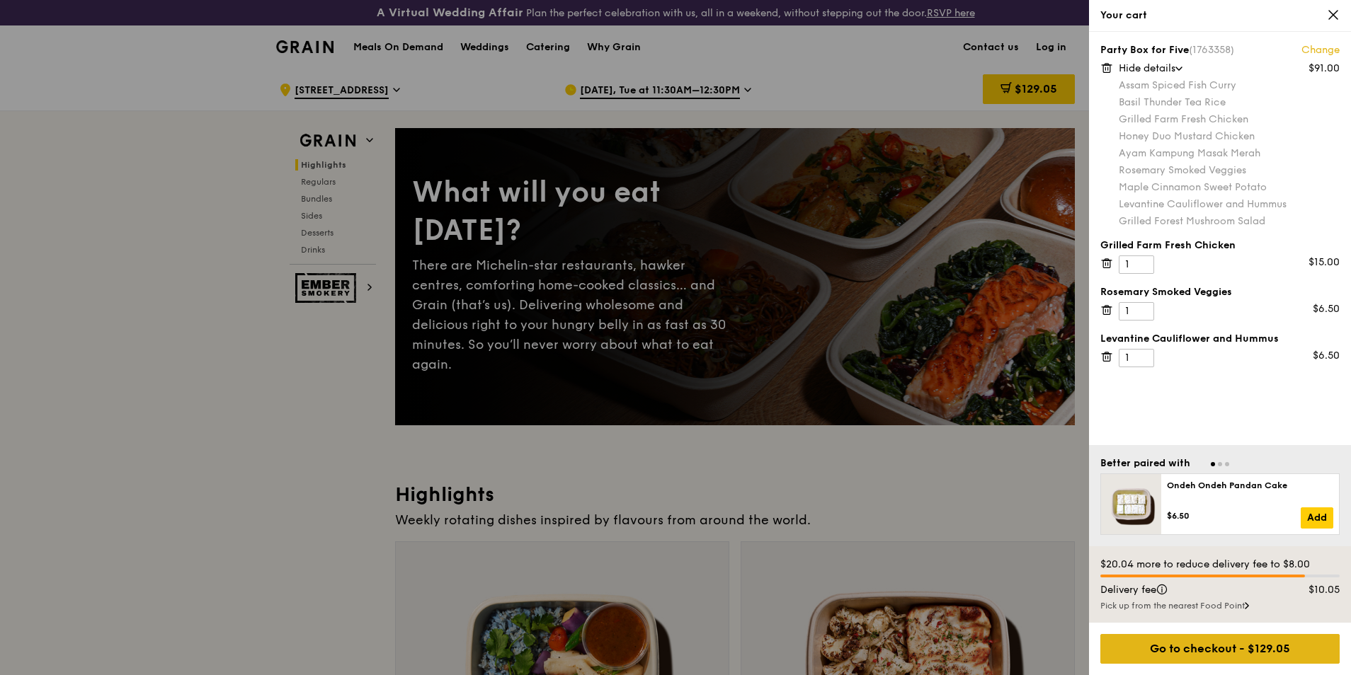
click at [1205, 642] on div "Go to checkout - $129.05" at bounding box center [1219, 649] width 239 height 30
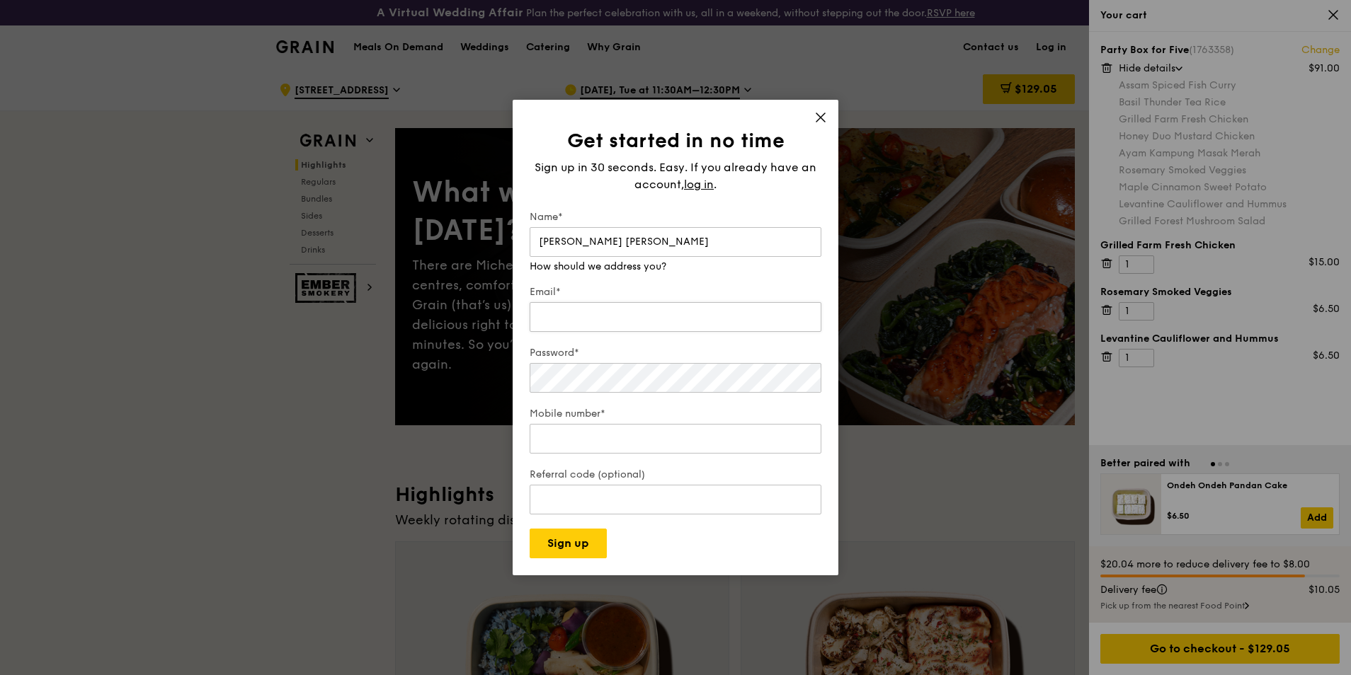
type input "[PERSON_NAME] [PERSON_NAME]"
click at [620, 304] on input "Email*" at bounding box center [676, 317] width 292 height 30
type input "[EMAIL_ADDRESS][DOMAIN_NAME]"
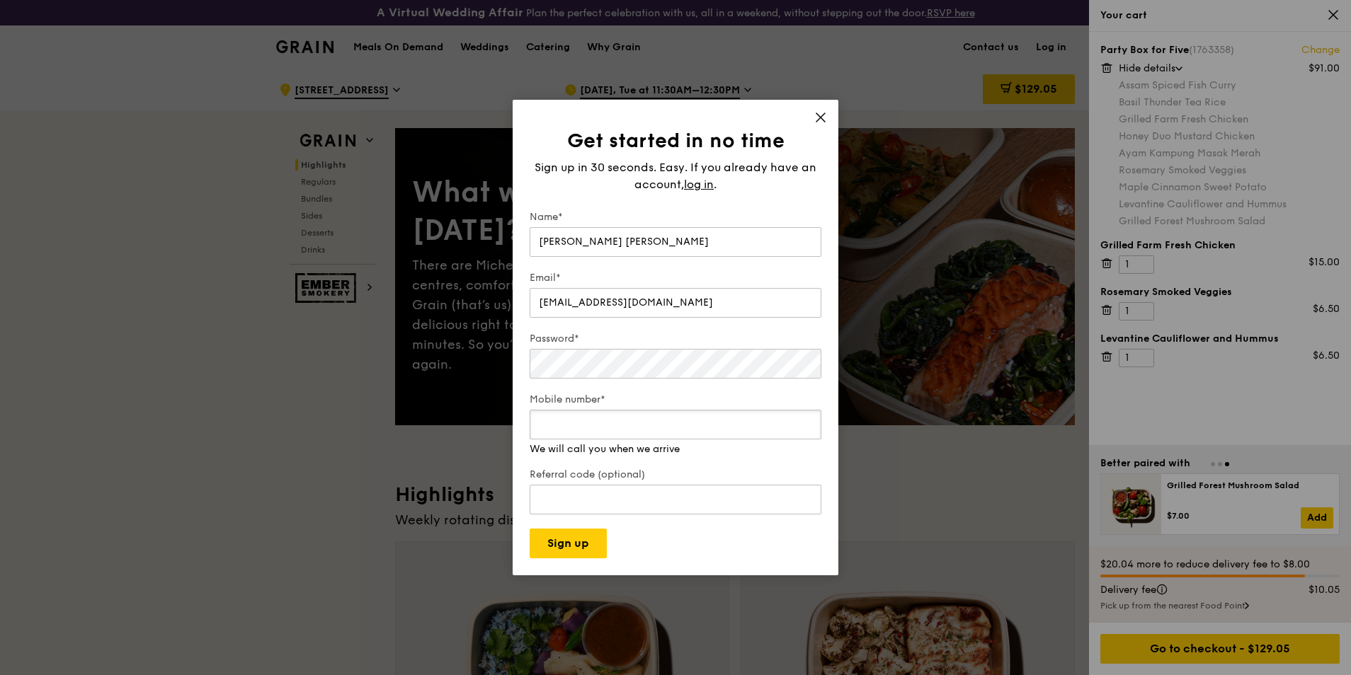
click at [568, 432] on input "Mobile number*" at bounding box center [676, 425] width 292 height 30
type input "96559275"
click at [564, 546] on button "Sign up" at bounding box center [568, 544] width 77 height 30
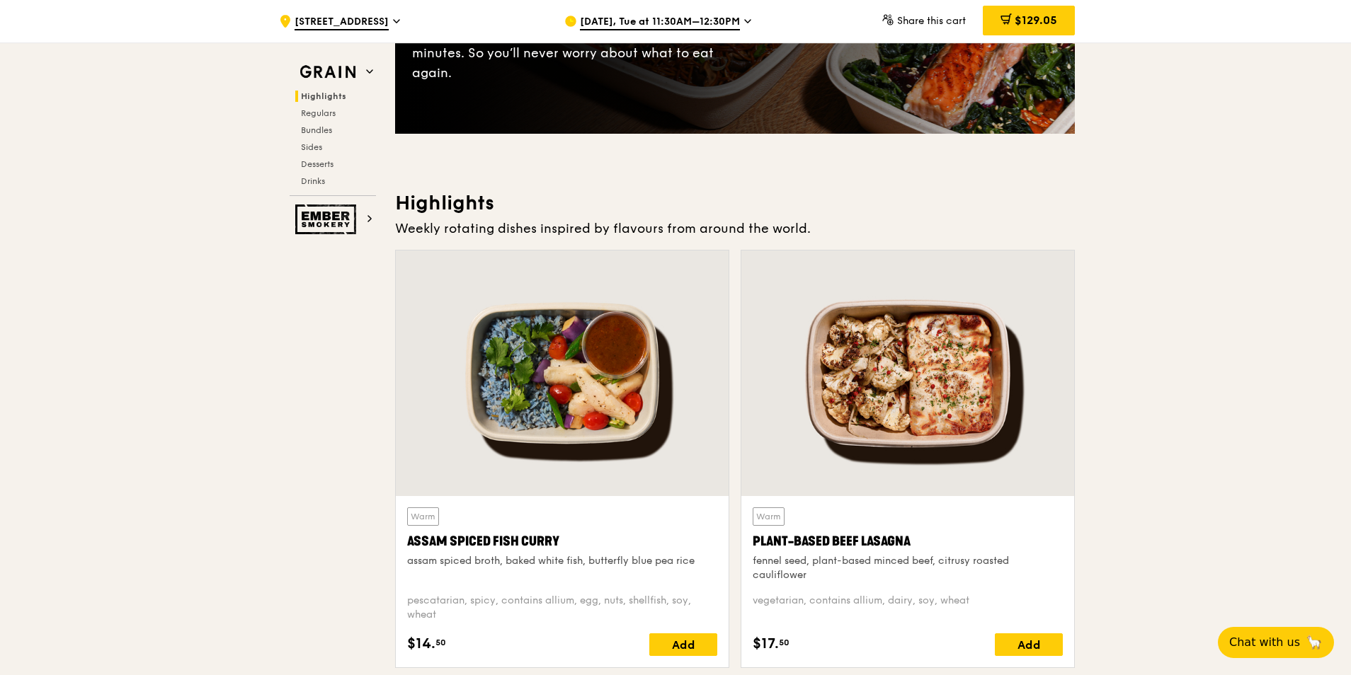
scroll to position [283, 0]
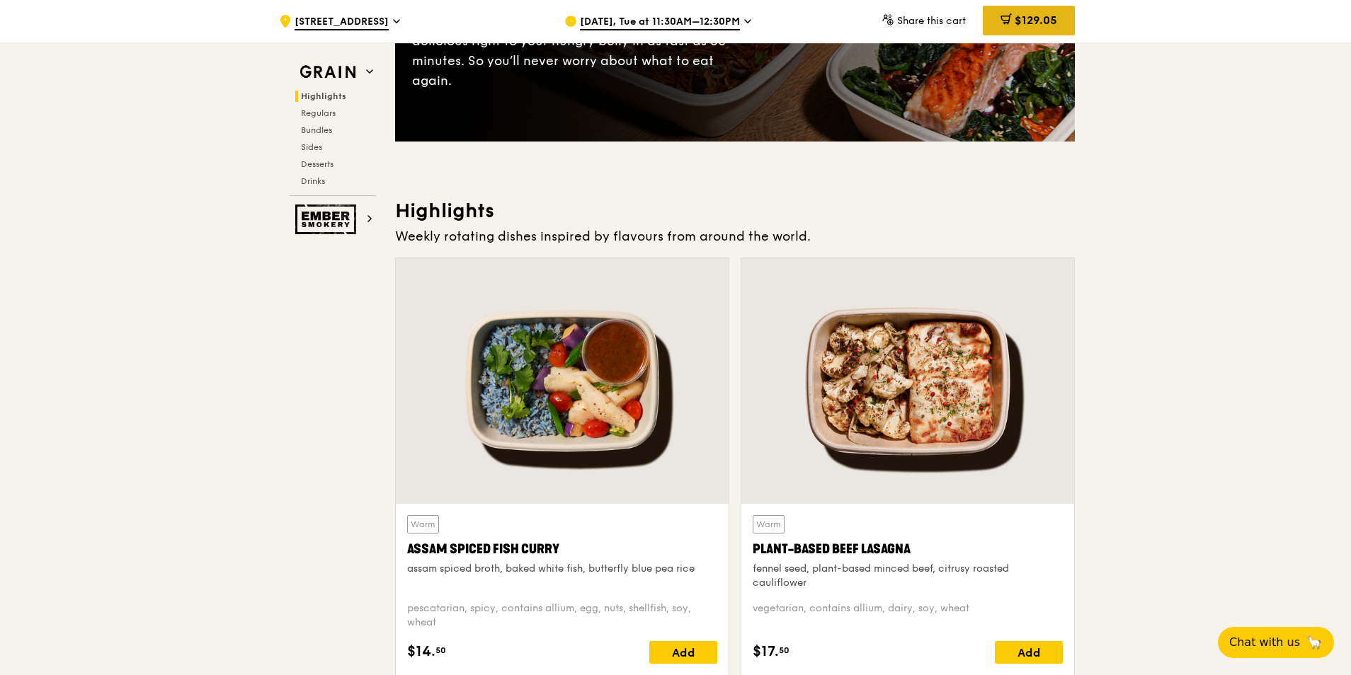
click at [1015, 18] on span "$129.05" at bounding box center [1036, 19] width 42 height 13
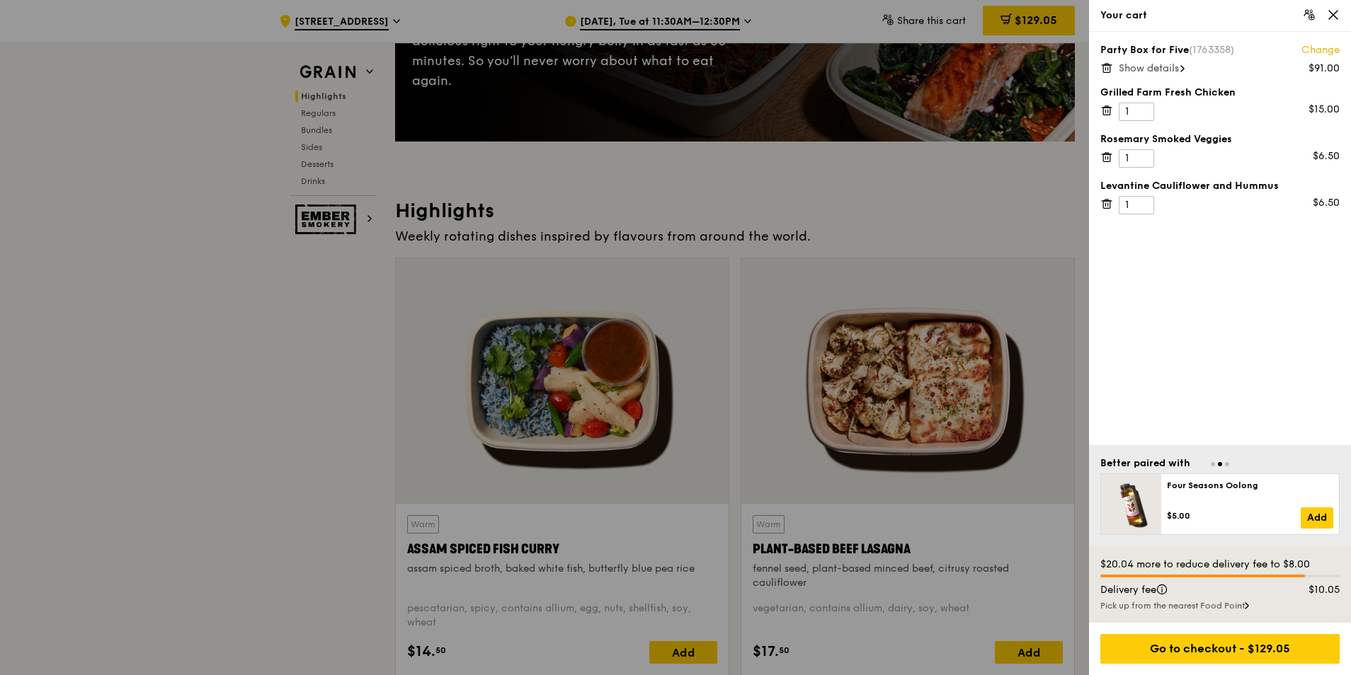
click at [1168, 69] on span "Show details" at bounding box center [1149, 68] width 60 height 12
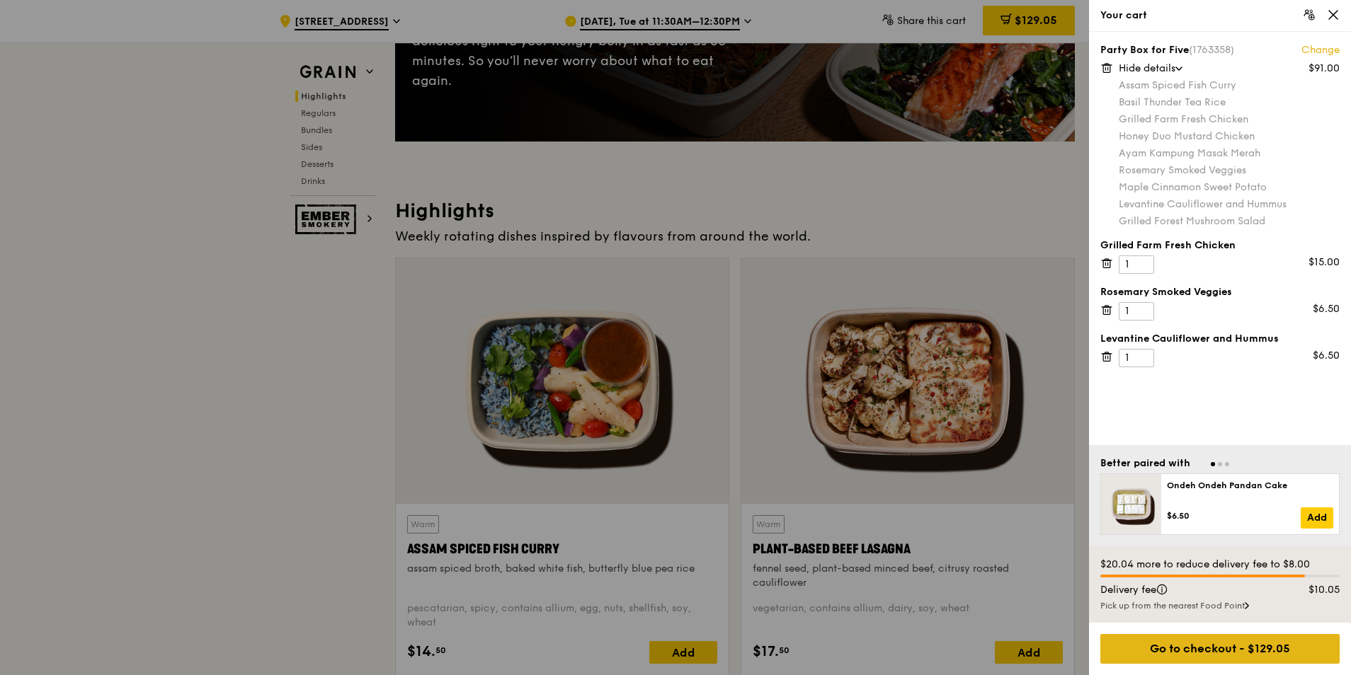
click at [1282, 644] on div "Go to checkout - $129.05" at bounding box center [1219, 649] width 239 height 30
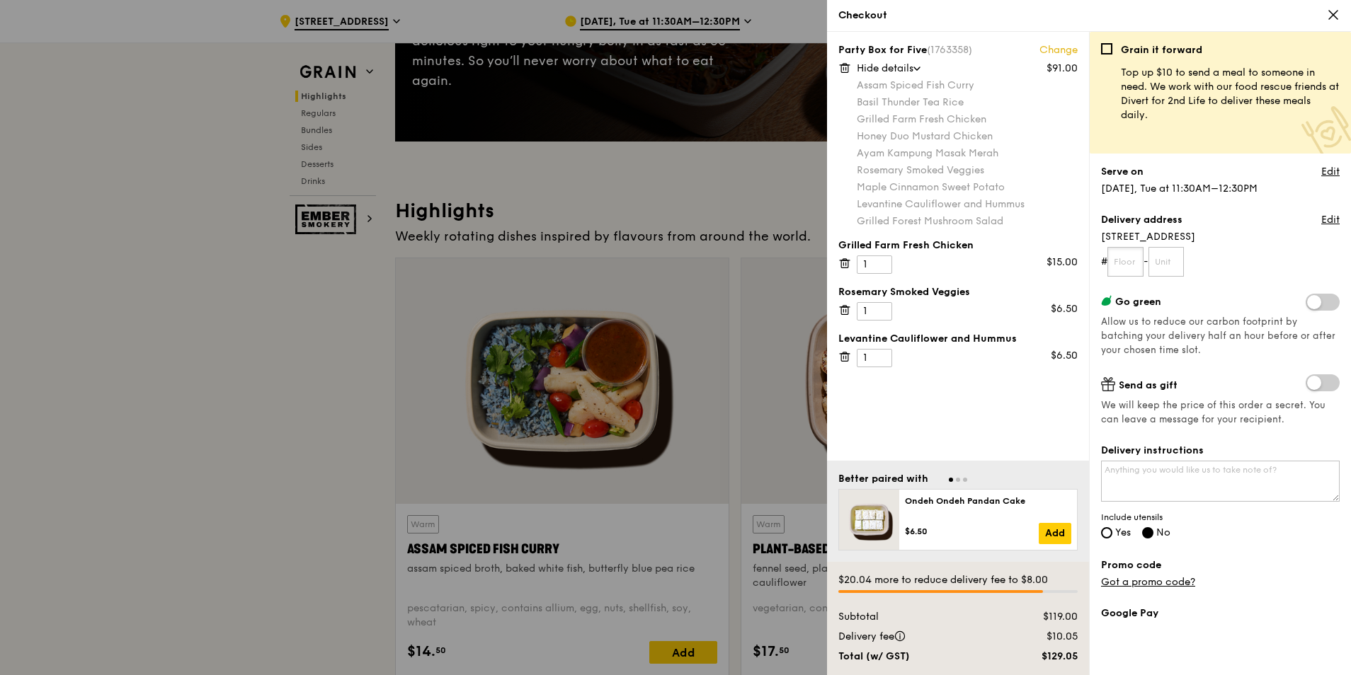
click at [1128, 266] on input "text" at bounding box center [1125, 262] width 36 height 30
type input "05"
click at [1167, 268] on input "text" at bounding box center [1166, 262] width 36 height 30
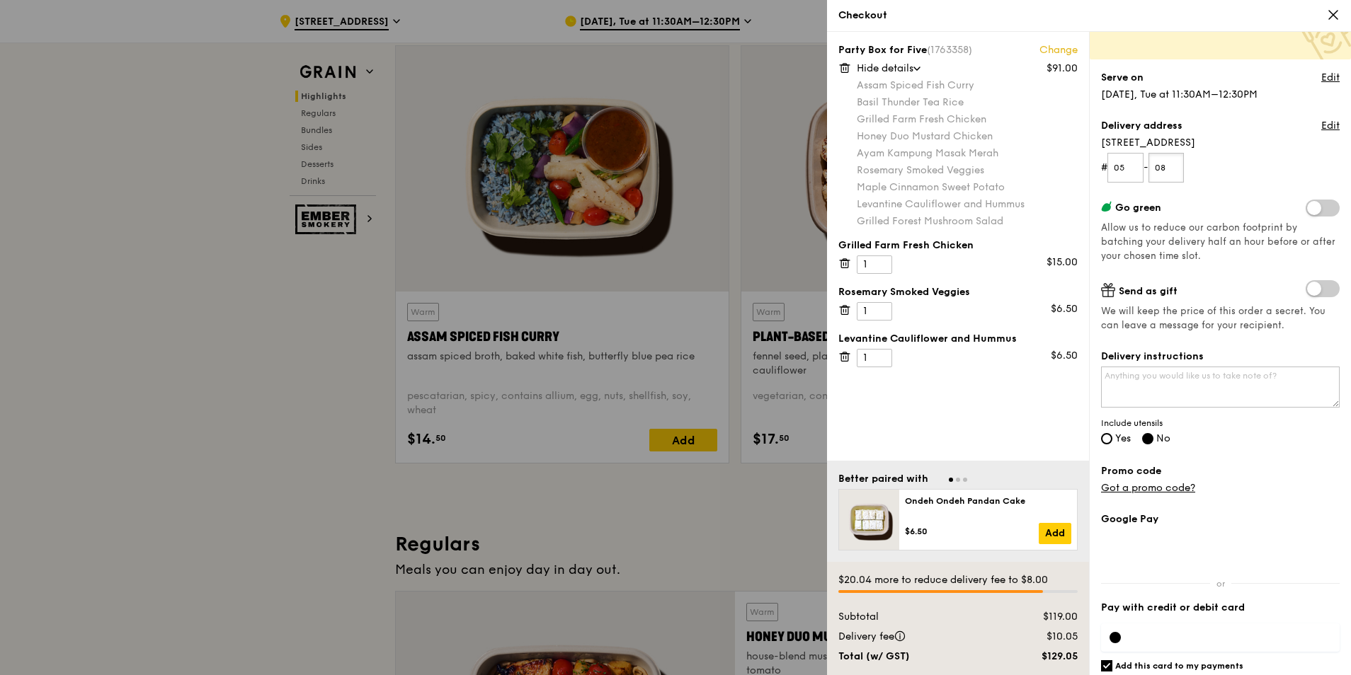
scroll to position [69, 0]
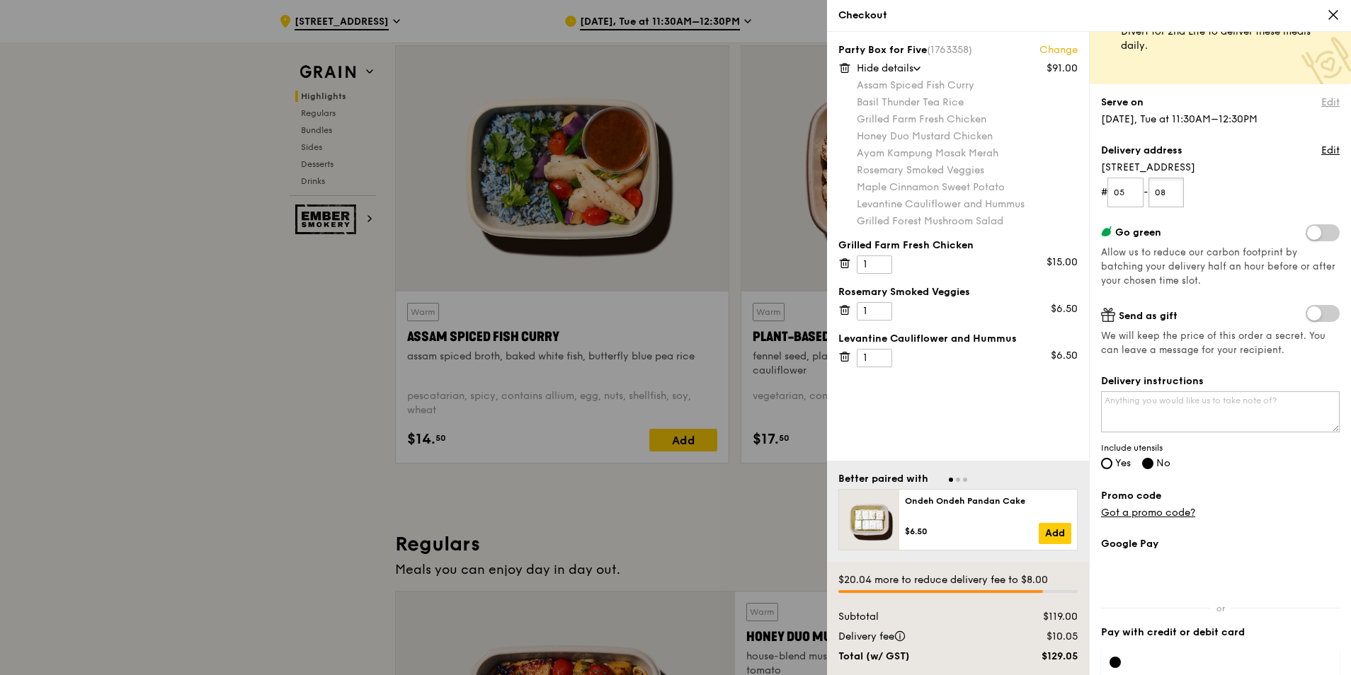
type input "08"
click at [1321, 103] on link "Edit" at bounding box center [1330, 103] width 18 height 14
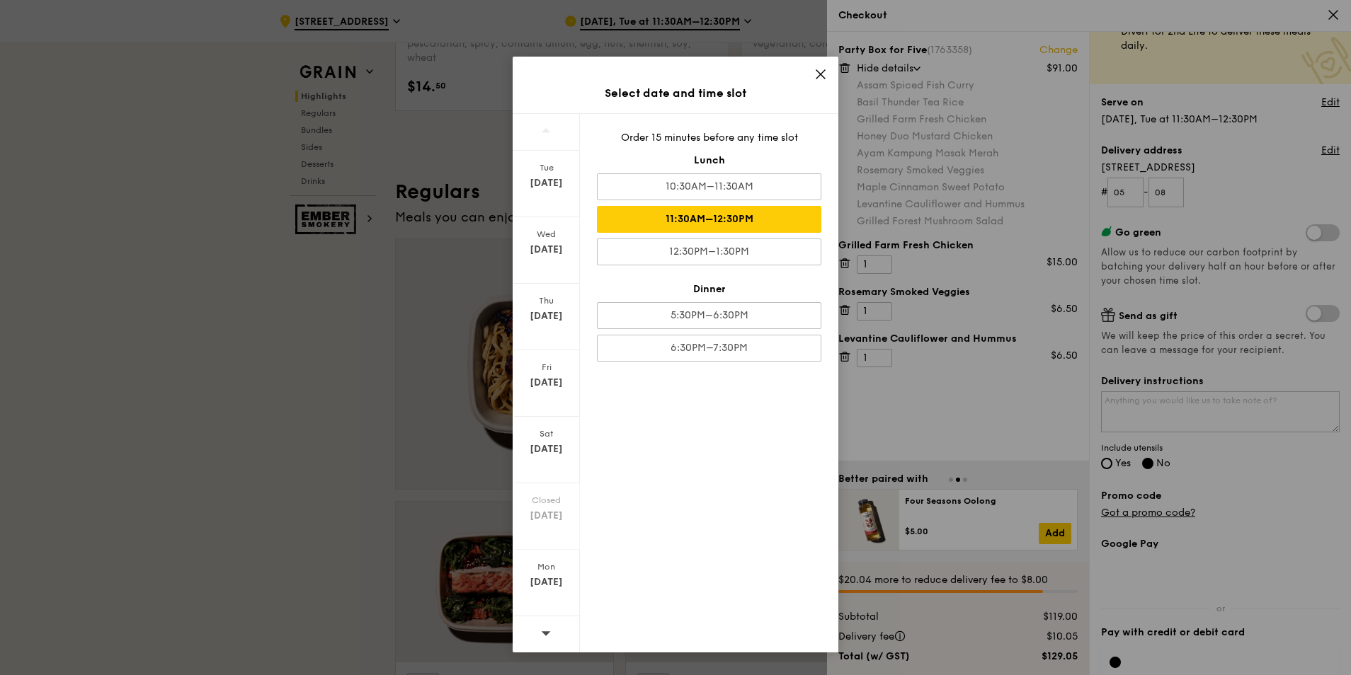
scroll to position [850, 0]
click at [543, 631] on icon at bounding box center [546, 633] width 10 height 11
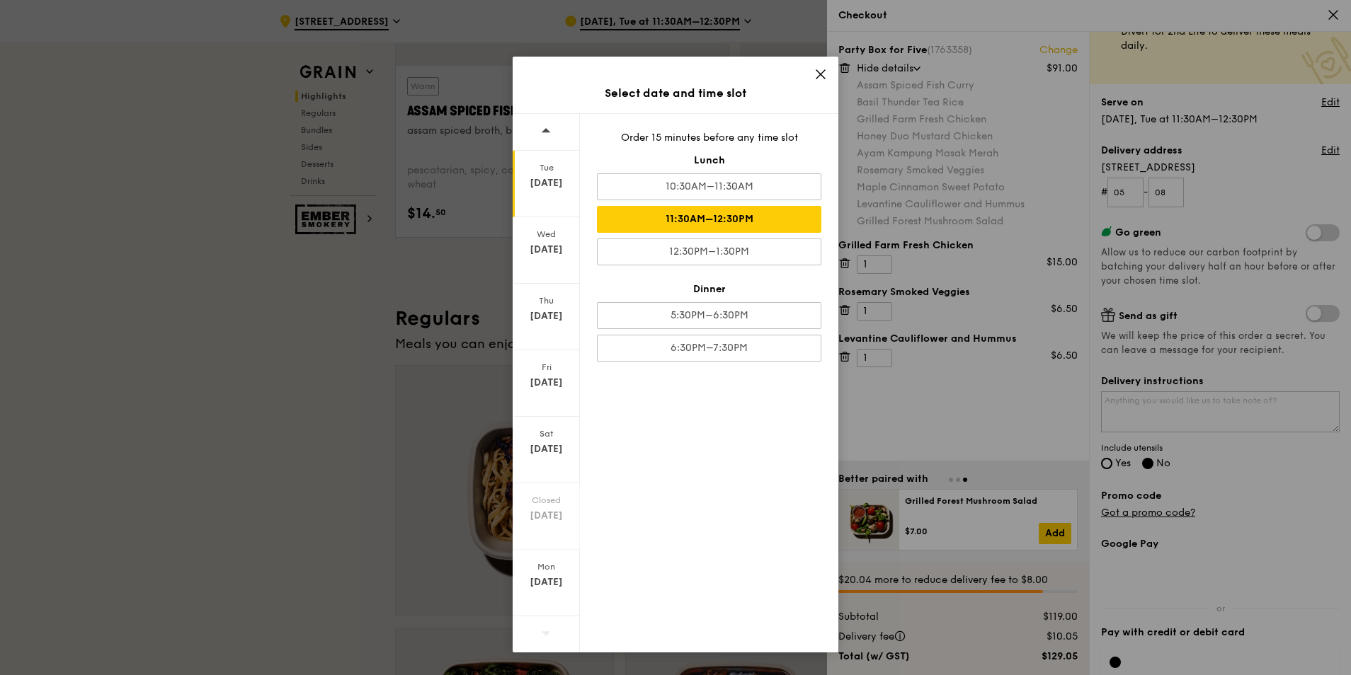
scroll to position [708, 0]
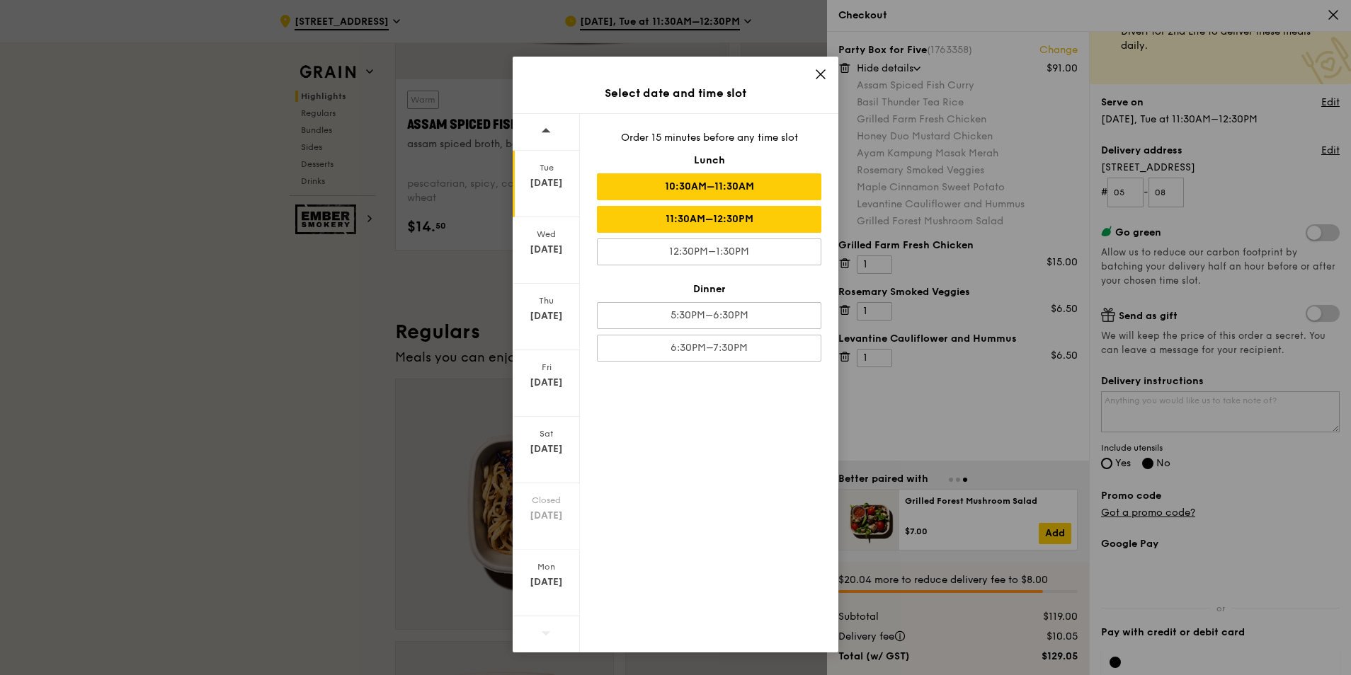
click at [643, 181] on div "10:30AM–11:30AM" at bounding box center [709, 186] width 224 height 27
click at [820, 78] on icon at bounding box center [820, 74] width 13 height 13
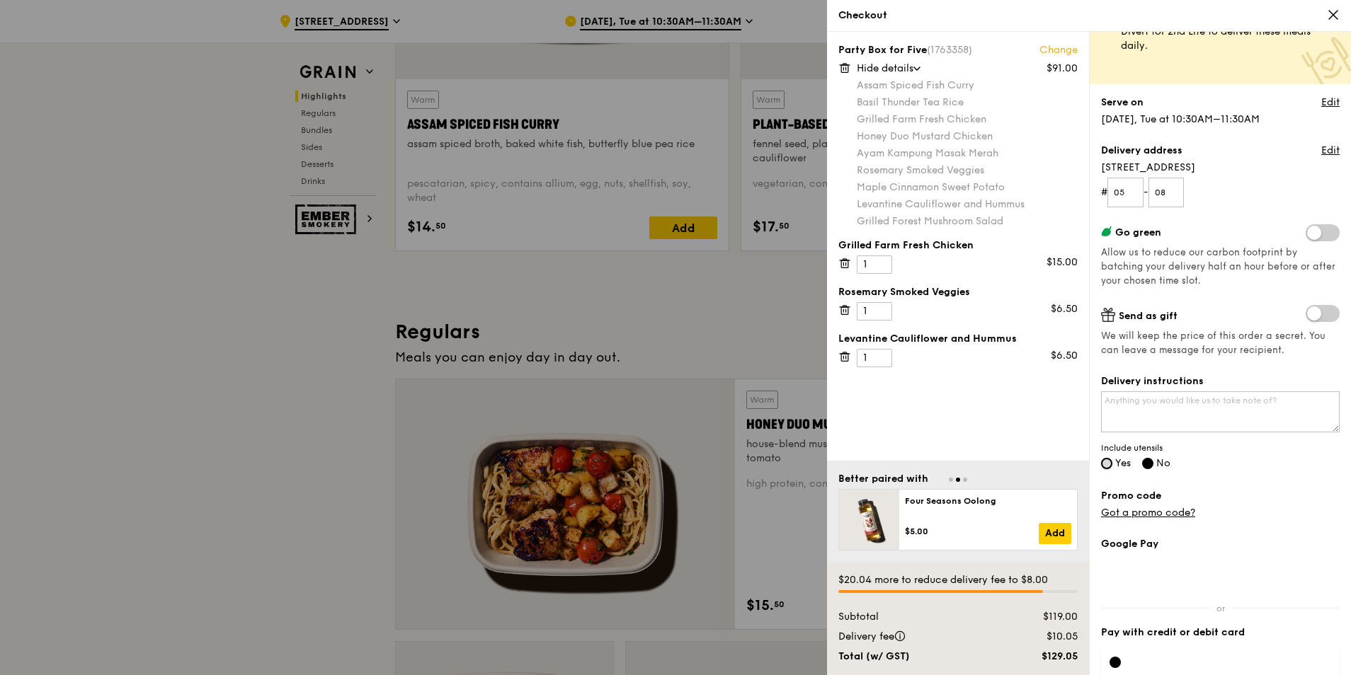
click at [1110, 463] on input "Yes" at bounding box center [1106, 463] width 11 height 11
radio input "true"
radio input "false"
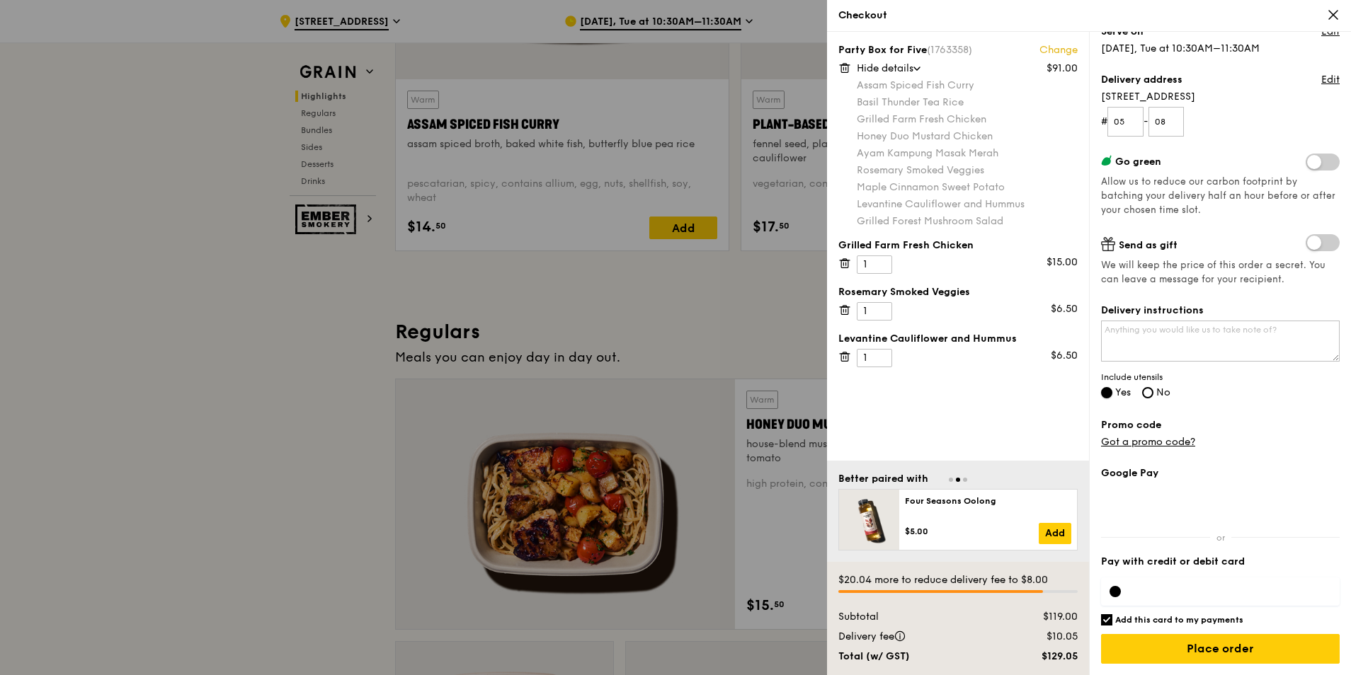
scroll to position [850, 0]
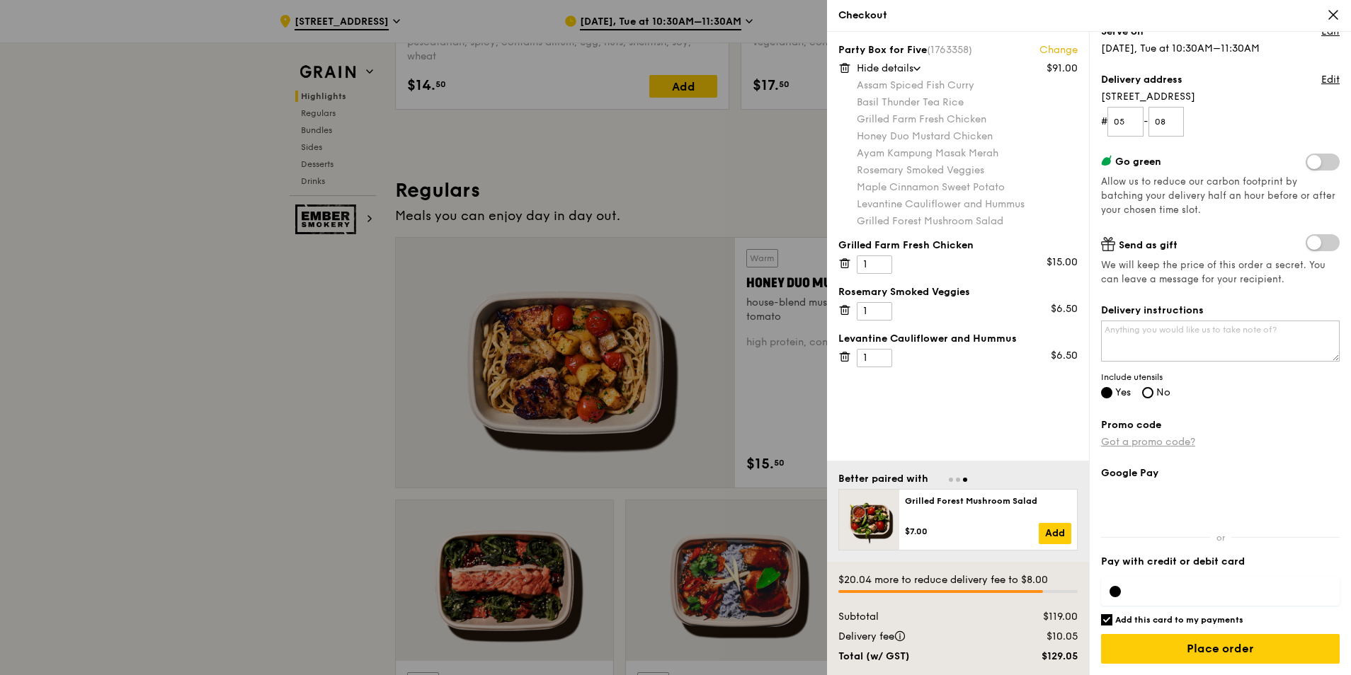
click at [1163, 442] on link "Got a promo code?" at bounding box center [1148, 442] width 94 height 12
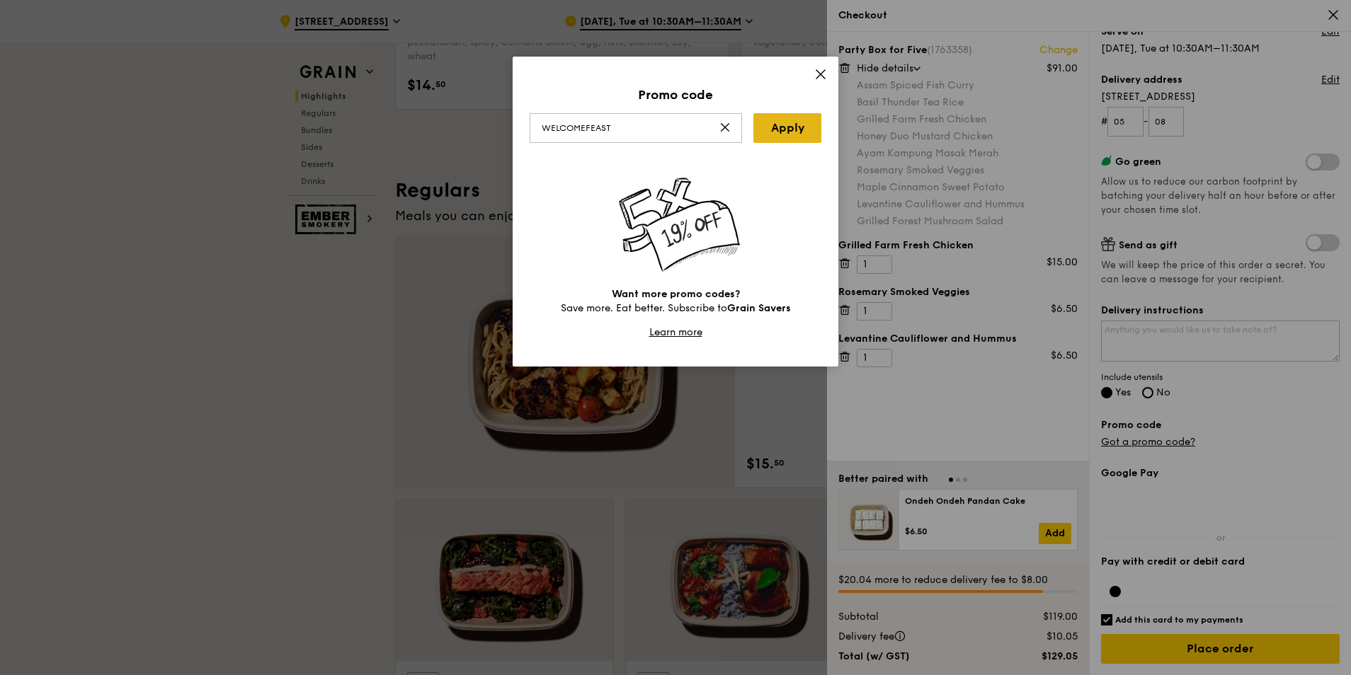
type input "WELCOMEFEAST"
click at [779, 136] on link "Apply" at bounding box center [787, 128] width 68 height 30
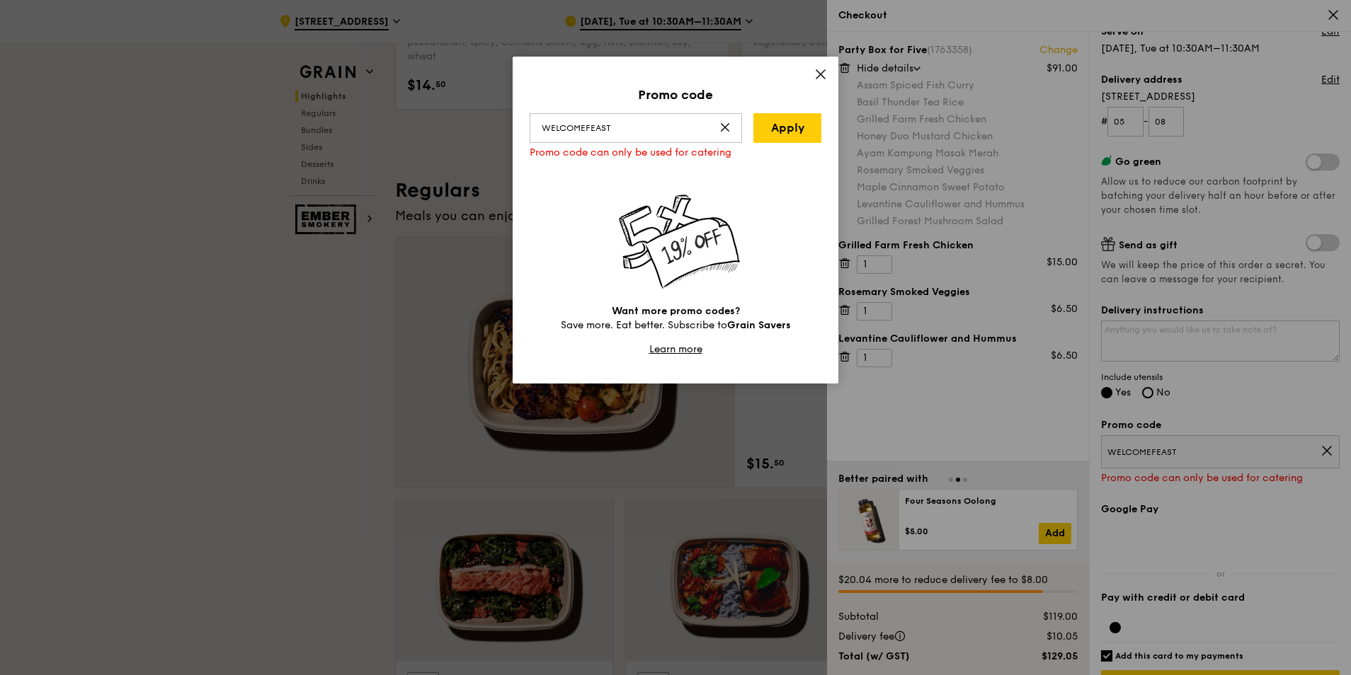
click at [819, 70] on icon at bounding box center [820, 74] width 13 height 13
